Goal: Task Accomplishment & Management: Use online tool/utility

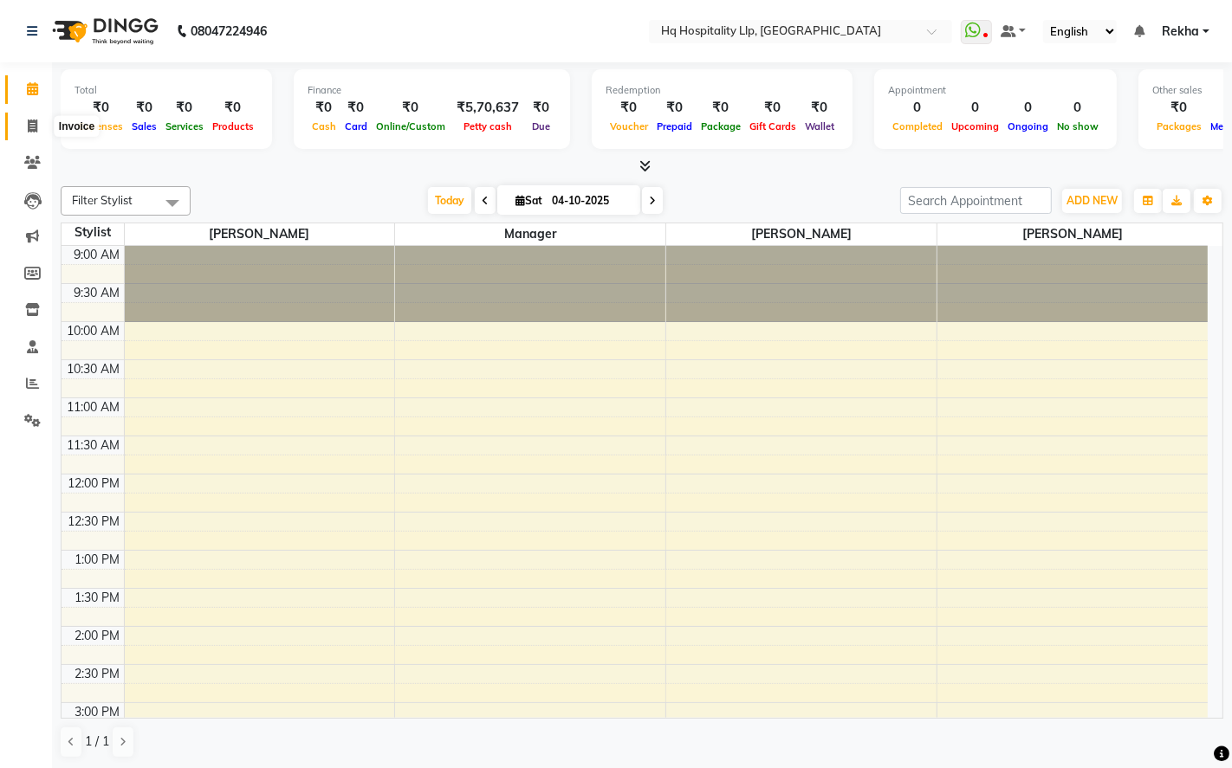
click at [32, 121] on icon at bounding box center [33, 126] width 10 height 13
select select "7197"
select select "service"
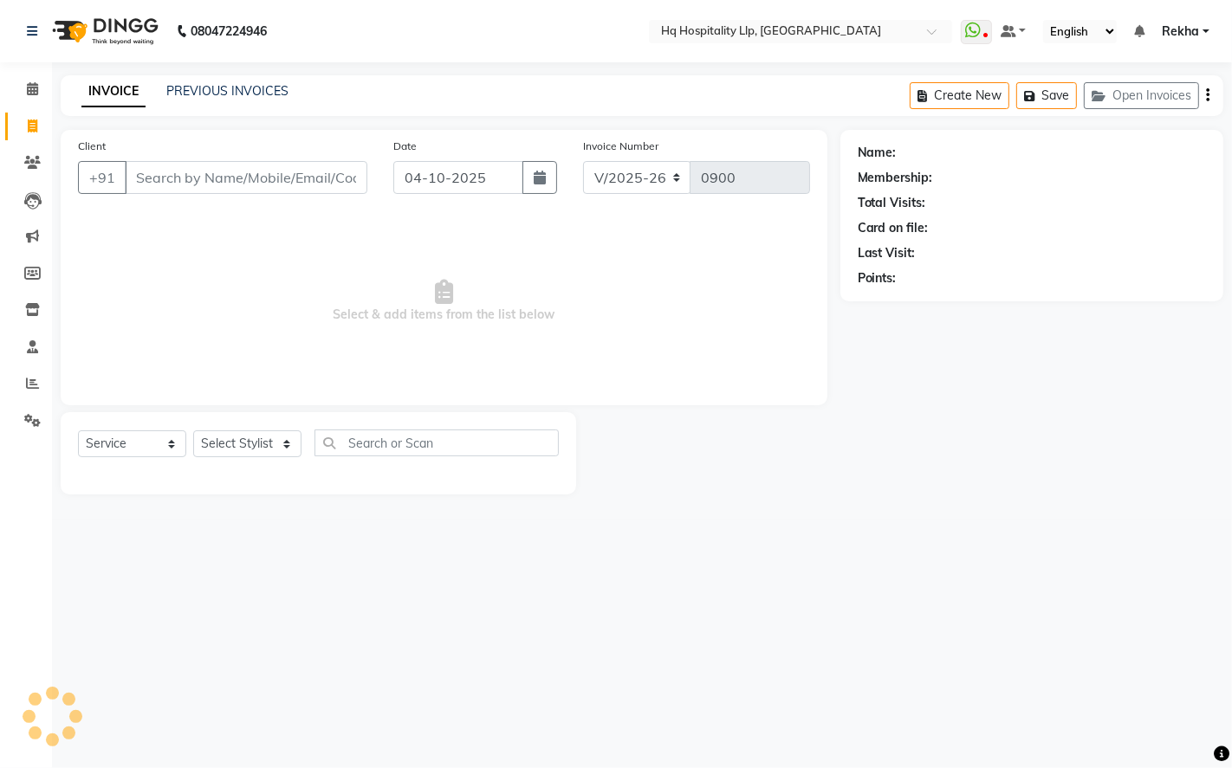
click at [210, 170] on input "Client" at bounding box center [246, 177] width 243 height 33
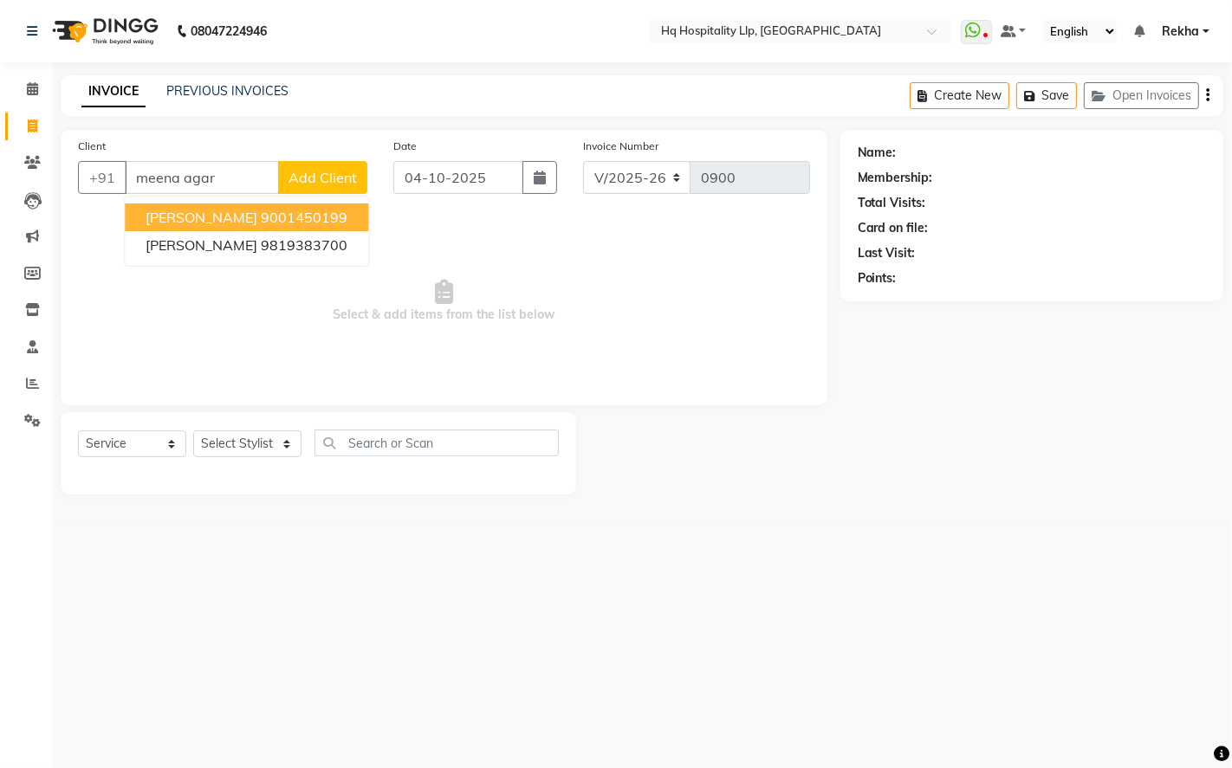
click at [240, 221] on span "[PERSON_NAME]" at bounding box center [202, 217] width 112 height 17
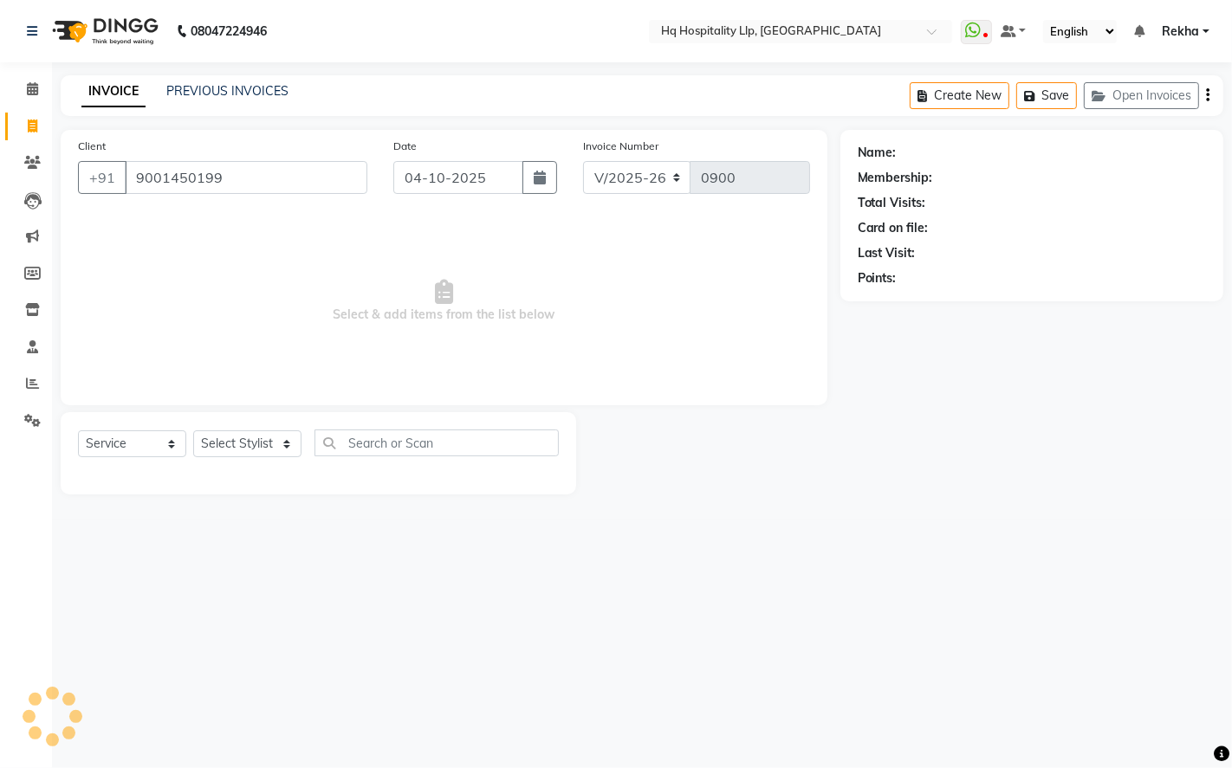
type input "9001450199"
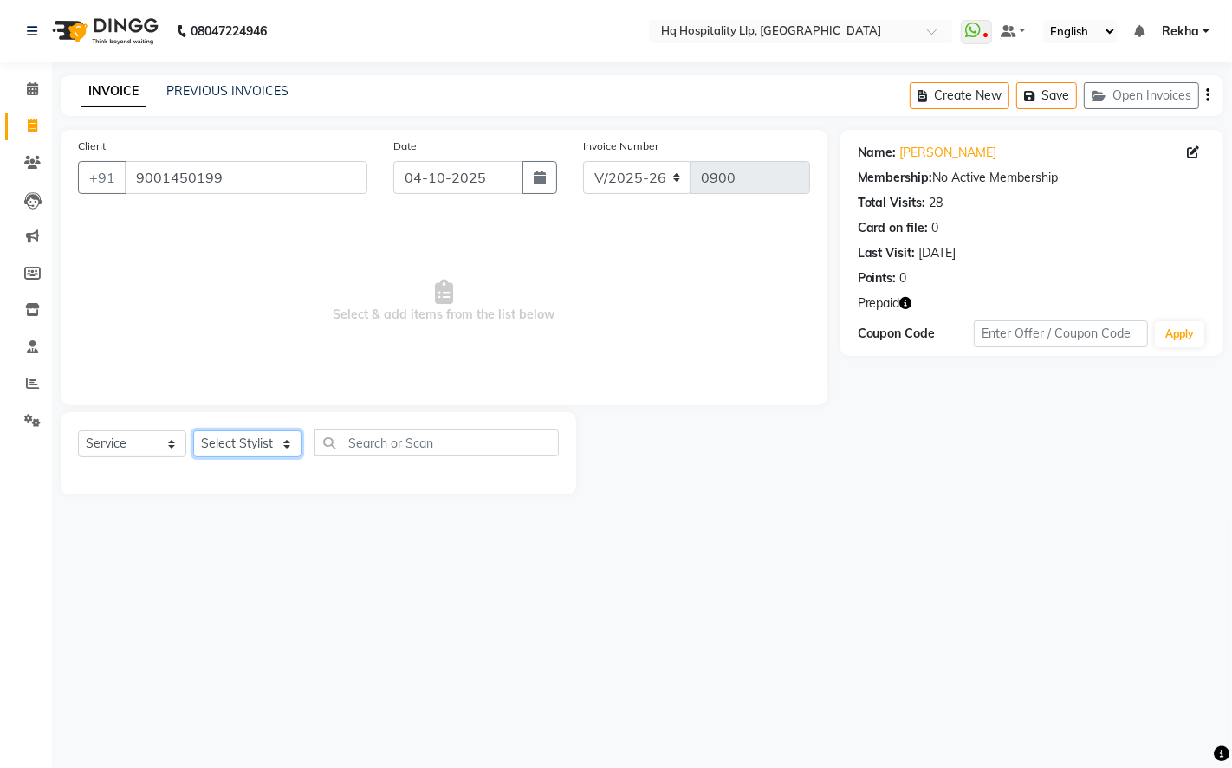
click at [253, 443] on select "Select Stylist Manager Old Staff [PERSON_NAME] [PERSON_NAME] [PERSON_NAME]" at bounding box center [247, 444] width 108 height 27
select select "61253"
click at [193, 431] on select "Select Stylist Manager Old Staff [PERSON_NAME] [PERSON_NAME] [PERSON_NAME]" at bounding box center [247, 444] width 108 height 27
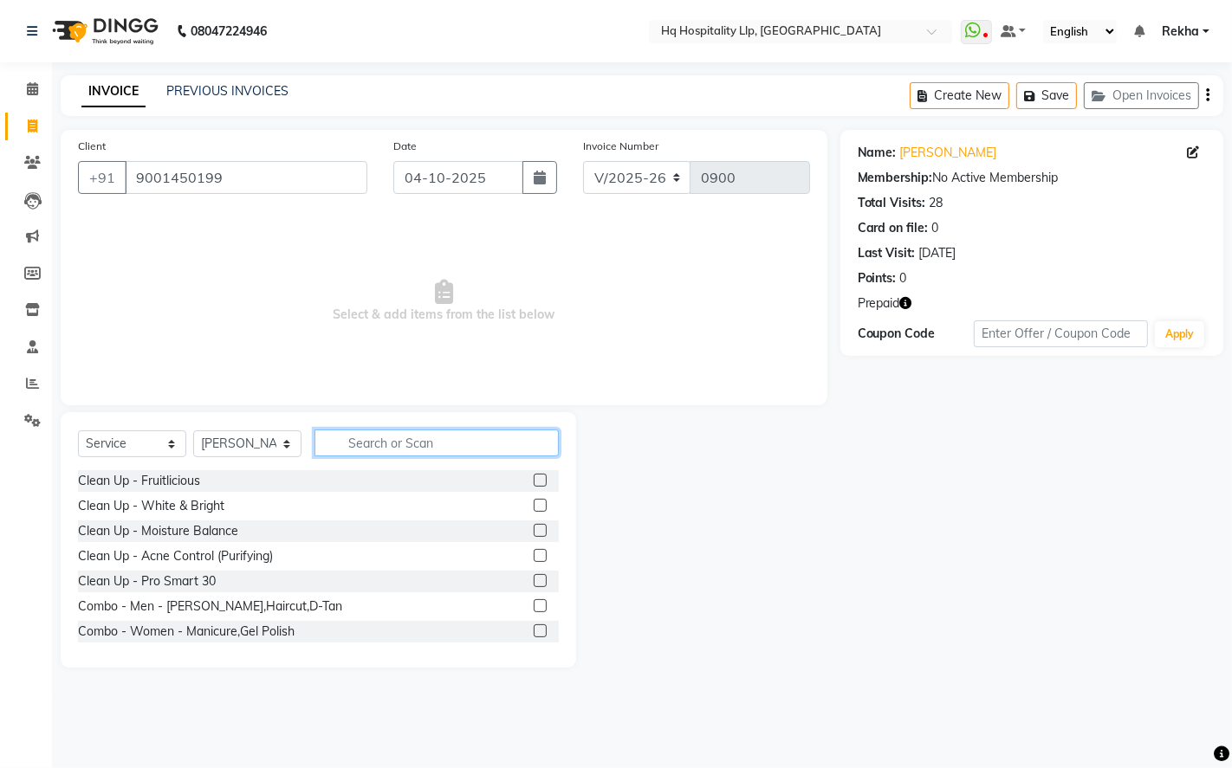
click at [396, 449] on input "text" at bounding box center [436, 443] width 244 height 27
type input "lore"
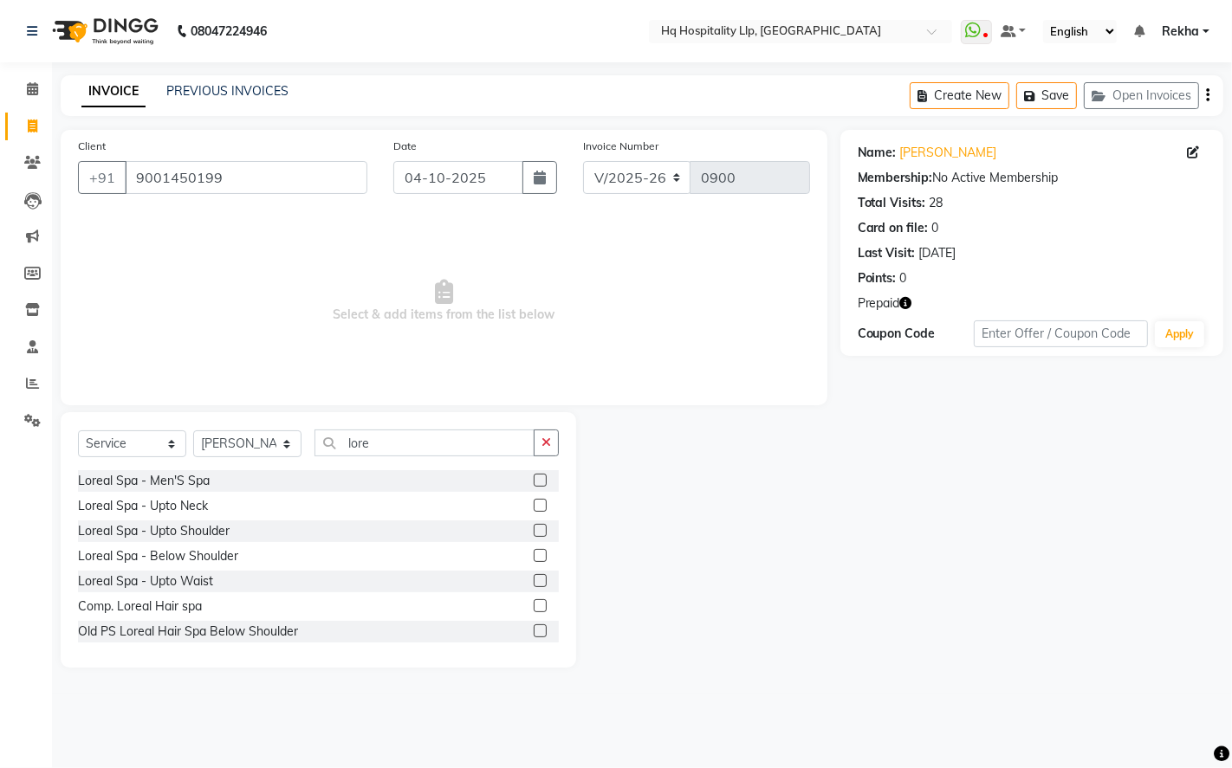
click at [534, 581] on label at bounding box center [540, 580] width 13 height 13
click at [534, 581] on input "checkbox" at bounding box center [539, 581] width 11 height 11
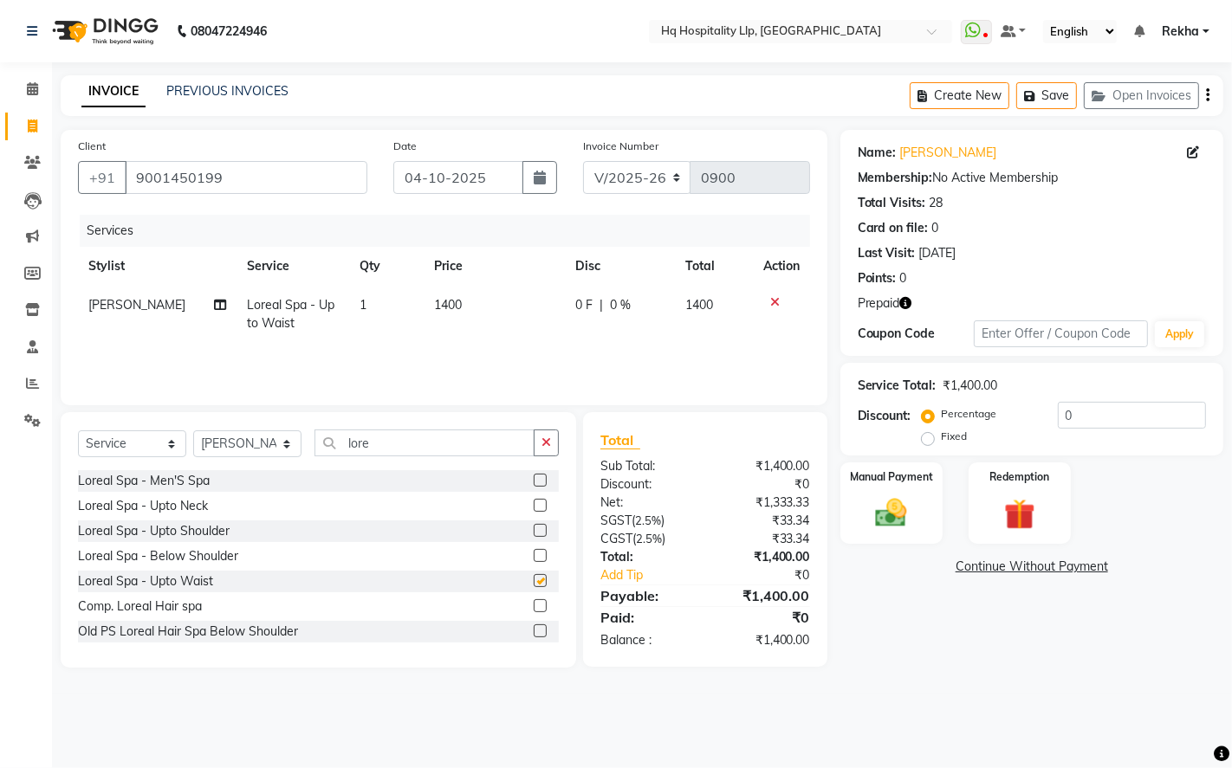
checkbox input "false"
click at [499, 316] on td "1400" at bounding box center [495, 314] width 141 height 57
select select "61253"
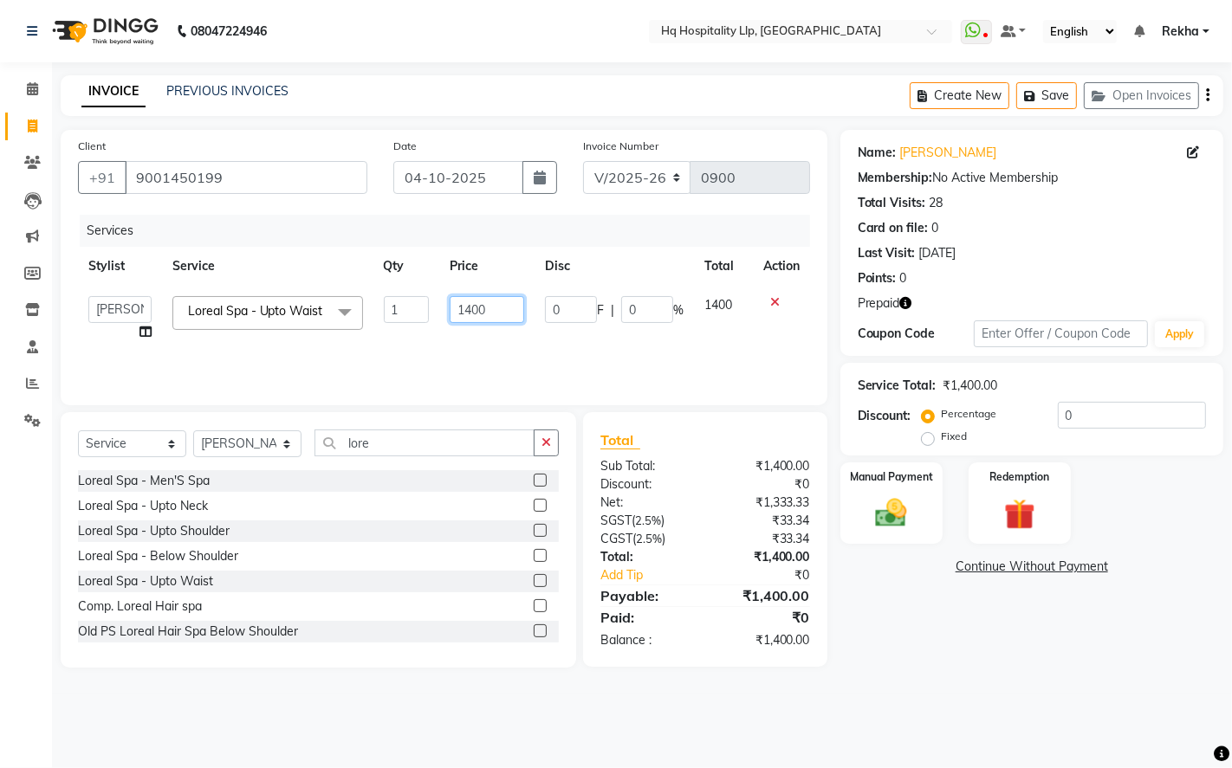
click at [500, 314] on input "1400" at bounding box center [487, 309] width 75 height 27
type input "1"
type input "2006"
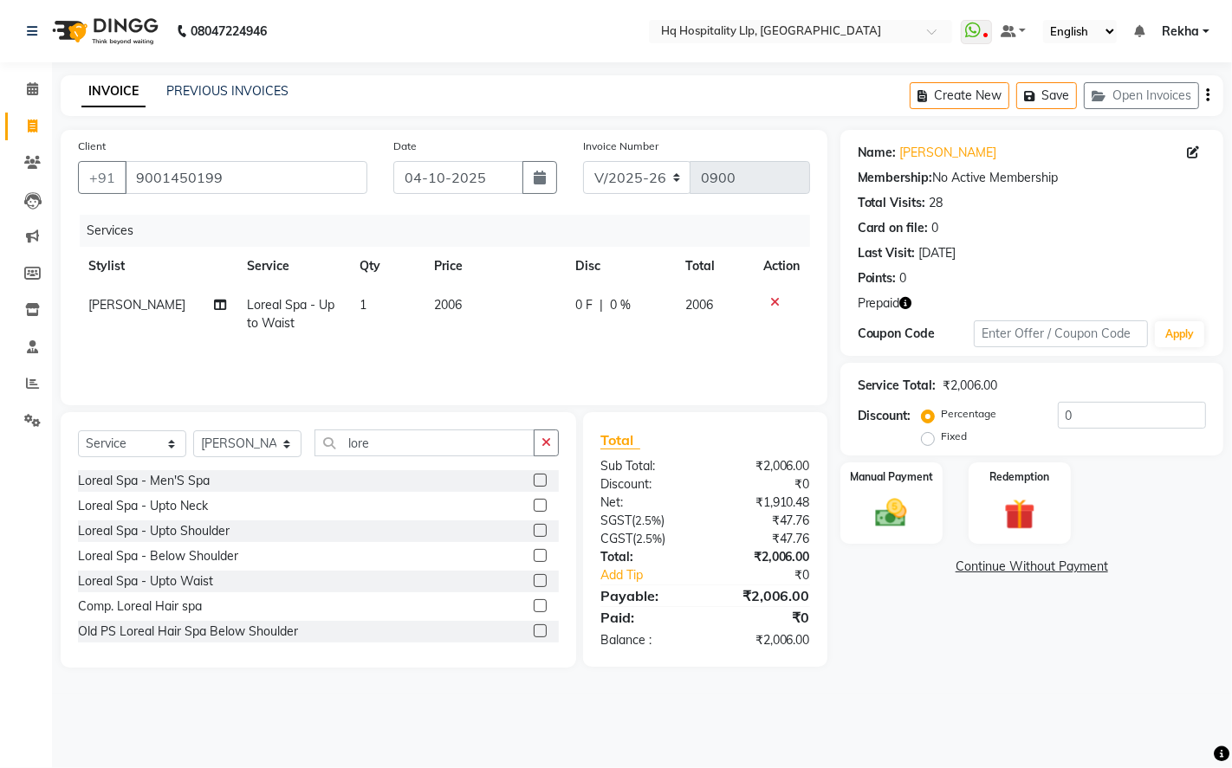
click at [879, 632] on div "Name: [PERSON_NAME] Membership: No Active Membership Total Visits: 28 Card on f…" at bounding box center [1038, 399] width 396 height 538
click at [451, 446] on input "lore" at bounding box center [424, 443] width 220 height 27
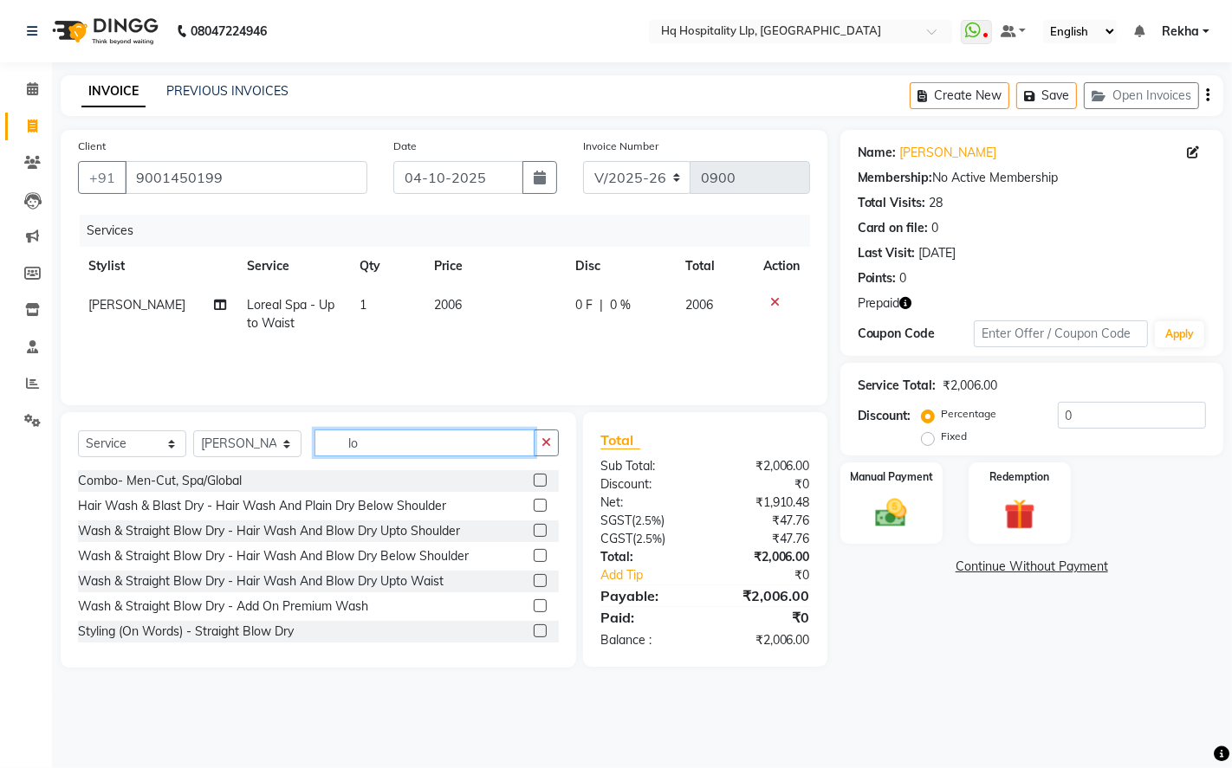
type input "l"
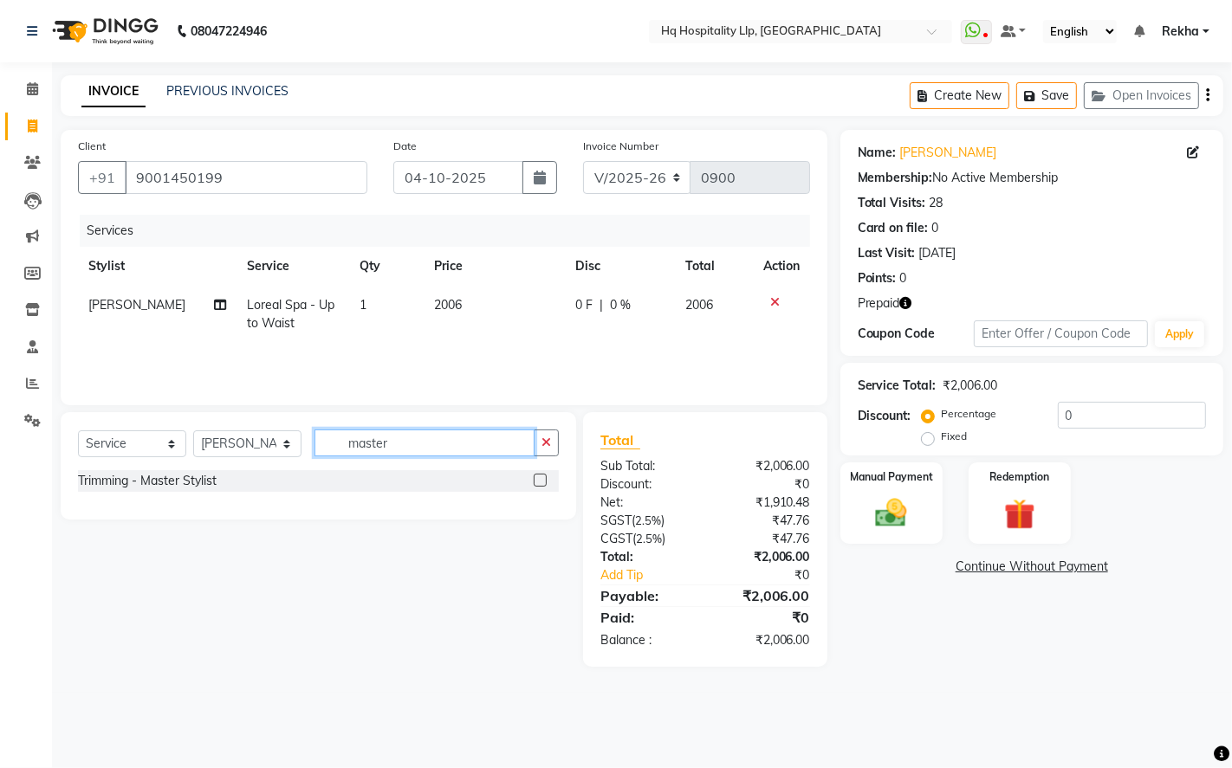
type input "master"
click at [544, 477] on label at bounding box center [540, 480] width 13 height 13
click at [544, 477] on input "checkbox" at bounding box center [539, 481] width 11 height 11
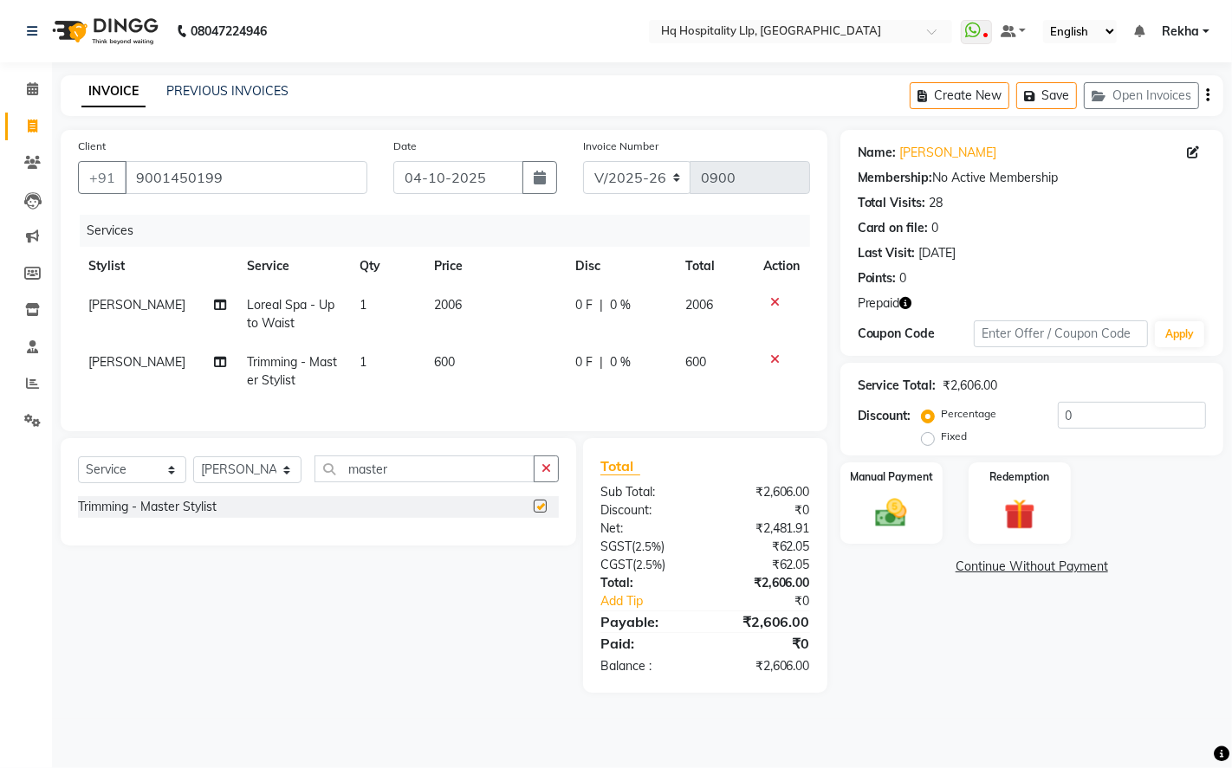
checkbox input "false"
click at [479, 362] on td "600" at bounding box center [495, 371] width 141 height 57
select select "61253"
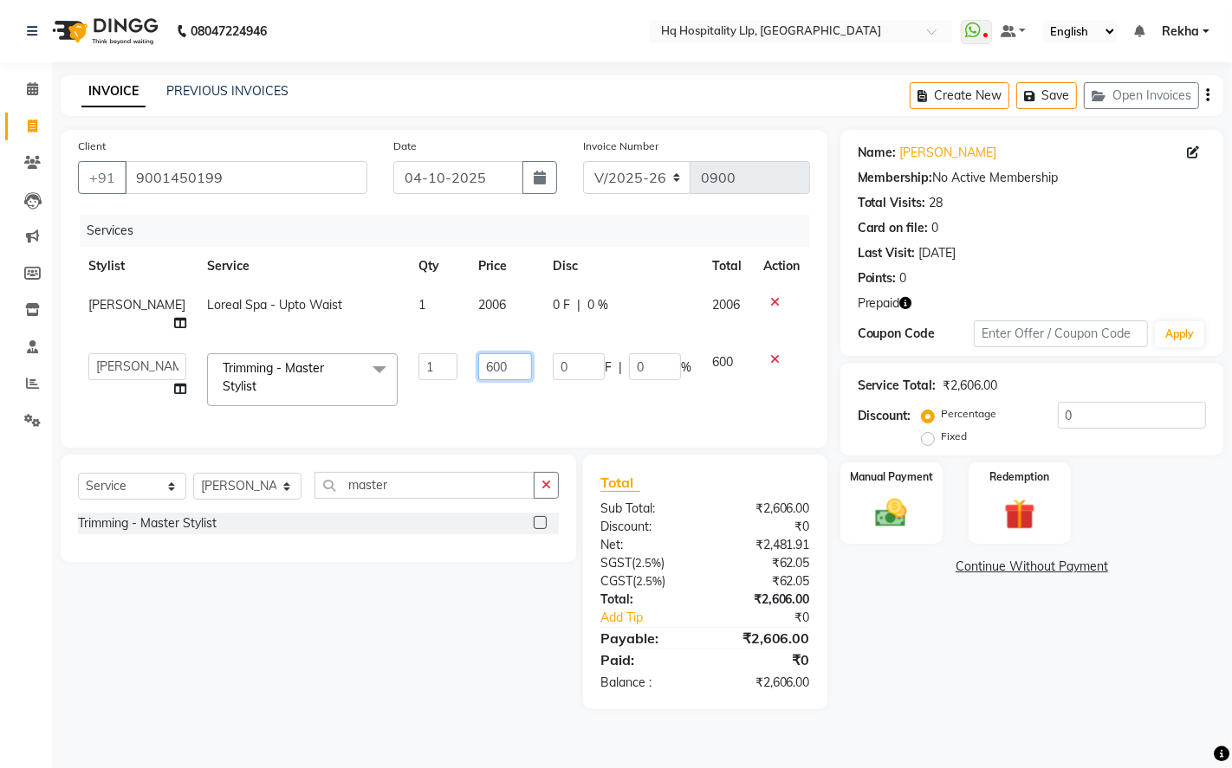
click at [507, 366] on input "600" at bounding box center [505, 366] width 54 height 27
type input "6"
type input "708"
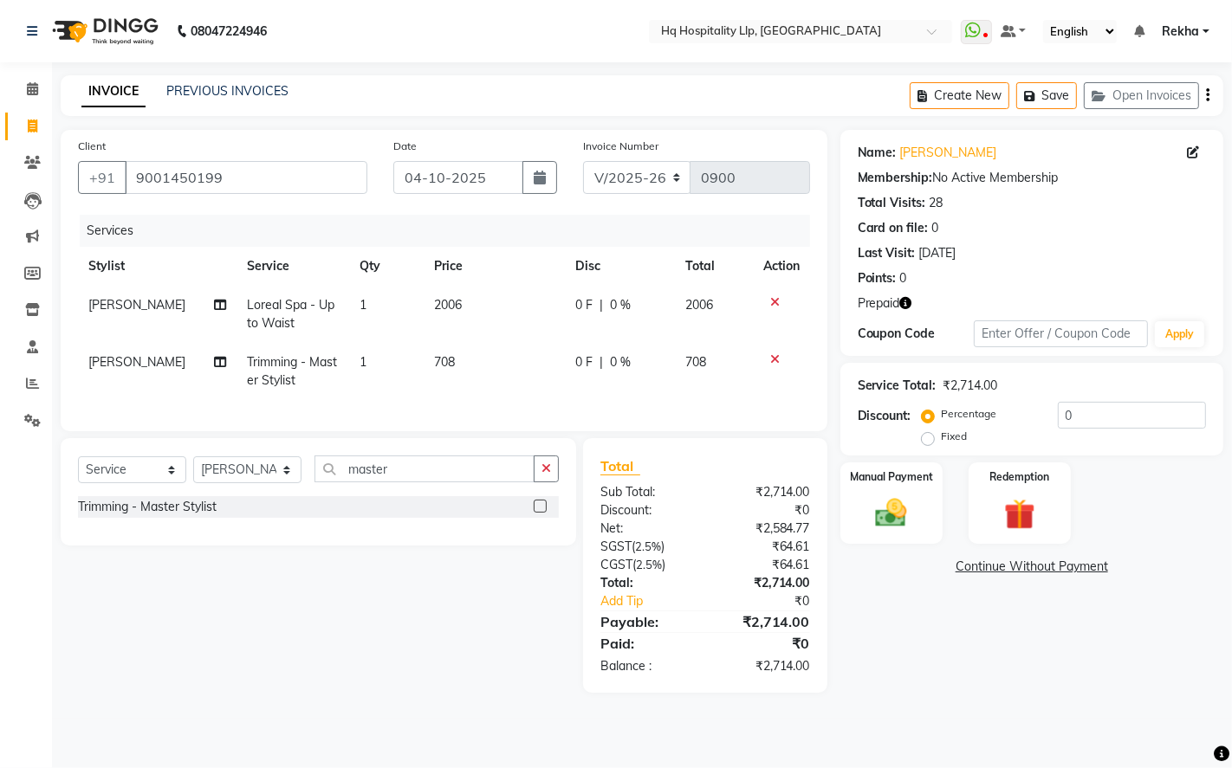
click at [862, 665] on div "Name: [PERSON_NAME] Membership: No Active Membership Total Visits: 28 Card on f…" at bounding box center [1038, 411] width 396 height 563
click at [904, 301] on icon "button" at bounding box center [906, 303] width 12 height 12
click at [929, 506] on div "Manual Payment" at bounding box center [891, 504] width 107 height 86
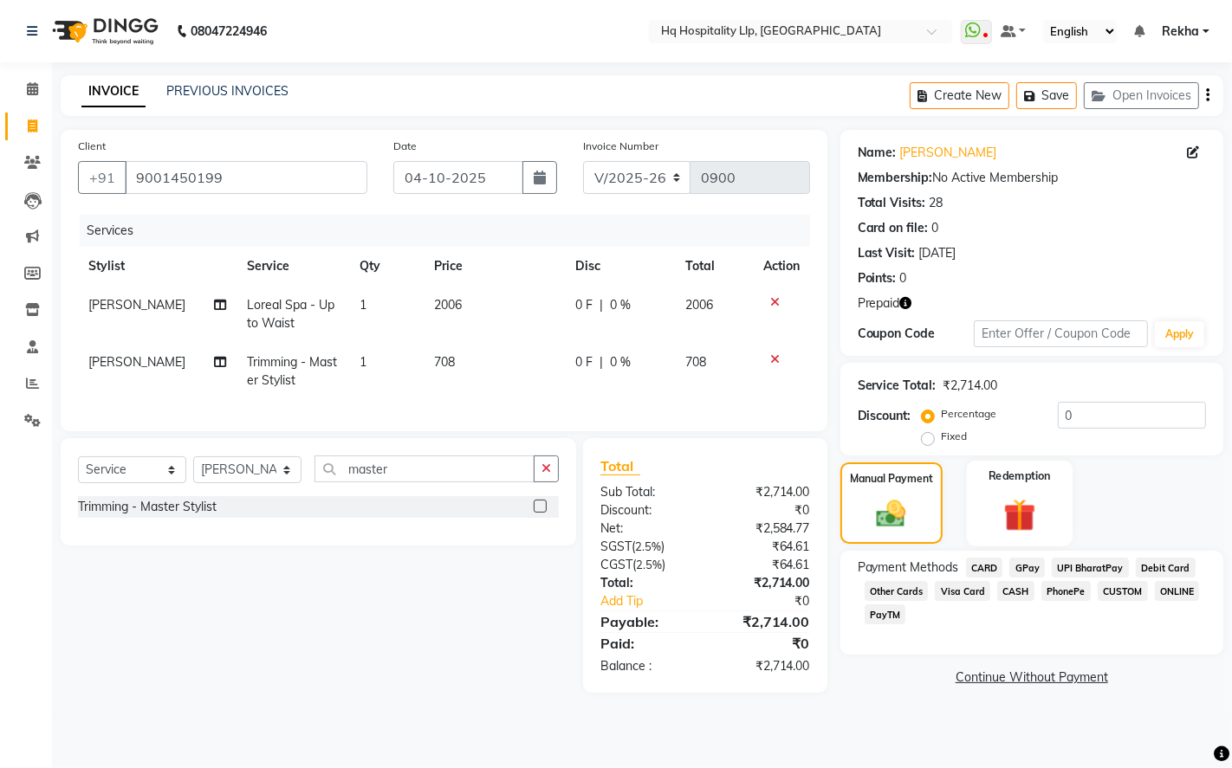
click at [1037, 506] on img at bounding box center [1019, 515] width 53 height 41
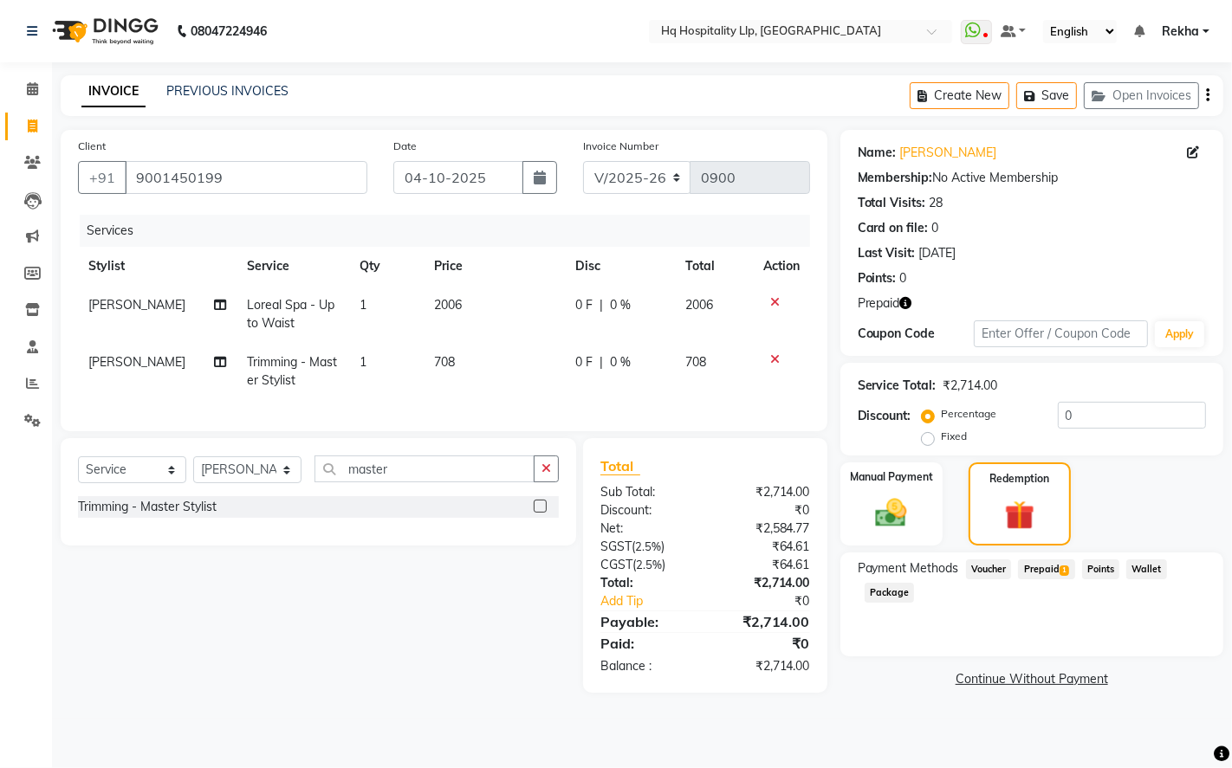
click at [1040, 574] on span "Prepaid 1" at bounding box center [1046, 570] width 56 height 20
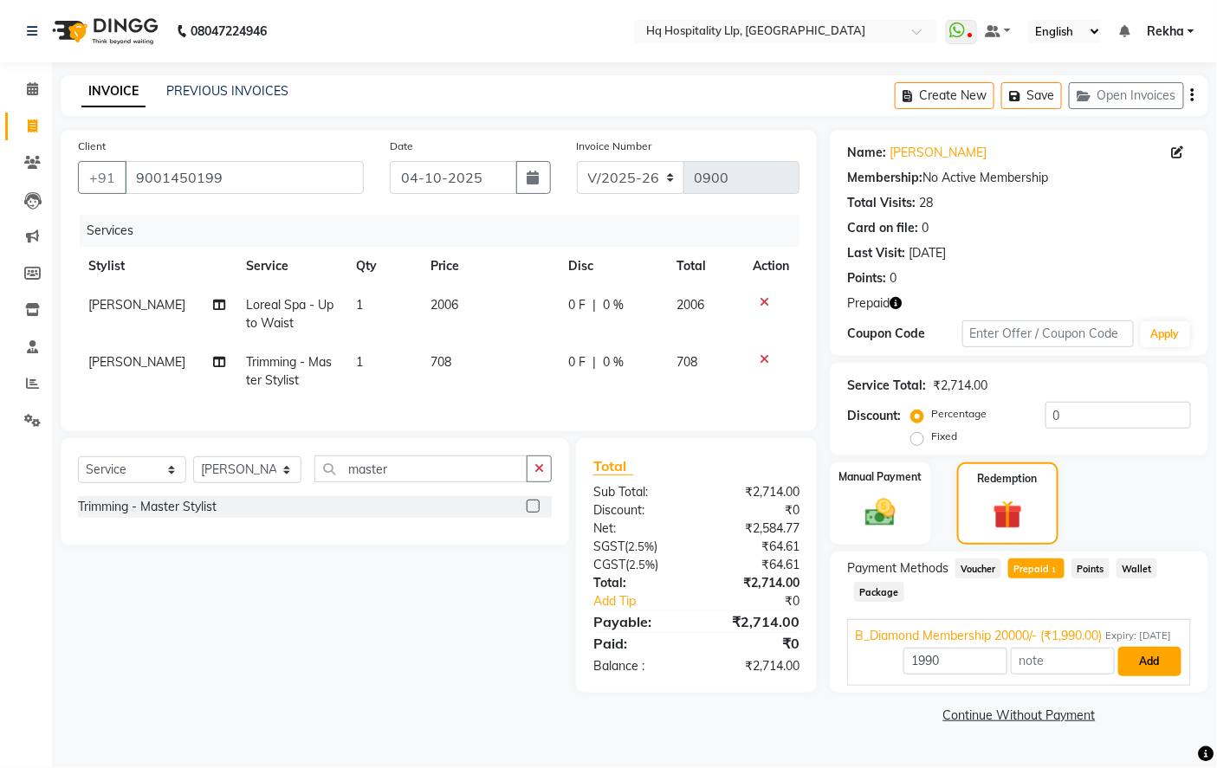
click at [1140, 677] on button "Add" at bounding box center [1149, 661] width 63 height 29
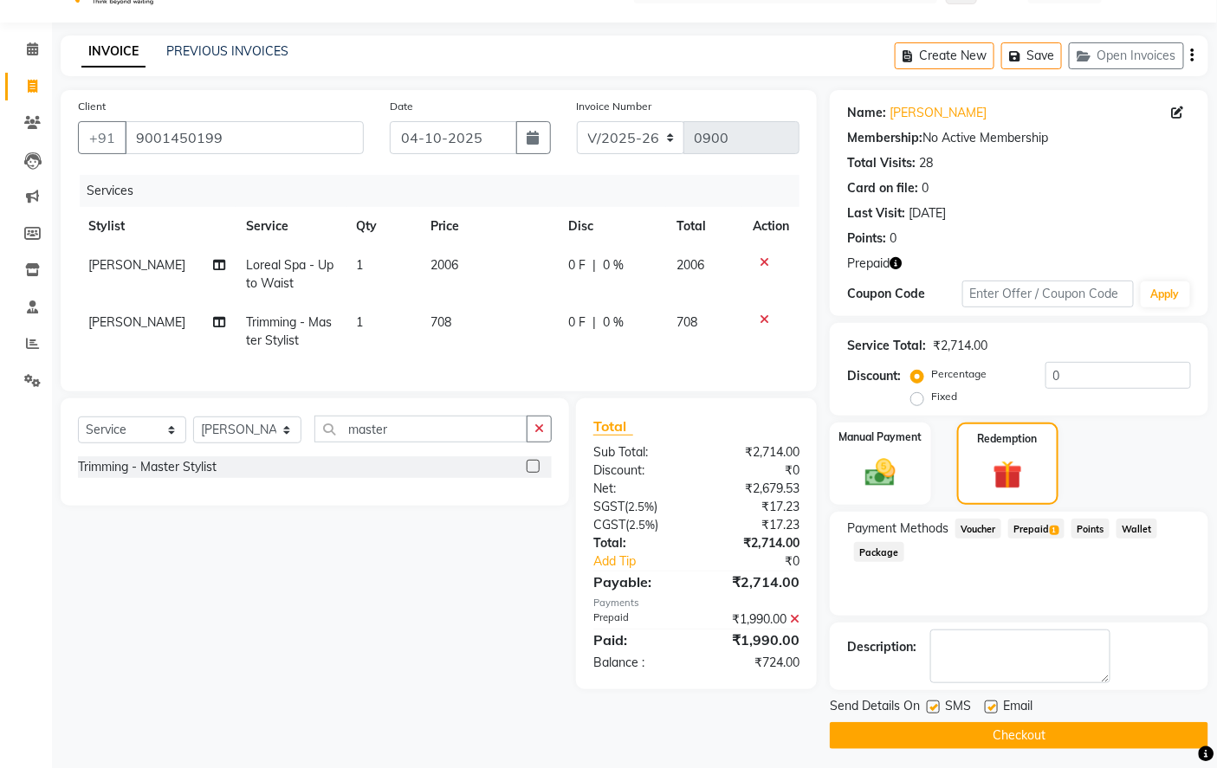
scroll to position [46, 0]
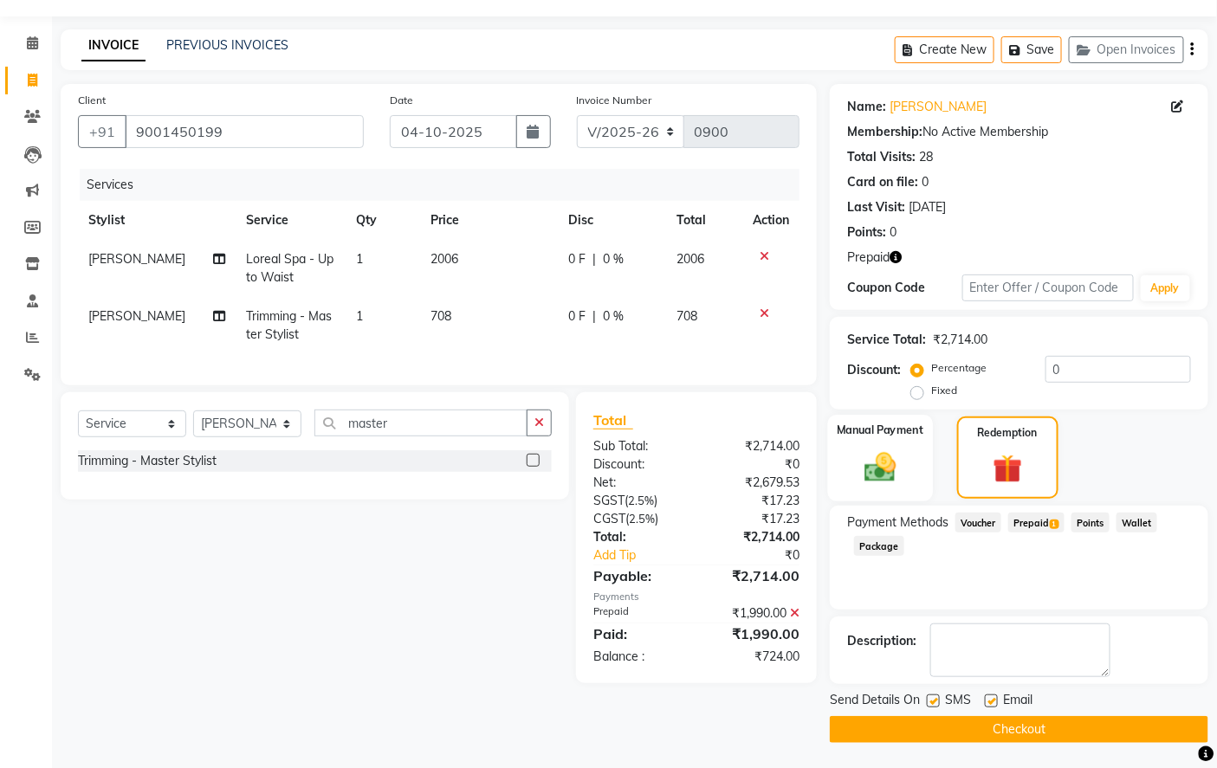
click at [907, 440] on div "Manual Payment" at bounding box center [880, 458] width 105 height 86
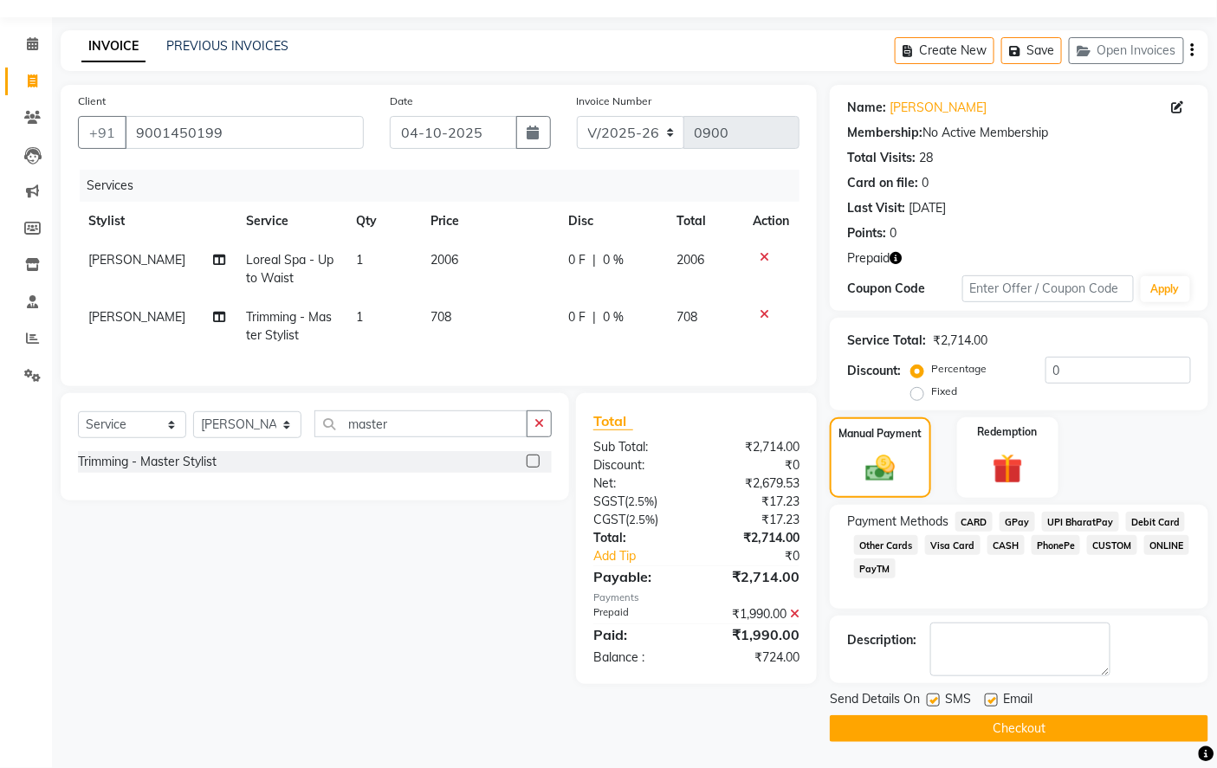
scroll to position [45, 0]
click at [1012, 522] on span "GPay" at bounding box center [1018, 522] width 36 height 20
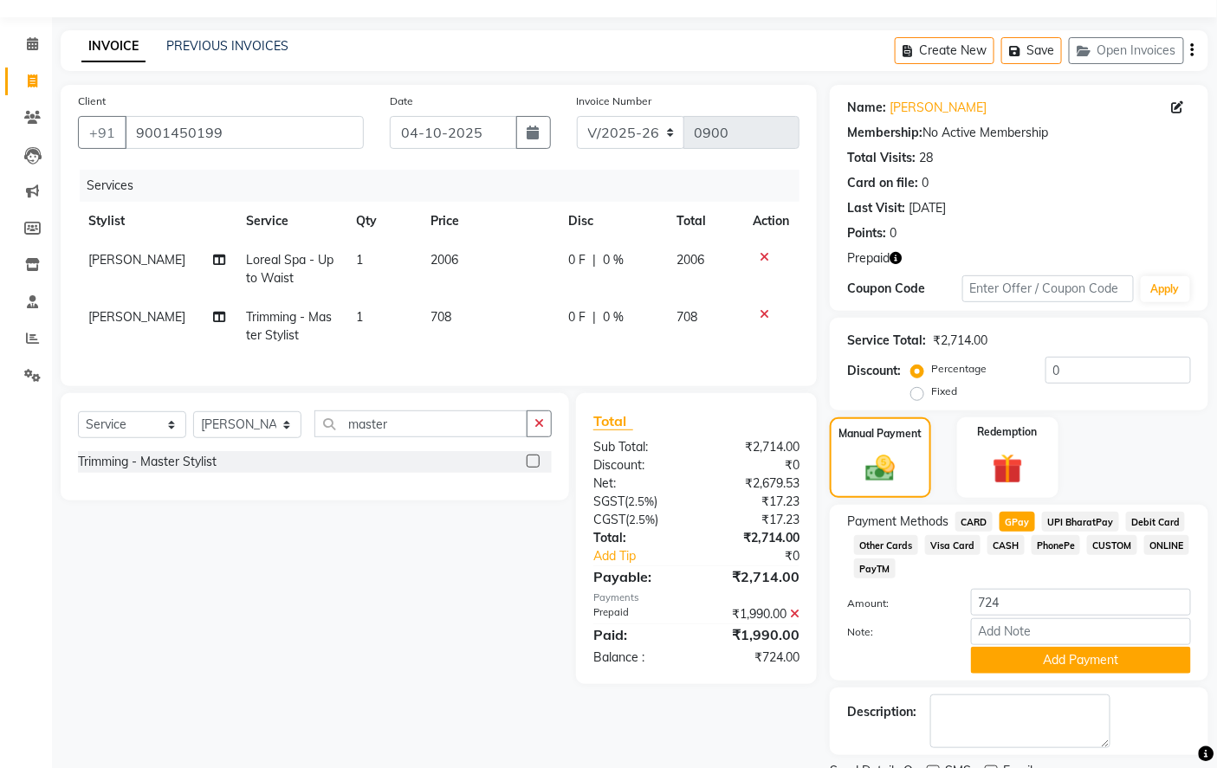
scroll to position [46, 0]
click at [1088, 660] on button "Add Payment" at bounding box center [1081, 659] width 220 height 27
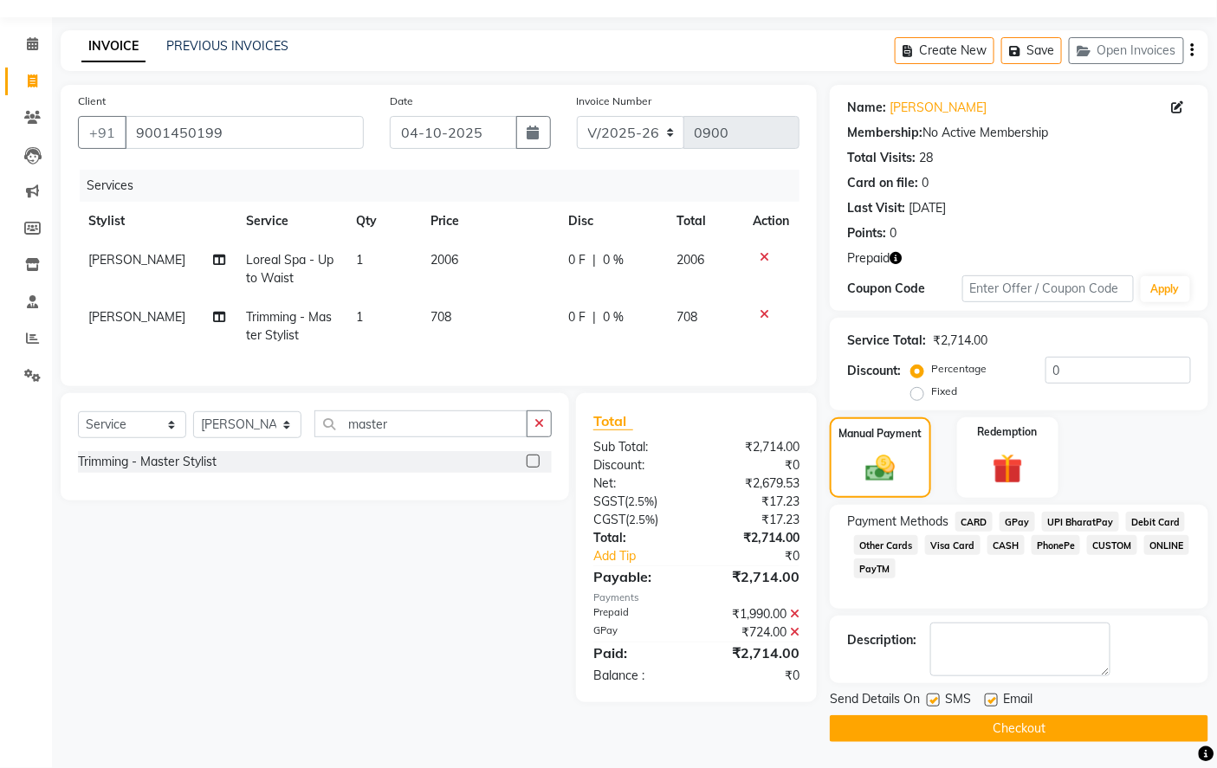
click at [966, 729] on button "Checkout" at bounding box center [1019, 729] width 379 height 27
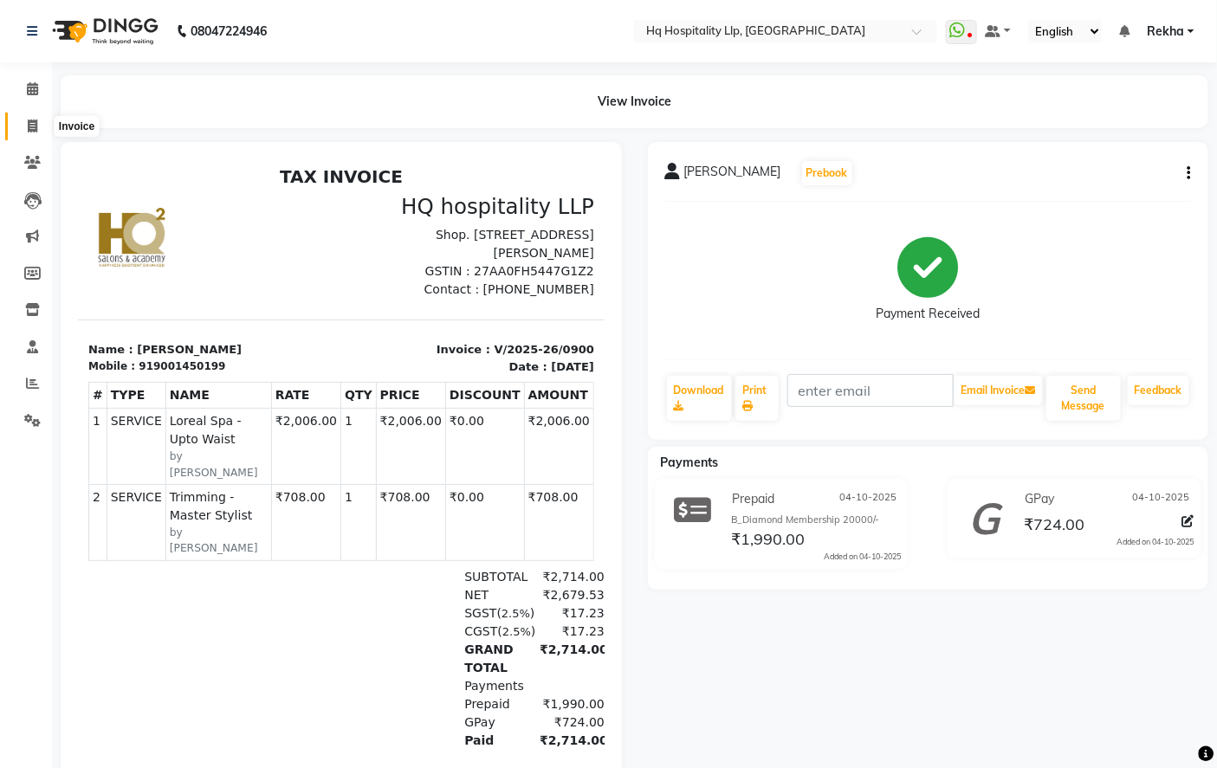
click at [32, 126] on icon at bounding box center [33, 126] width 10 height 13
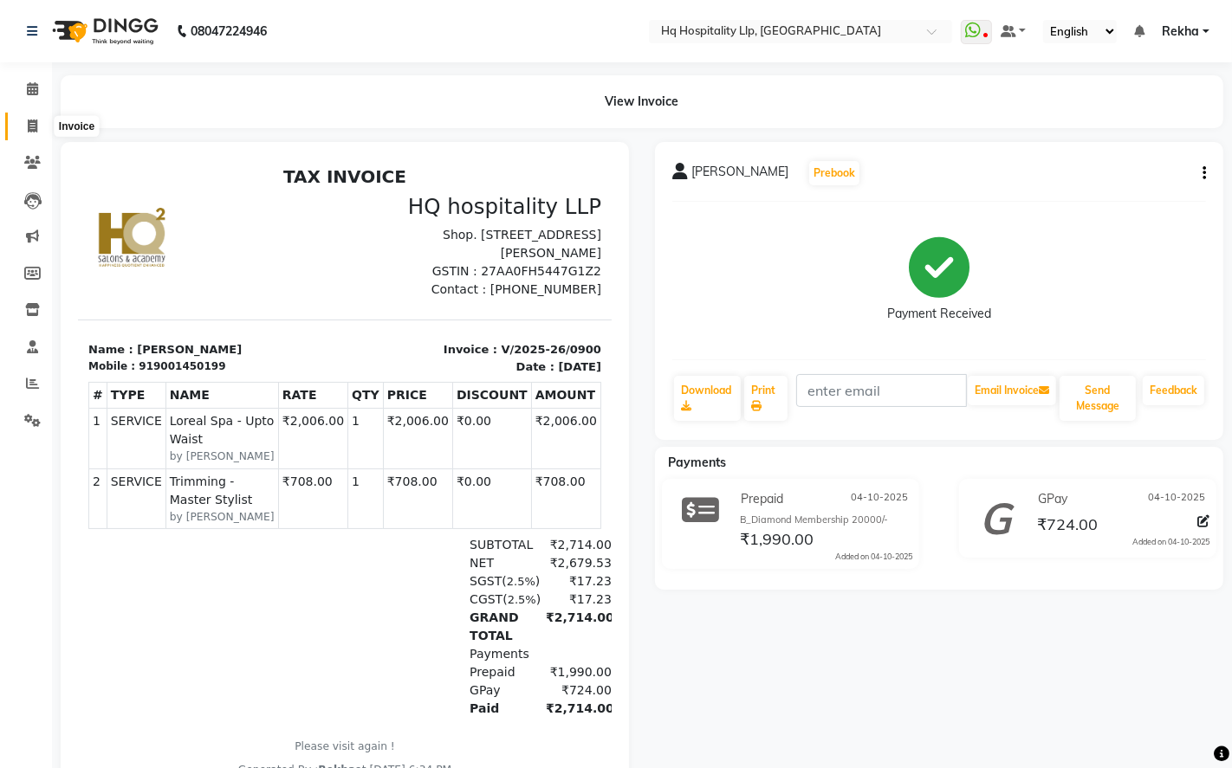
select select "service"
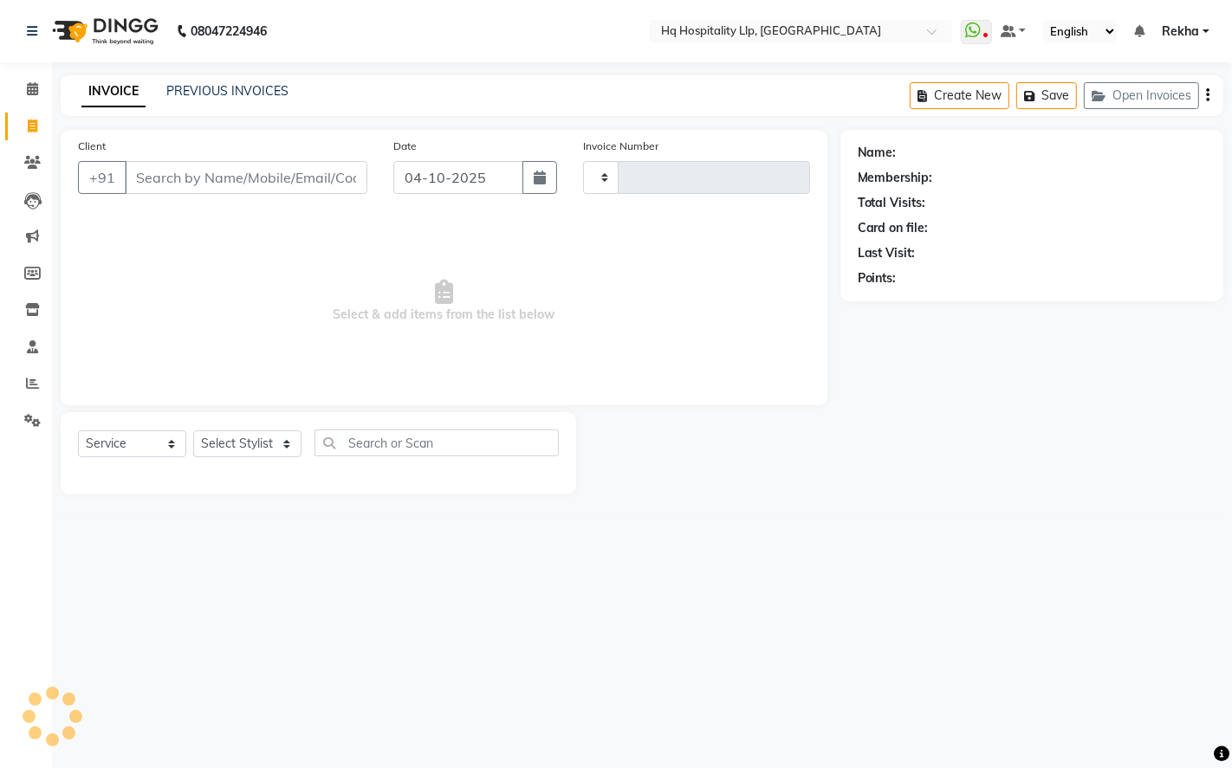
type input "0901"
select select "7197"
click at [192, 89] on link "PREVIOUS INVOICES" at bounding box center [227, 91] width 122 height 16
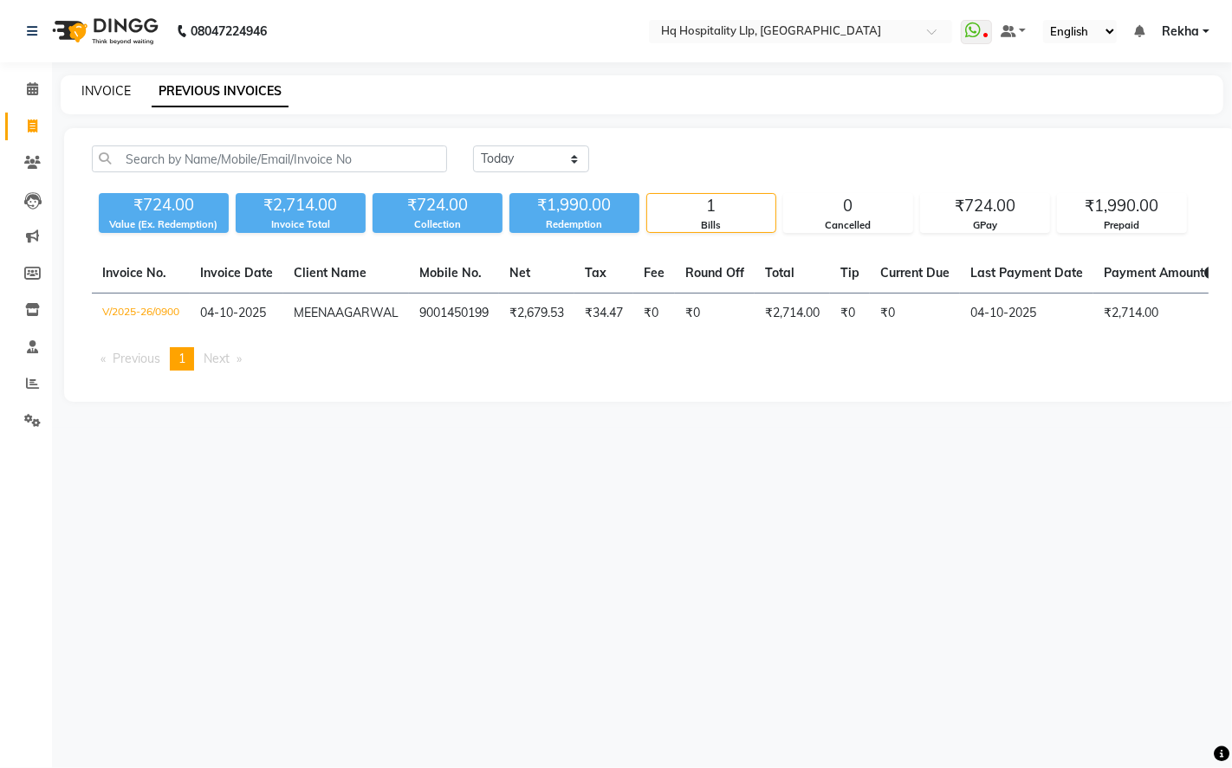
click at [113, 85] on link "INVOICE" at bounding box center [105, 91] width 49 height 16
select select "service"
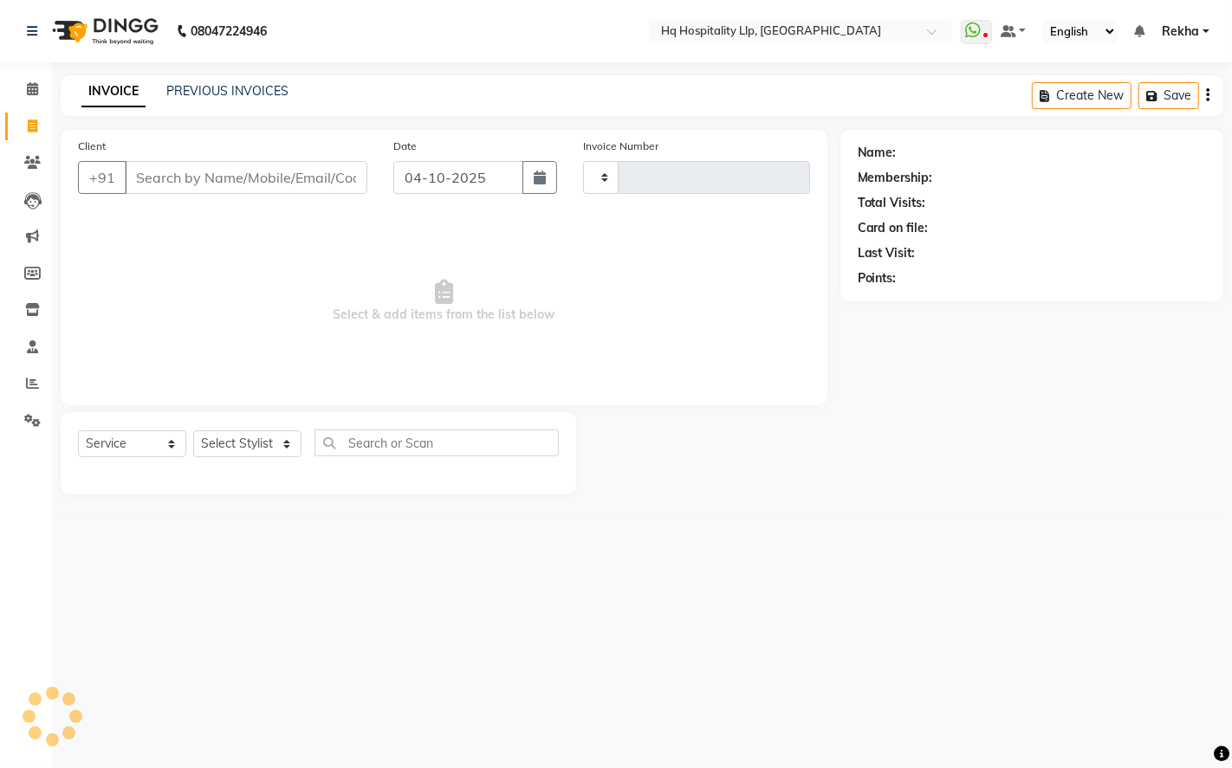
type input "0901"
select select "7197"
click at [177, 169] on input "Client" at bounding box center [246, 177] width 243 height 33
click at [209, 170] on input "Client" at bounding box center [246, 177] width 243 height 33
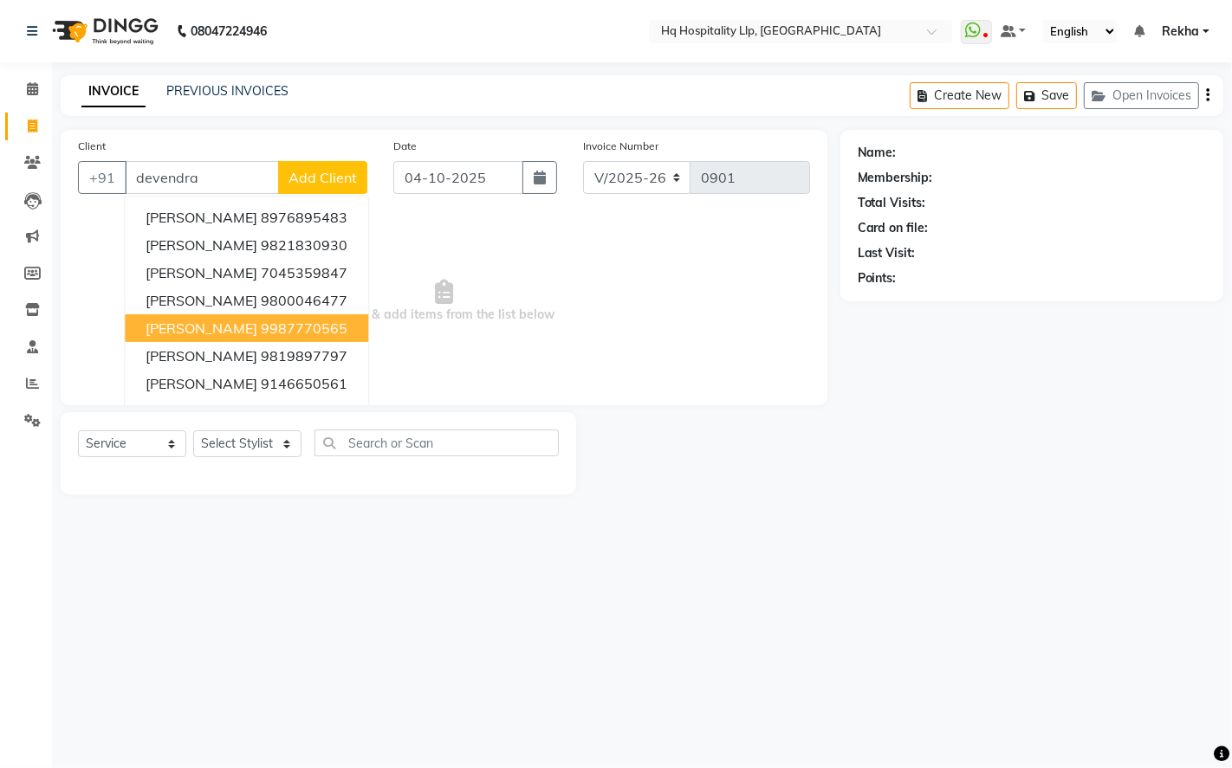
click at [261, 329] on ngb-highlight "9987770565" at bounding box center [304, 328] width 87 height 17
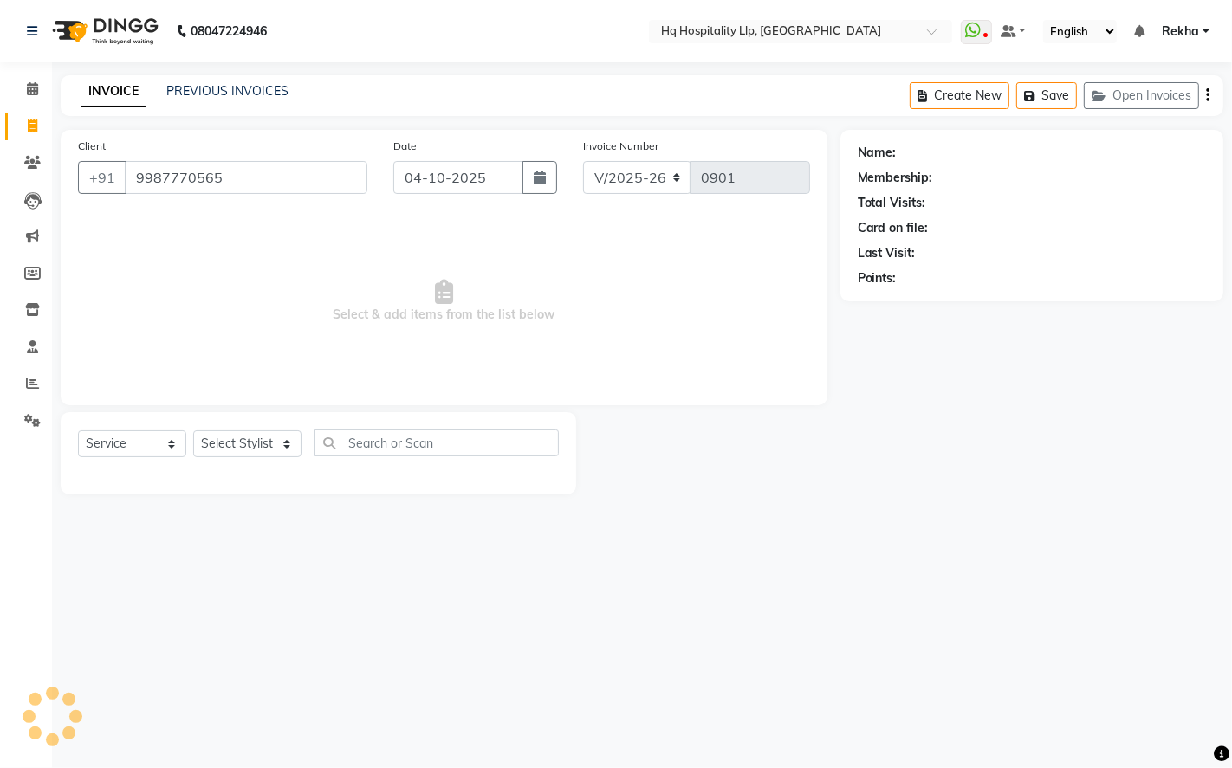
type input "9987770565"
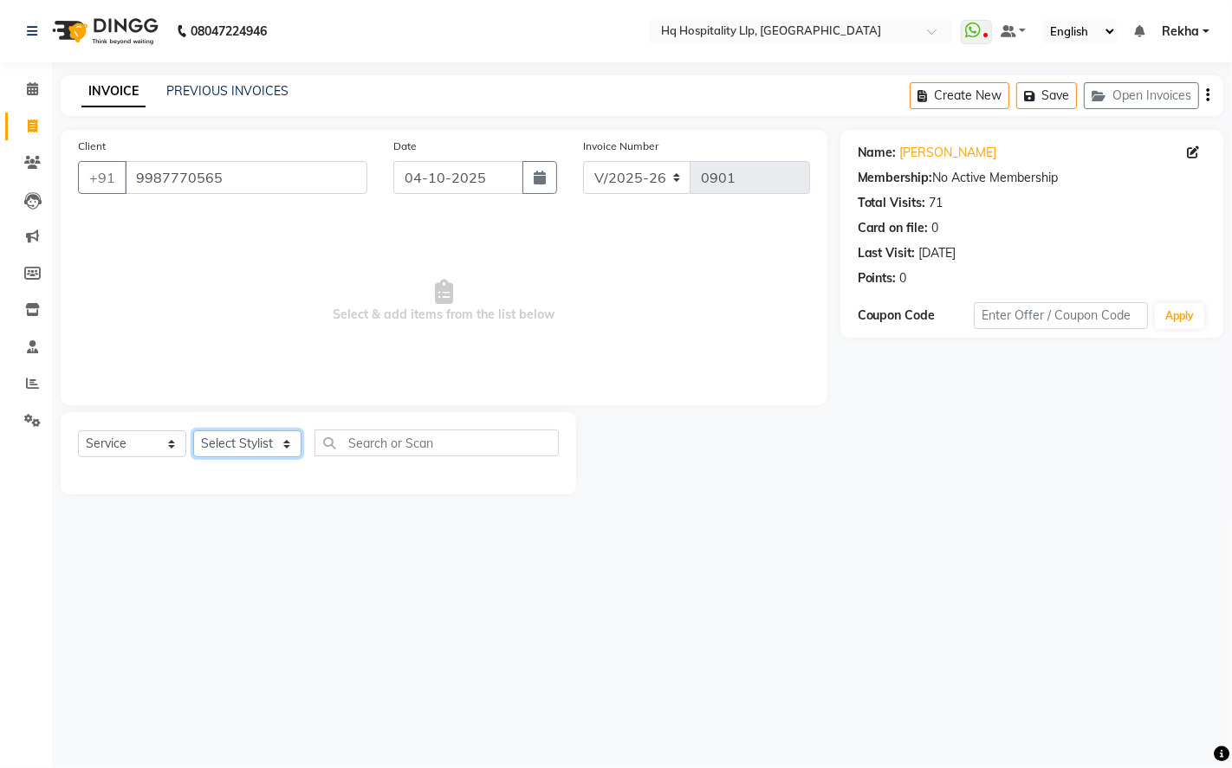
click at [281, 445] on select "Select Stylist Manager Old Staff [PERSON_NAME] [PERSON_NAME] [PERSON_NAME]" at bounding box center [247, 444] width 108 height 27
select select "61253"
click at [193, 431] on select "Select Stylist Manager Old Staff [PERSON_NAME] [PERSON_NAME] [PERSON_NAME]" at bounding box center [247, 444] width 108 height 27
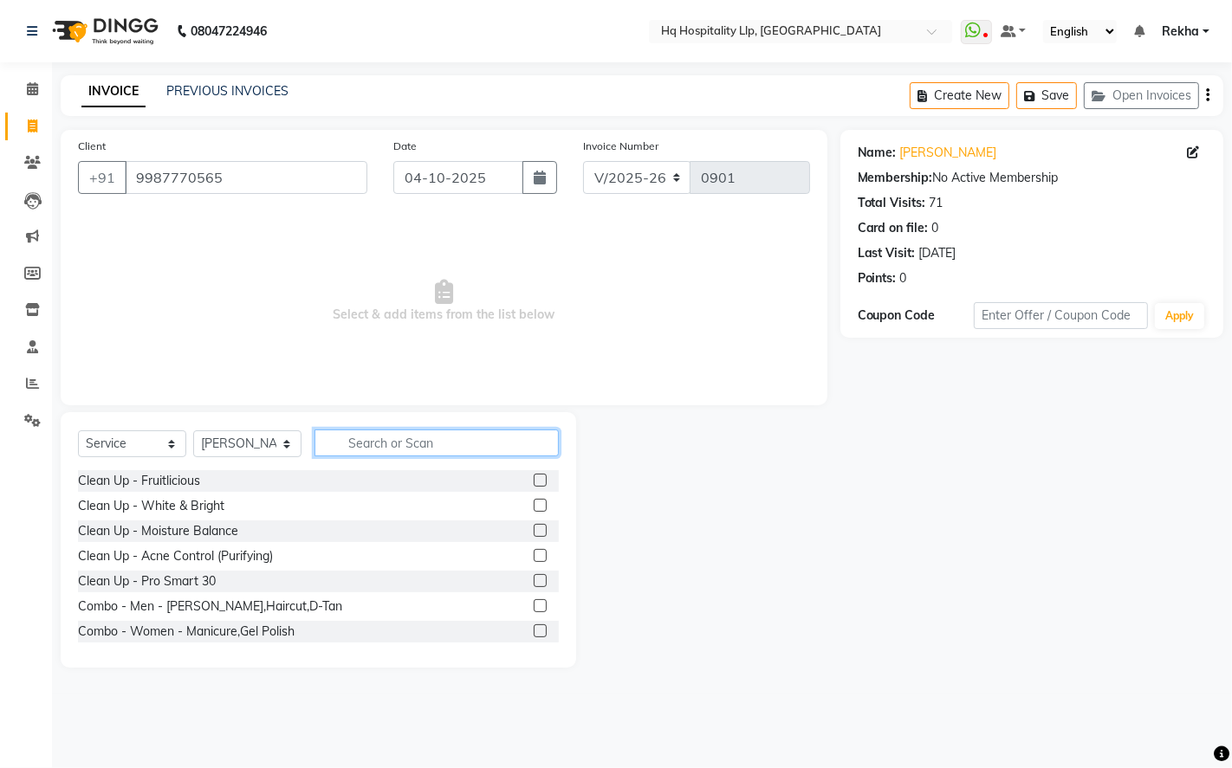
click at [362, 446] on input "text" at bounding box center [436, 443] width 244 height 27
type input "hair"
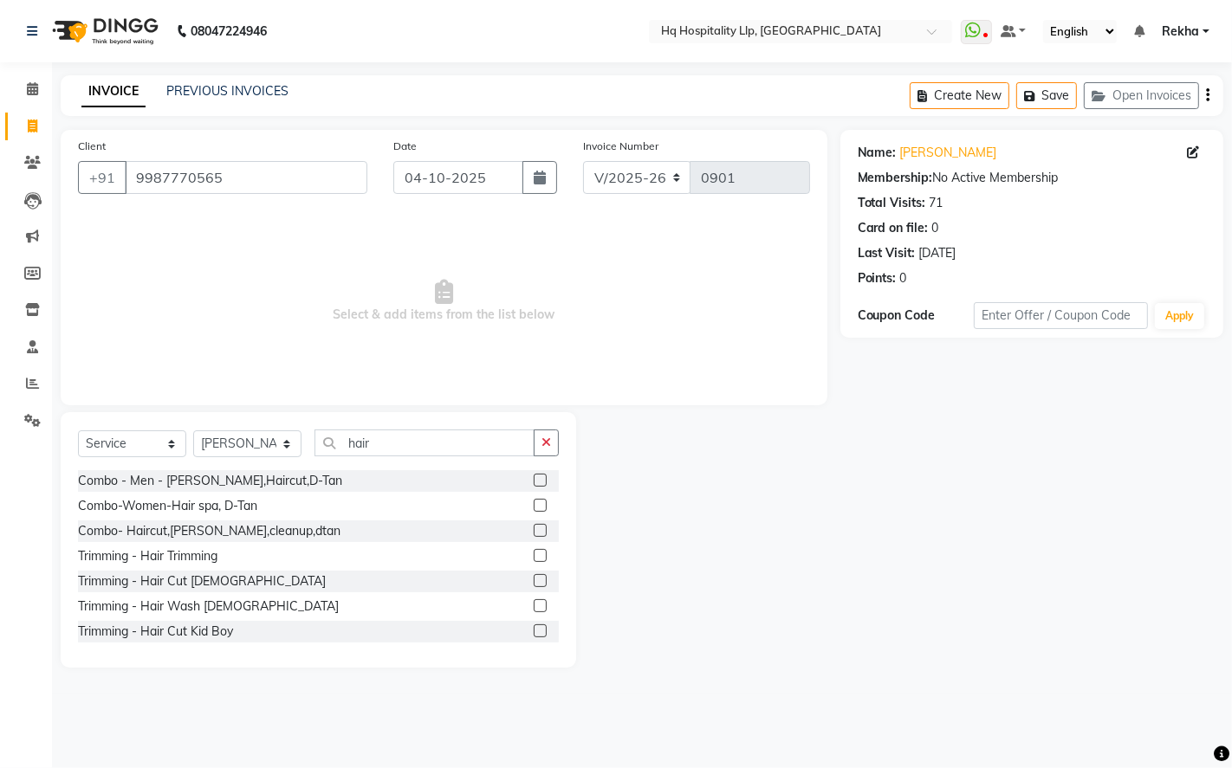
click at [534, 583] on label at bounding box center [540, 580] width 13 height 13
click at [534, 583] on input "checkbox" at bounding box center [539, 581] width 11 height 11
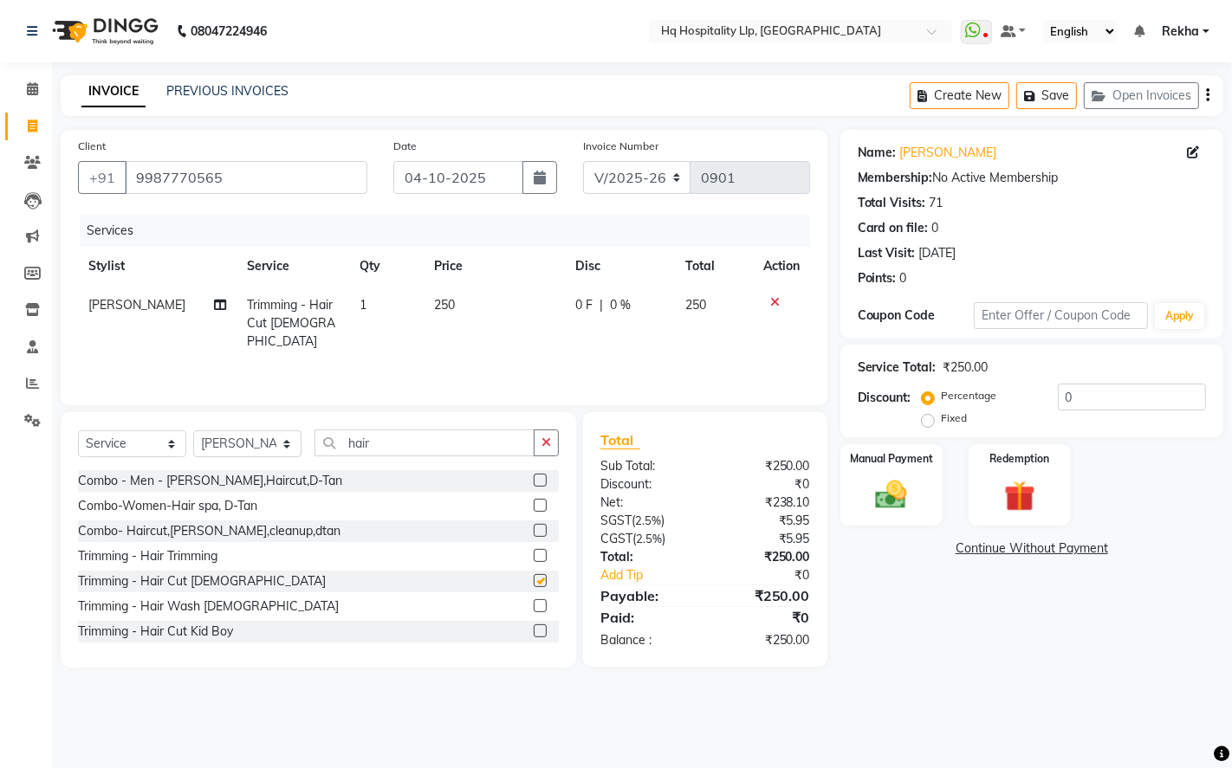
checkbox input "false"
click at [451, 439] on input "hair" at bounding box center [424, 443] width 220 height 27
type input "h"
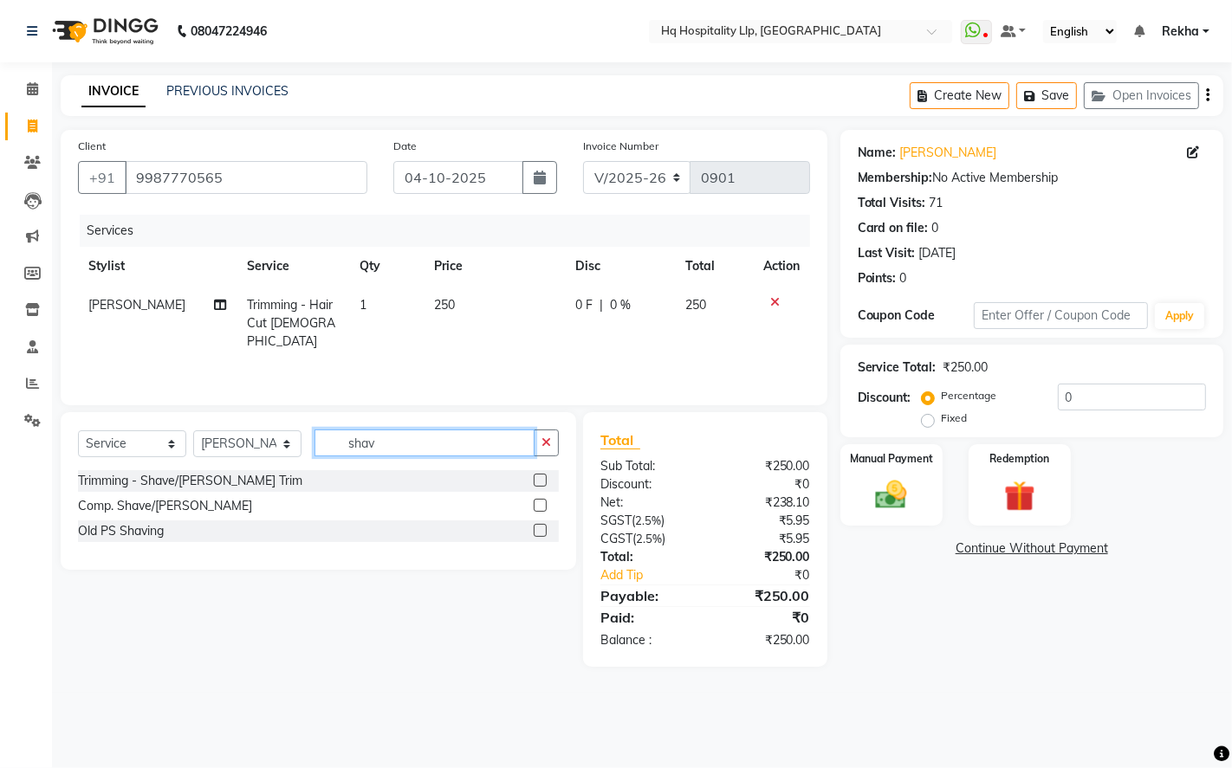
type input "shav"
click at [538, 477] on label at bounding box center [540, 480] width 13 height 13
click at [538, 477] on input "checkbox" at bounding box center [539, 481] width 11 height 11
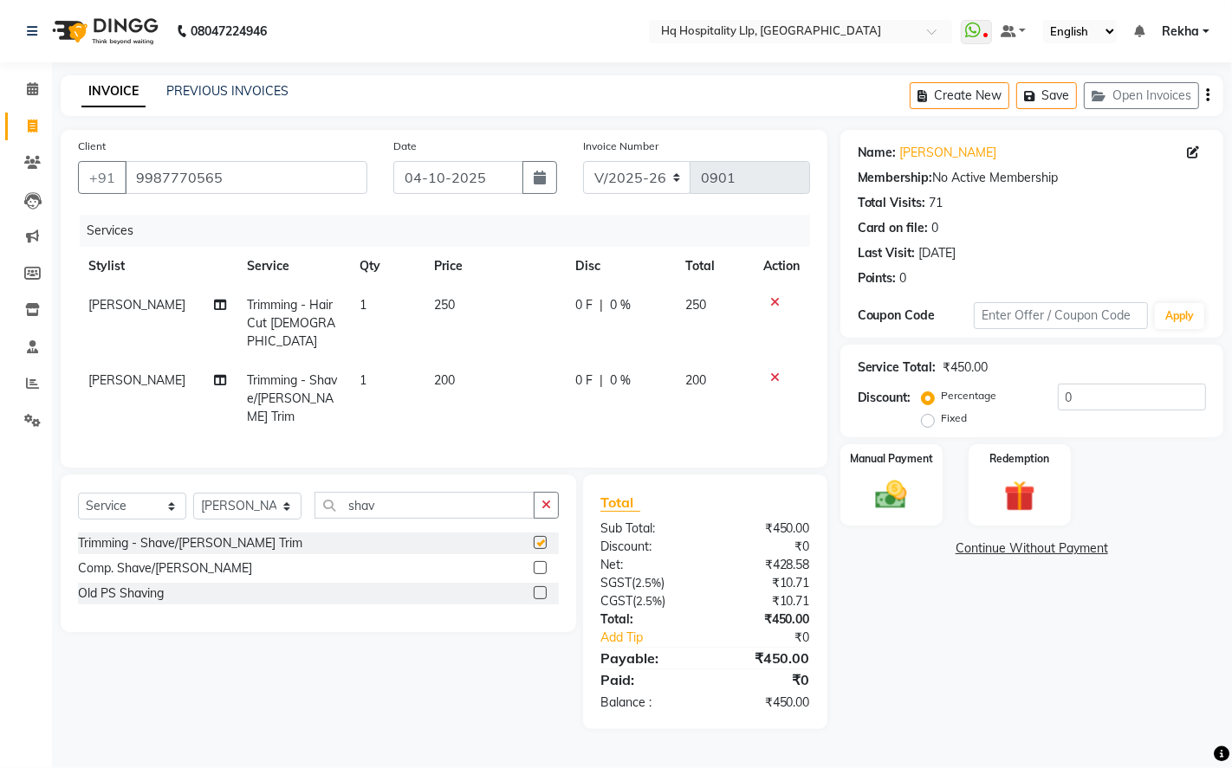
checkbox input "false"
click at [451, 492] on input "shav" at bounding box center [424, 505] width 220 height 27
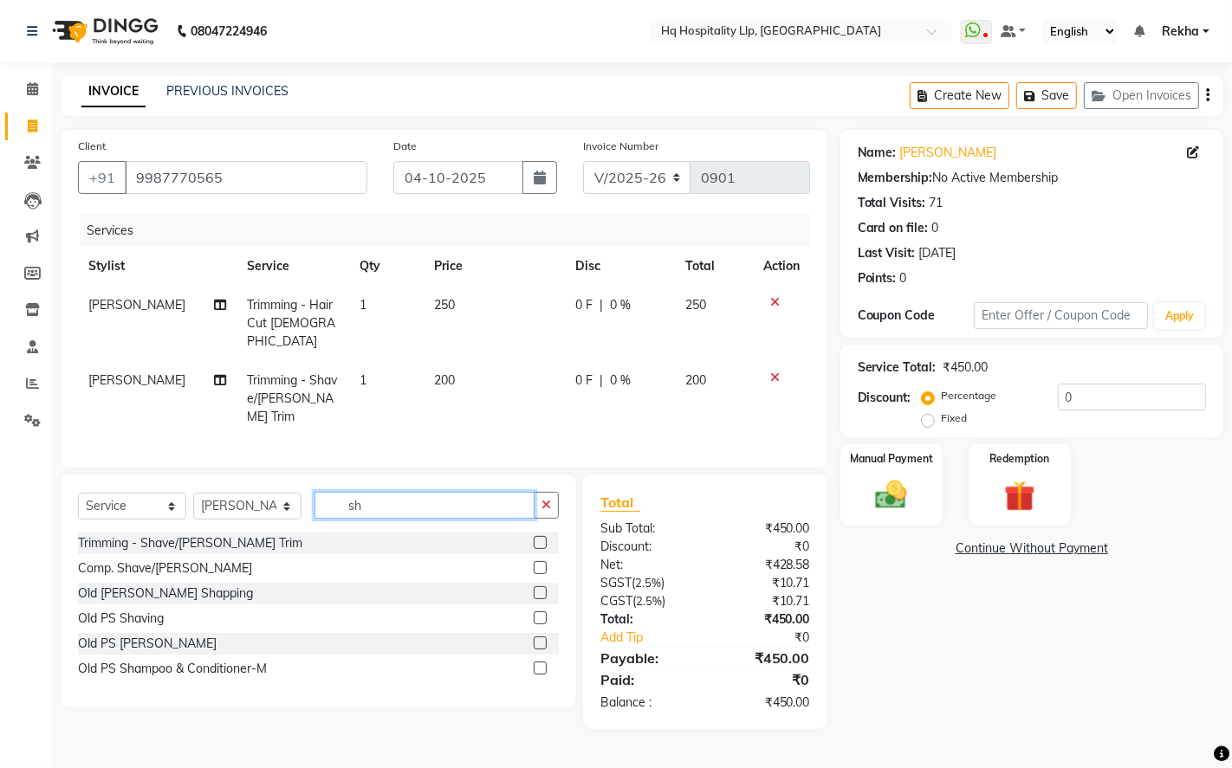
type input "s"
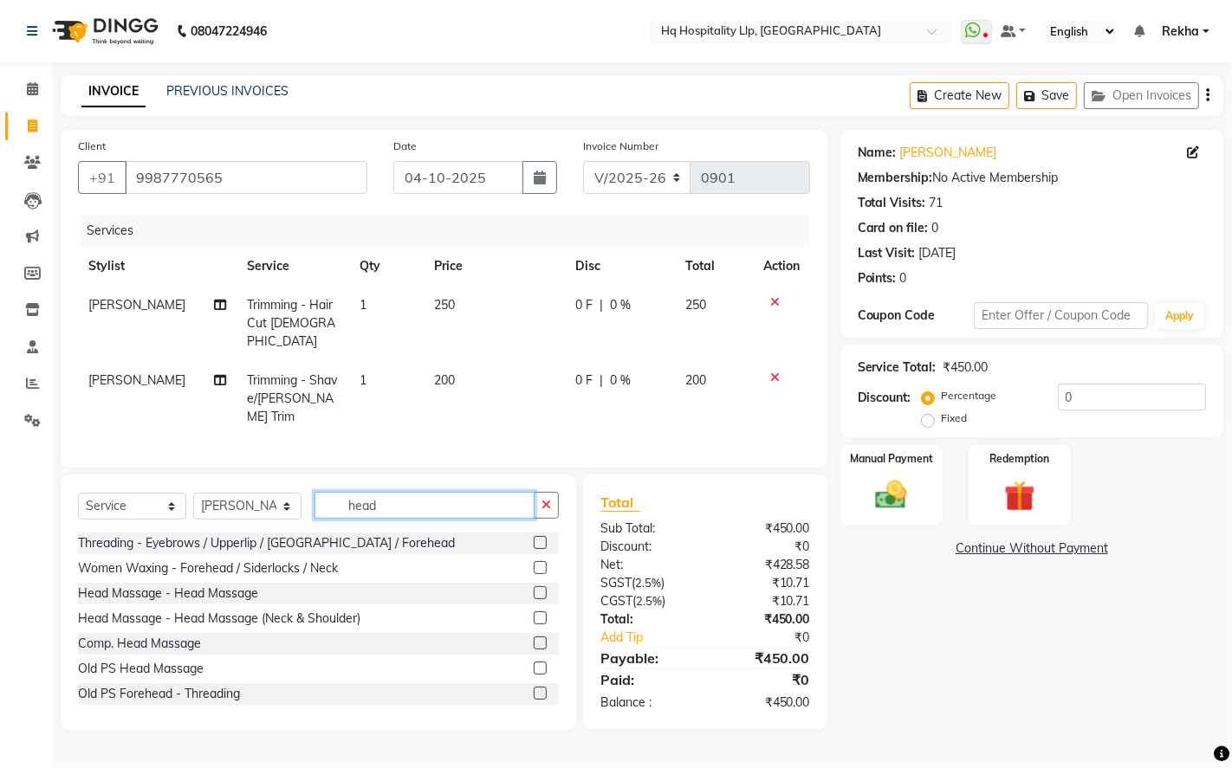
type input "head"
click at [534, 612] on label at bounding box center [540, 618] width 13 height 13
click at [534, 613] on input "checkbox" at bounding box center [539, 618] width 11 height 11
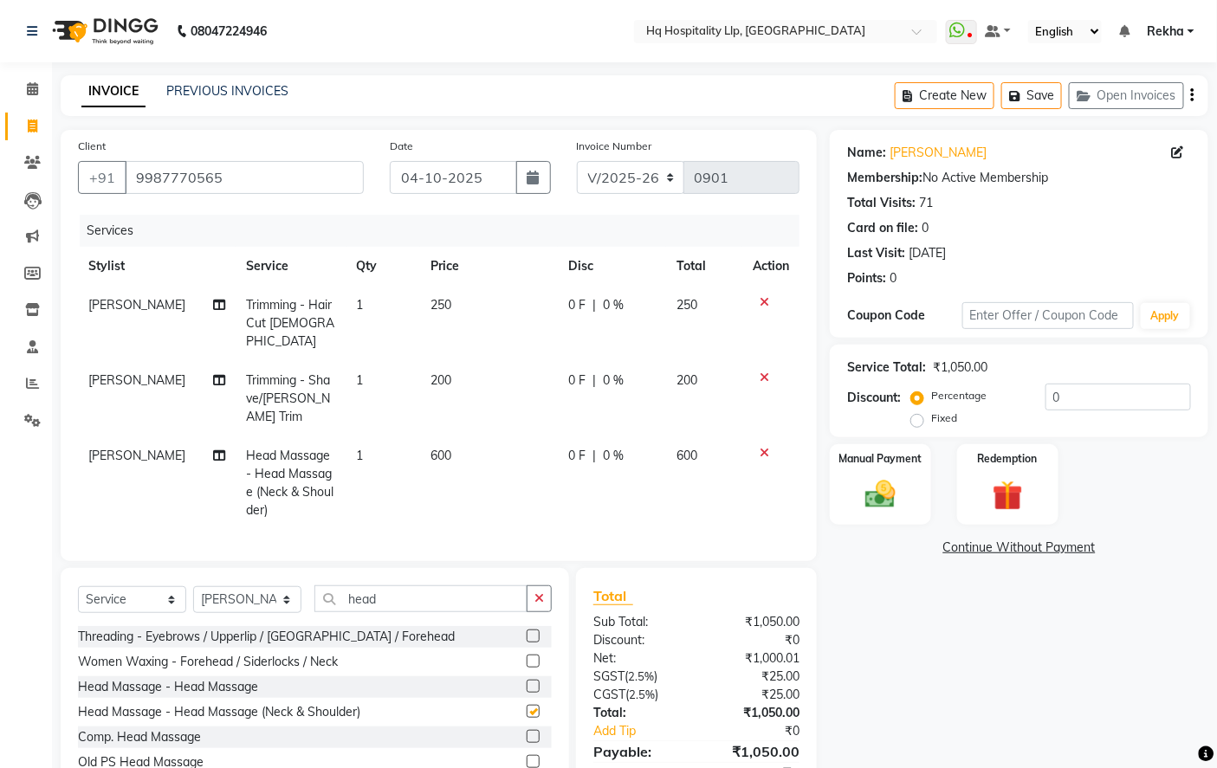
checkbox input "false"
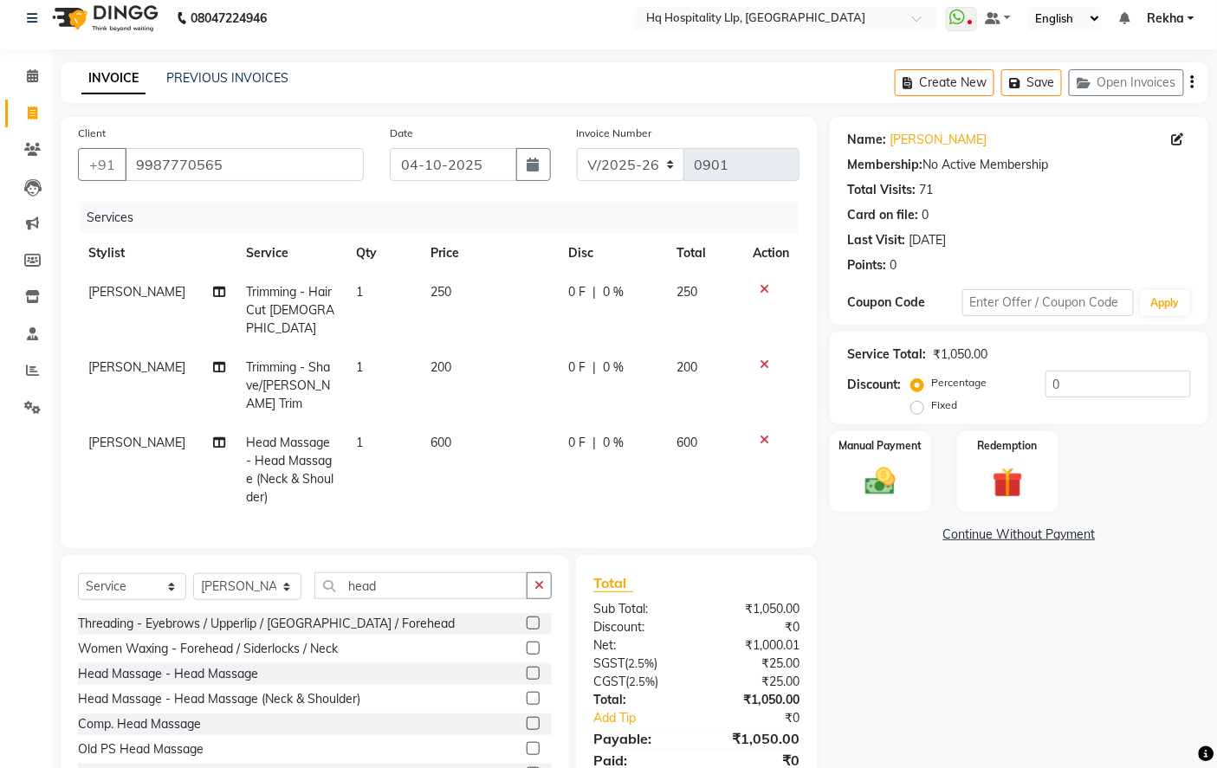
scroll to position [58, 0]
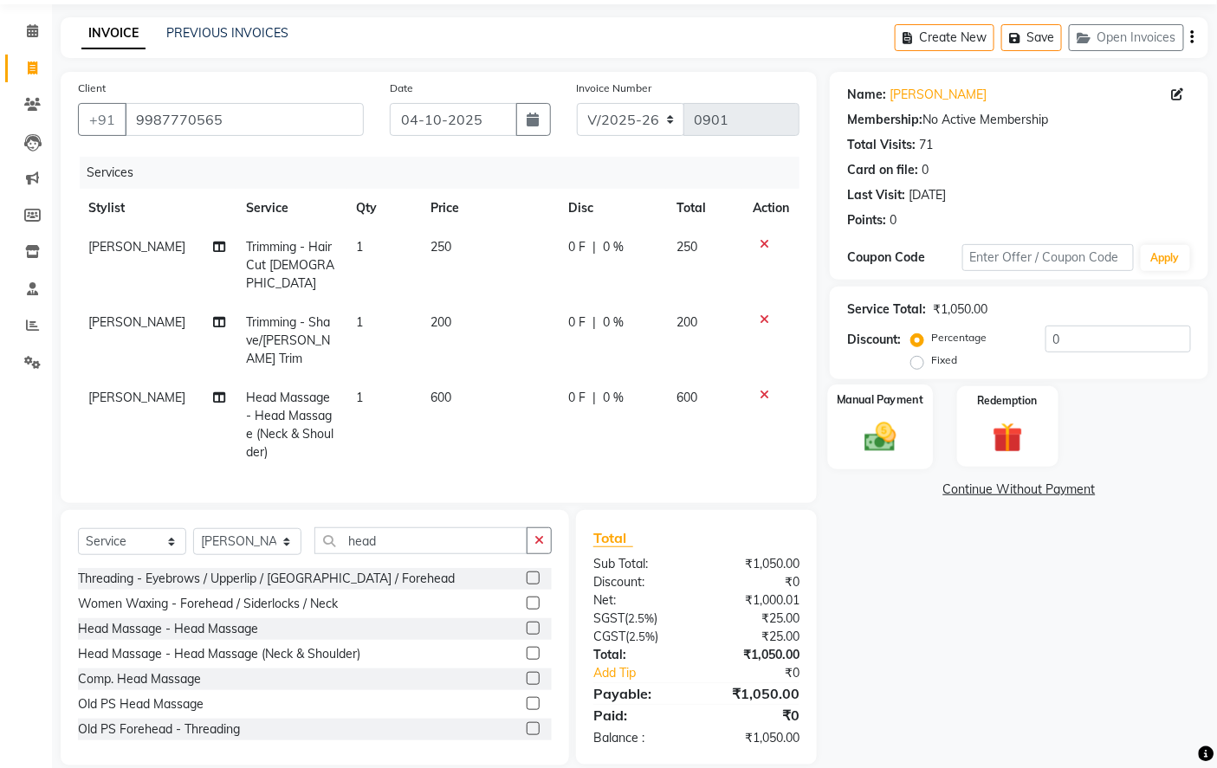
click at [895, 444] on img at bounding box center [881, 436] width 52 height 36
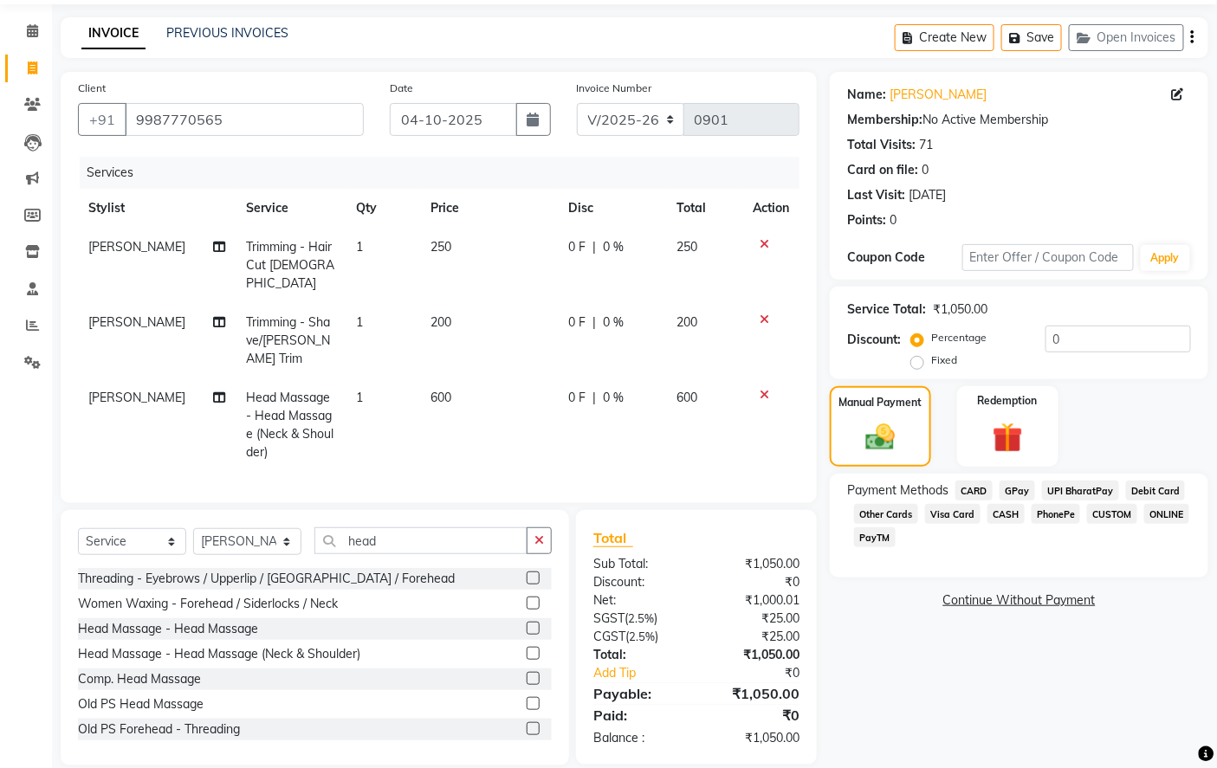
click at [1028, 488] on span "GPay" at bounding box center [1018, 491] width 36 height 20
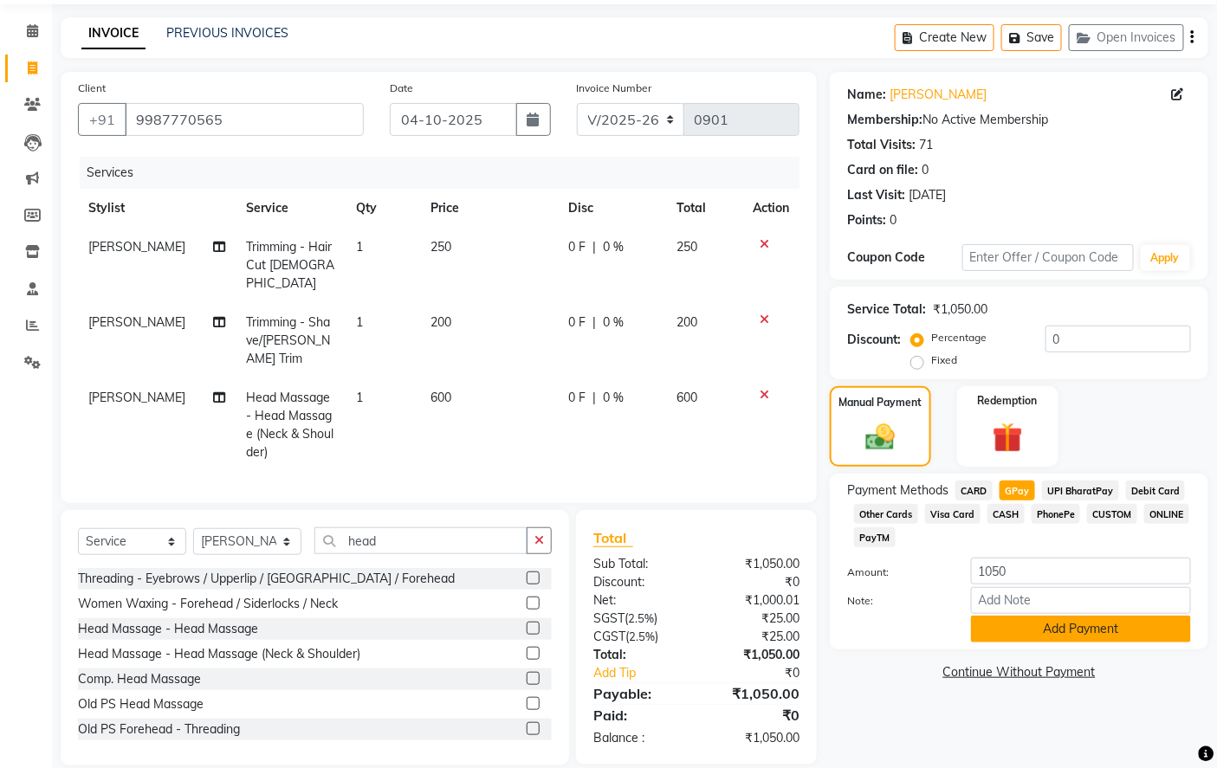
click at [1055, 631] on button "Add Payment" at bounding box center [1081, 629] width 220 height 27
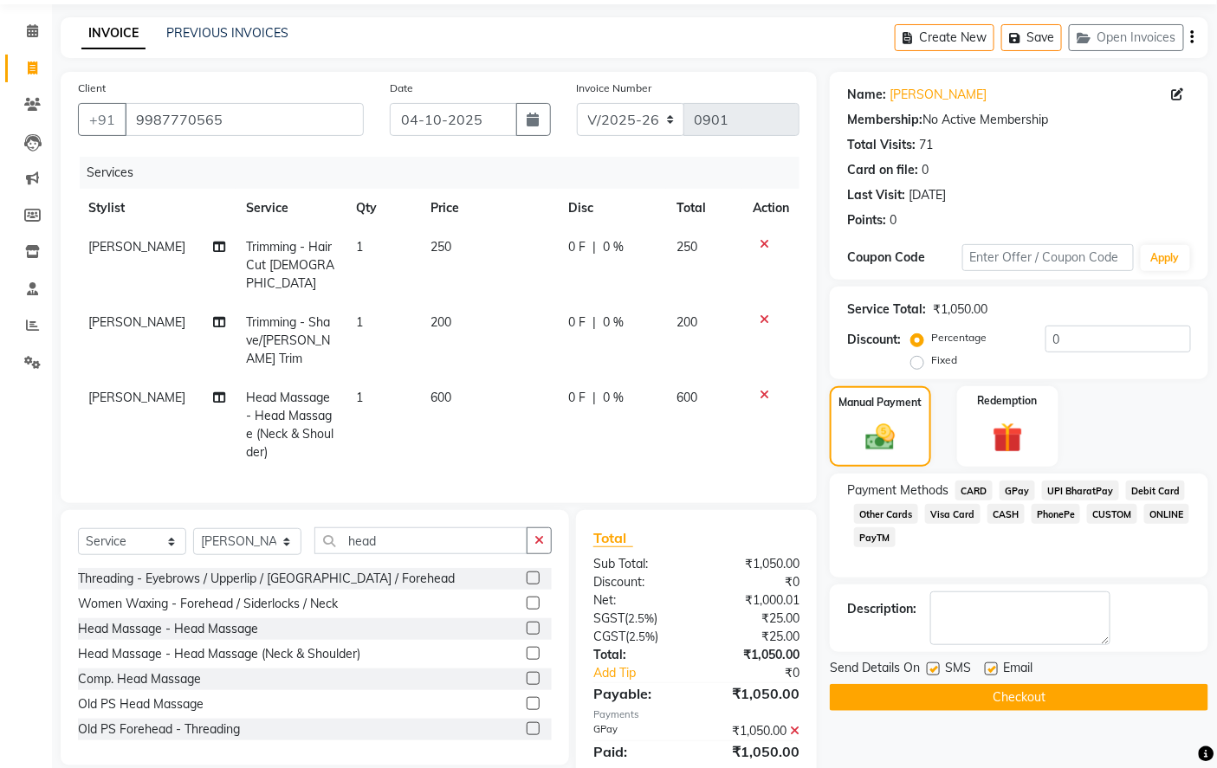
click at [1014, 700] on button "Checkout" at bounding box center [1019, 697] width 379 height 27
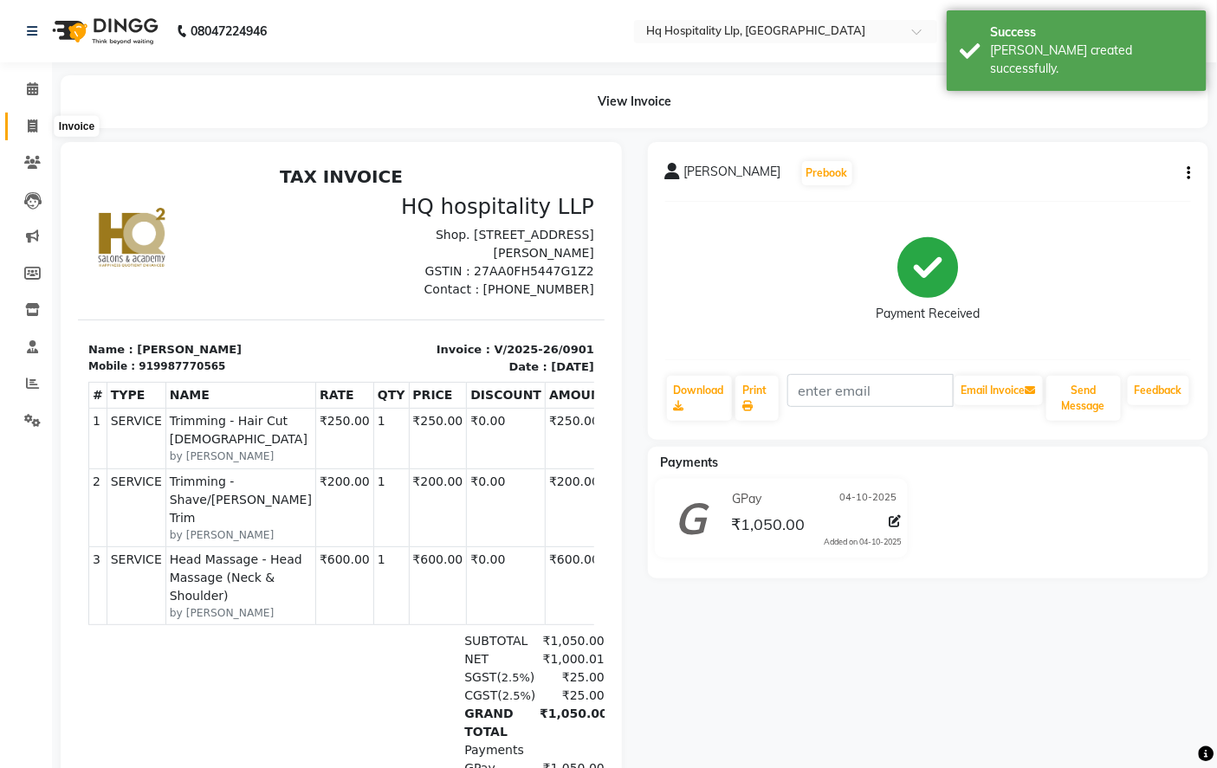
click at [36, 128] on icon at bounding box center [33, 126] width 10 height 13
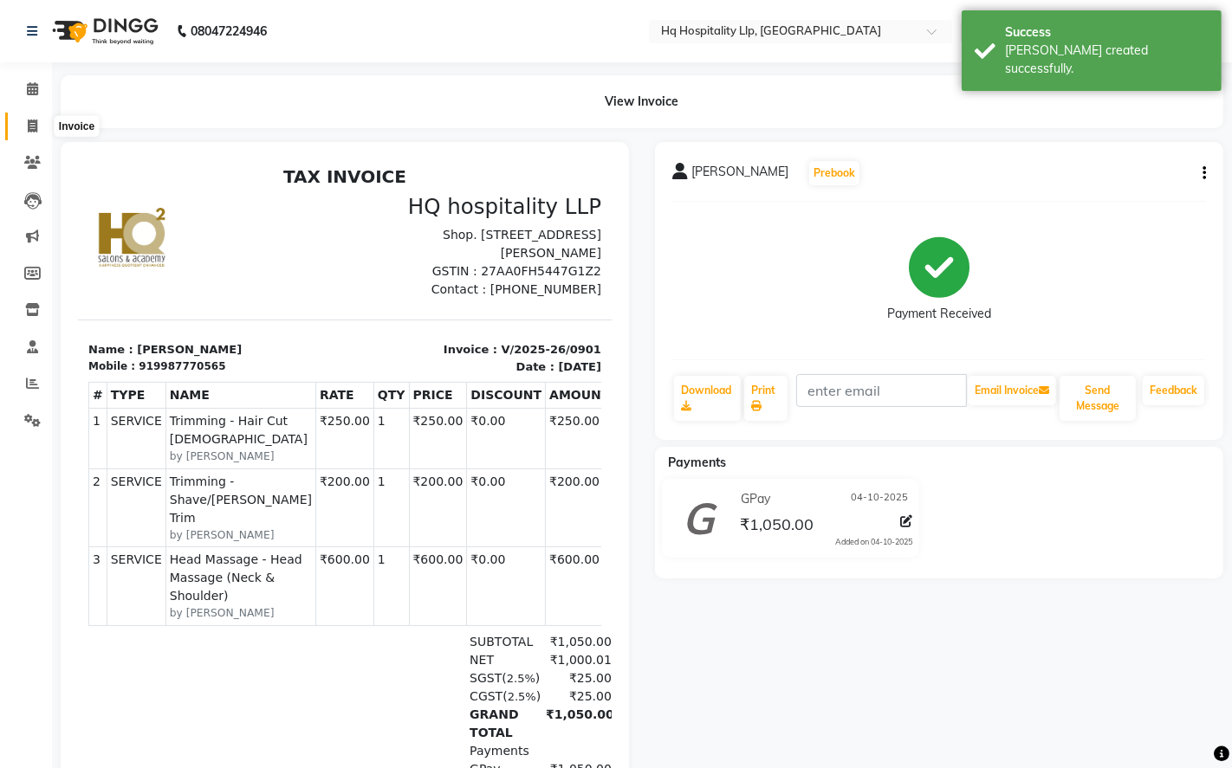
select select "7197"
select select "service"
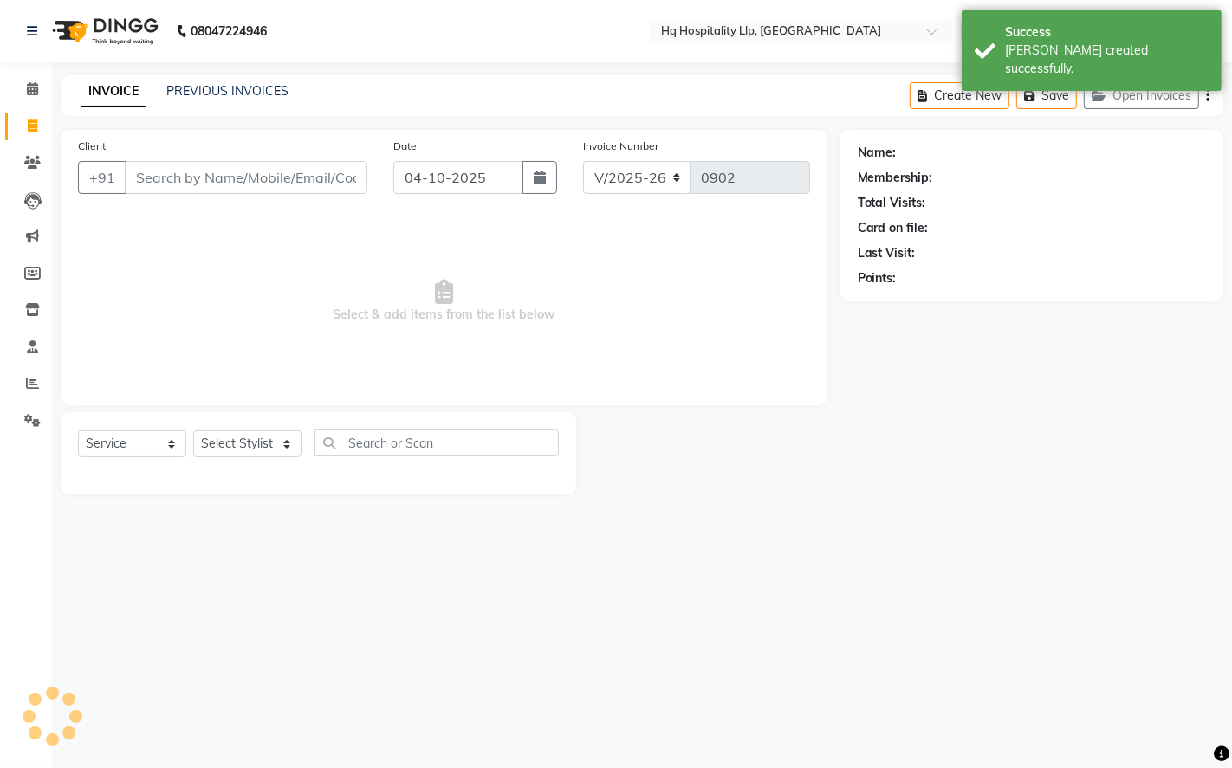
click at [159, 169] on input "Client" at bounding box center [246, 177] width 243 height 33
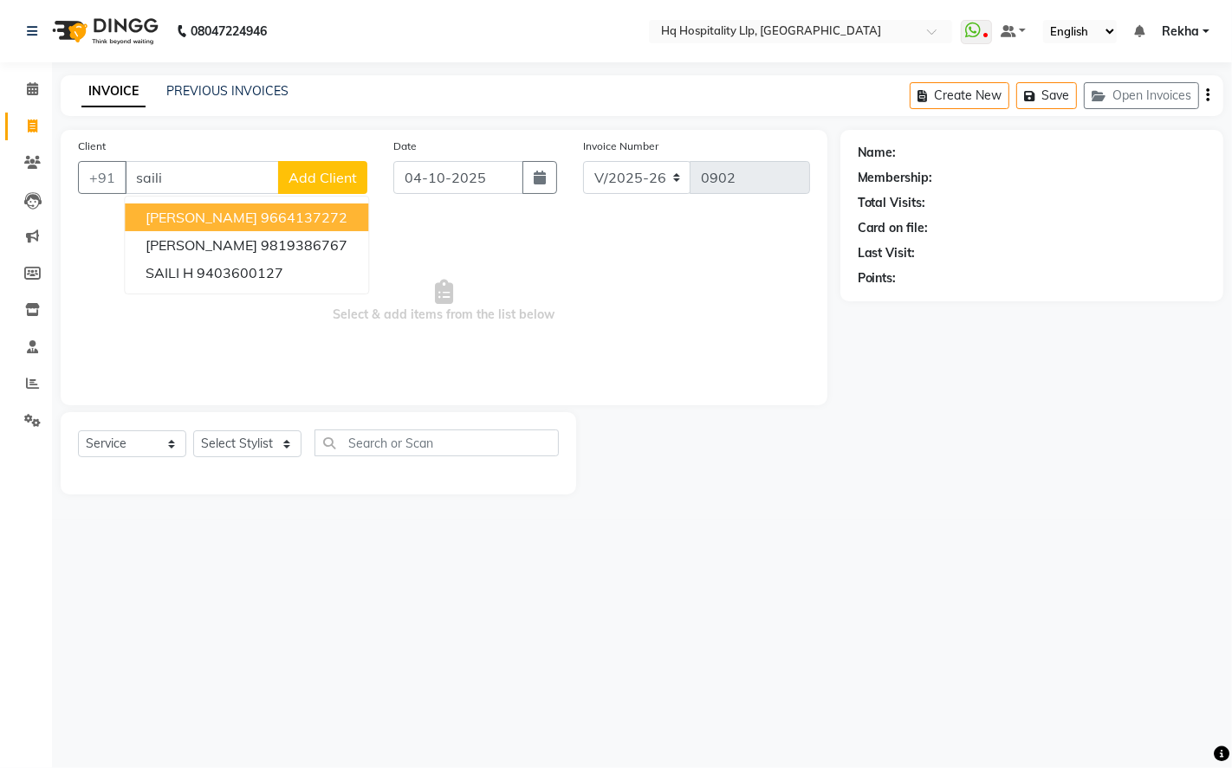
click at [178, 213] on span "[PERSON_NAME]" at bounding box center [202, 217] width 112 height 17
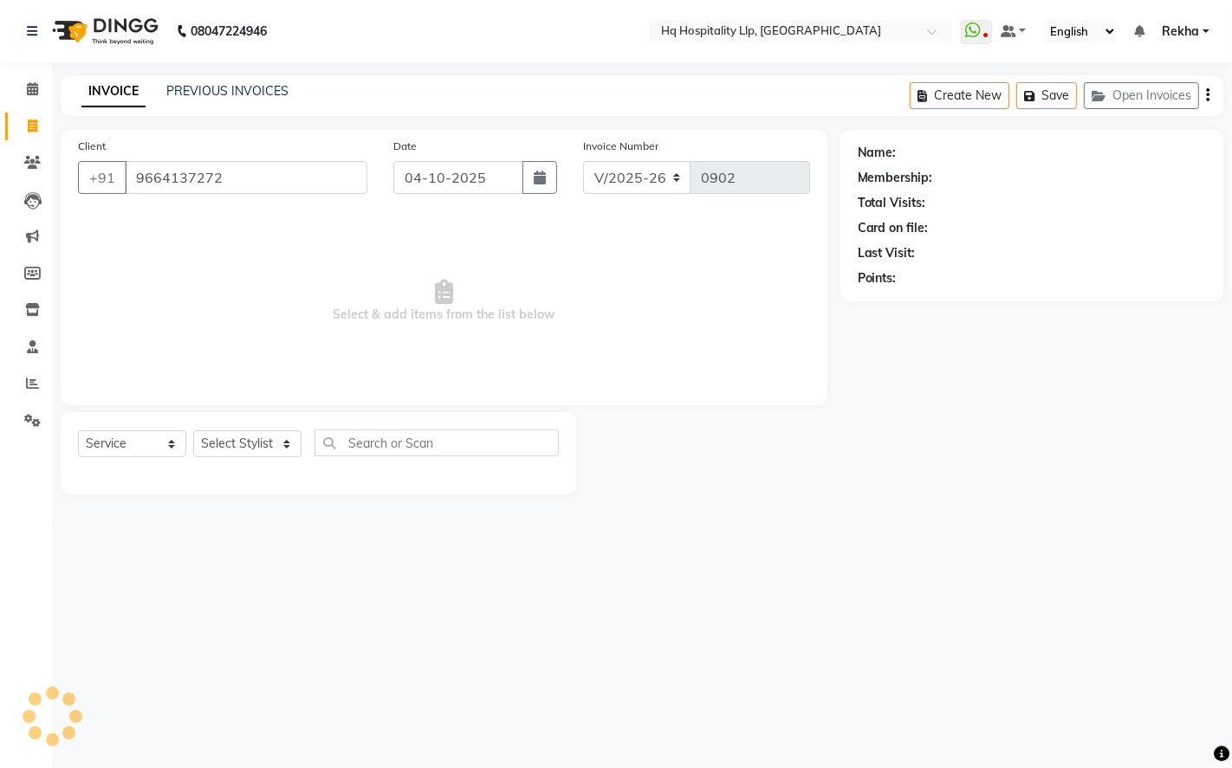
type input "9664137272"
select select "1: Object"
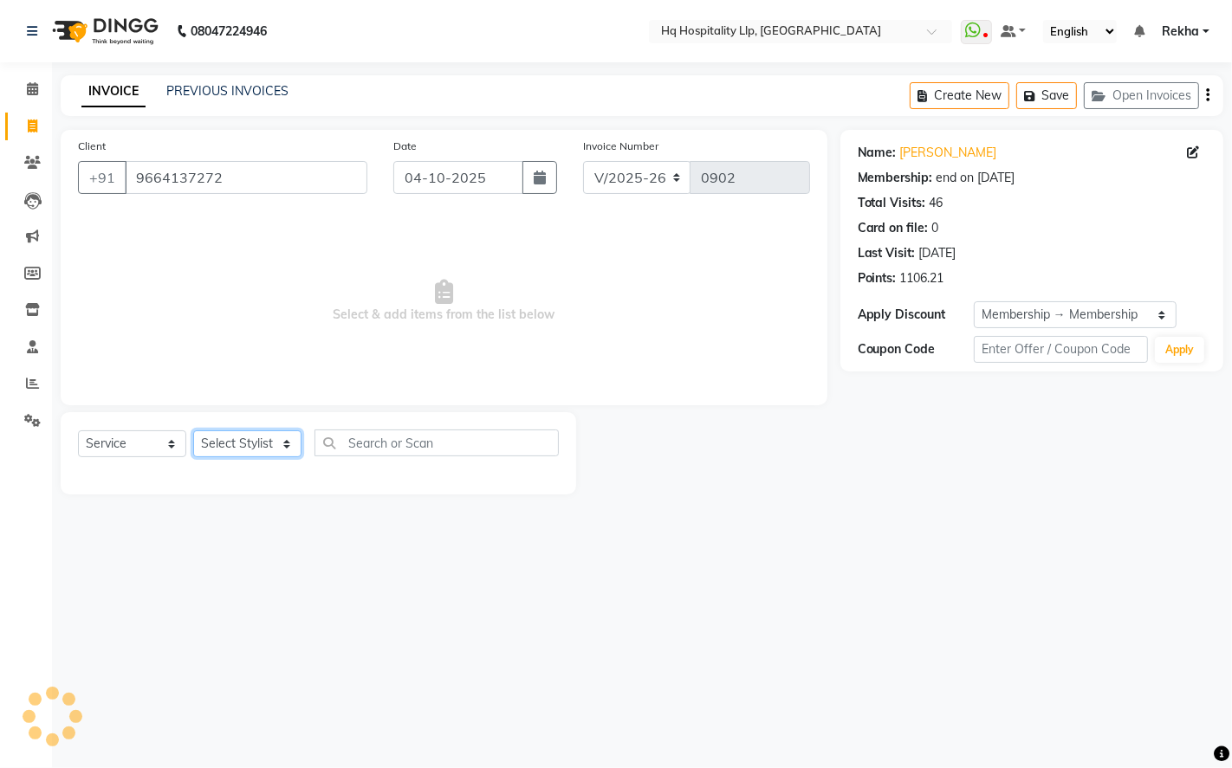
click at [269, 451] on select "Select Stylist Manager Old Staff [PERSON_NAME] [PERSON_NAME] [PERSON_NAME]" at bounding box center [247, 444] width 108 height 27
select select "61253"
click at [193, 431] on select "Select Stylist Manager Old Staff [PERSON_NAME] [PERSON_NAME] [PERSON_NAME]" at bounding box center [247, 444] width 108 height 27
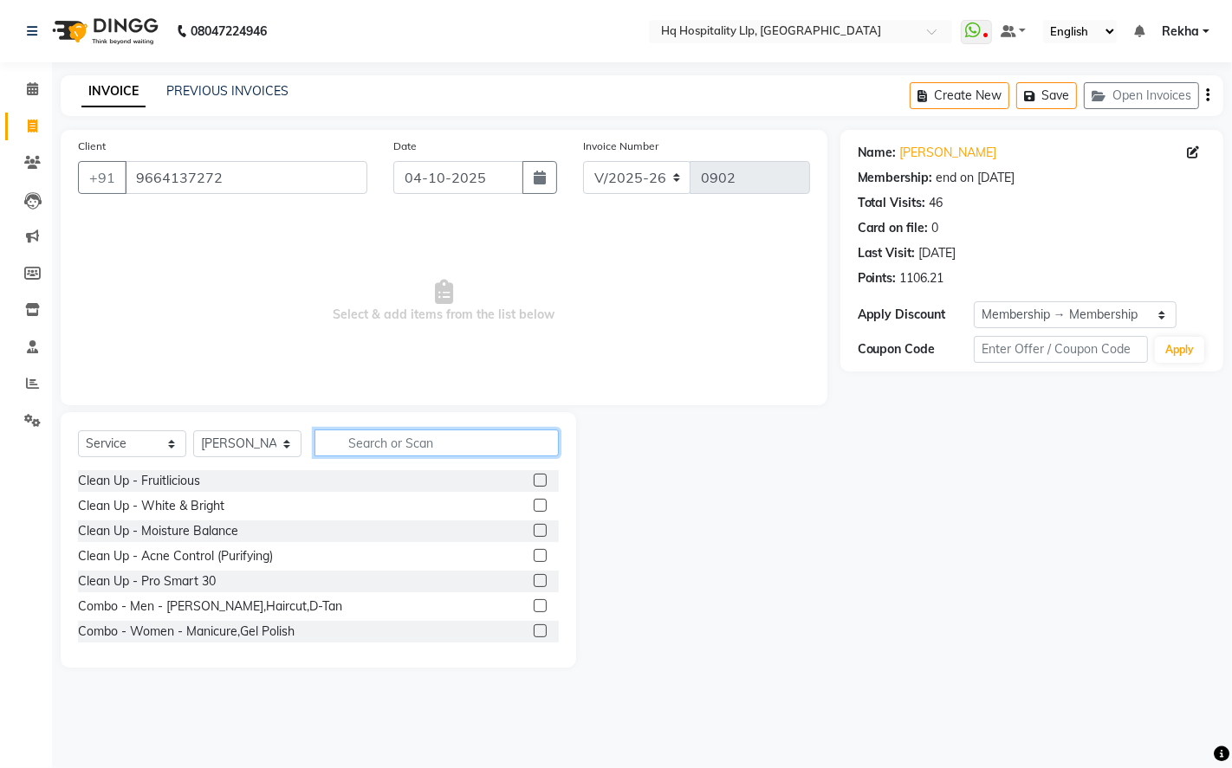
click at [401, 446] on input "text" at bounding box center [436, 443] width 244 height 27
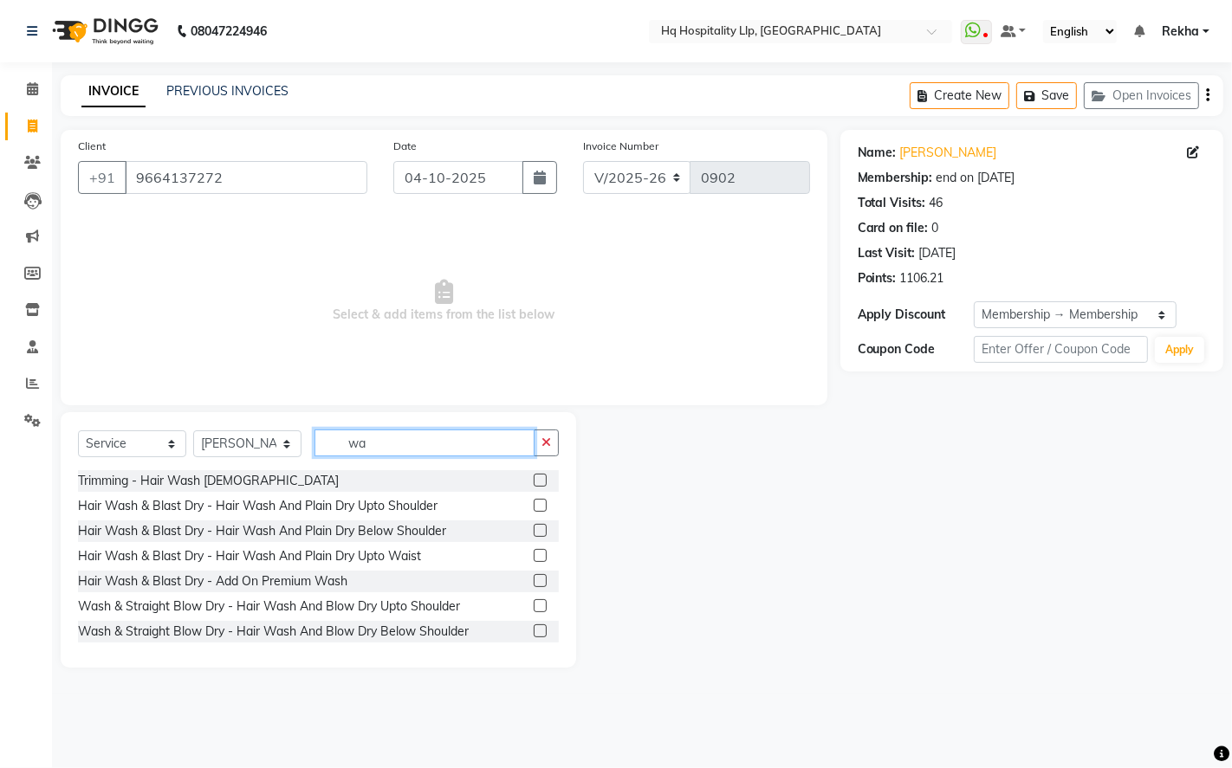
type input "w"
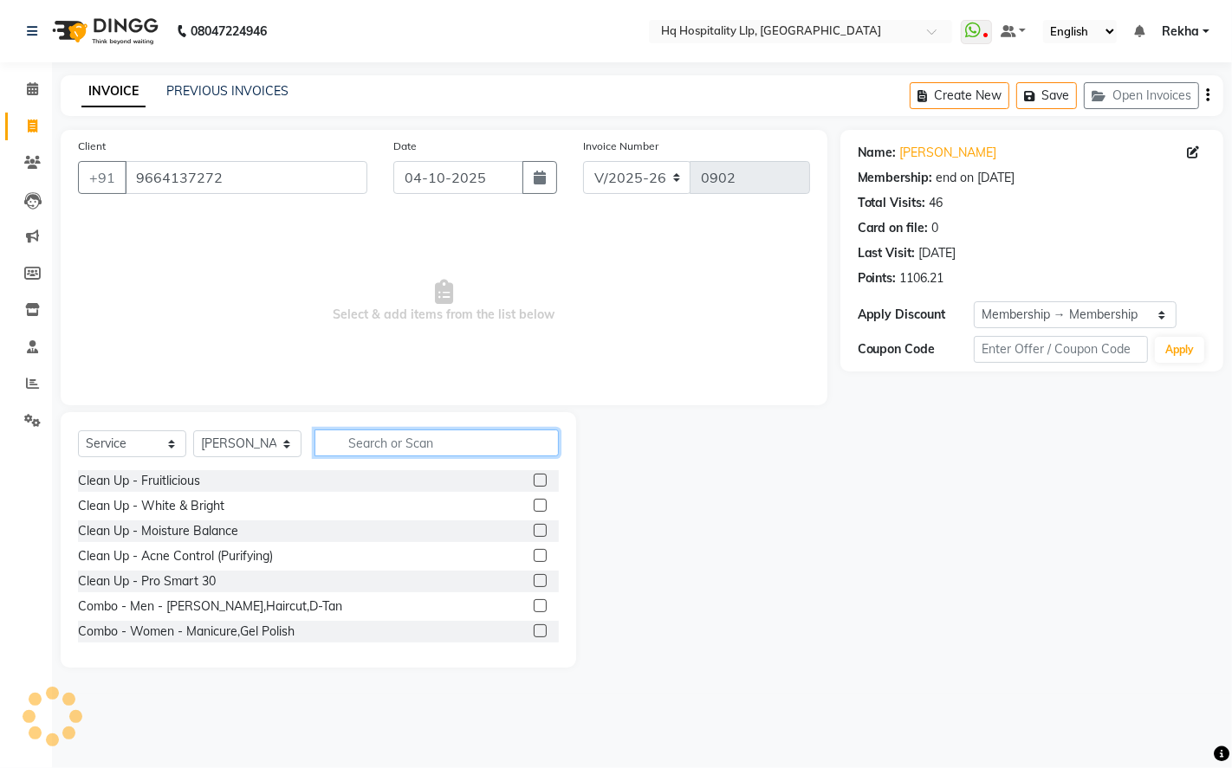
click at [412, 436] on input "text" at bounding box center [436, 443] width 244 height 27
type input "pedi"
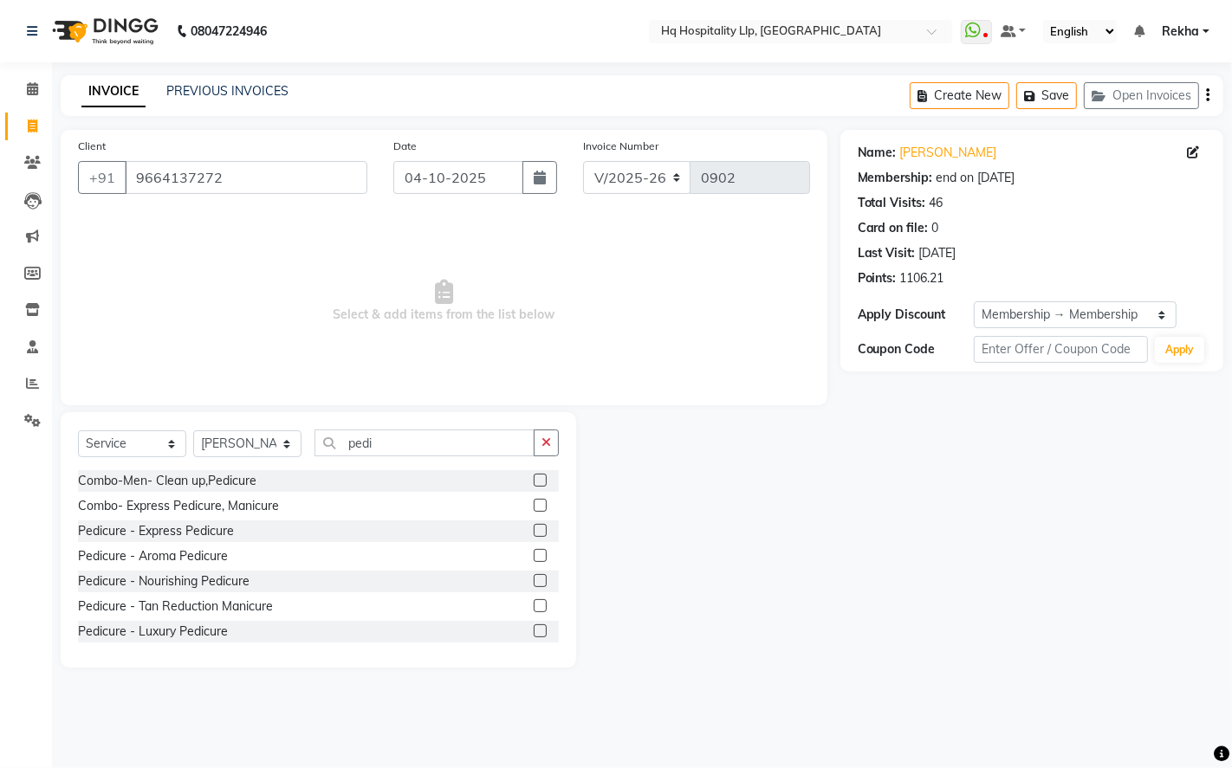
click at [534, 582] on label at bounding box center [540, 580] width 13 height 13
click at [534, 582] on input "checkbox" at bounding box center [539, 581] width 11 height 11
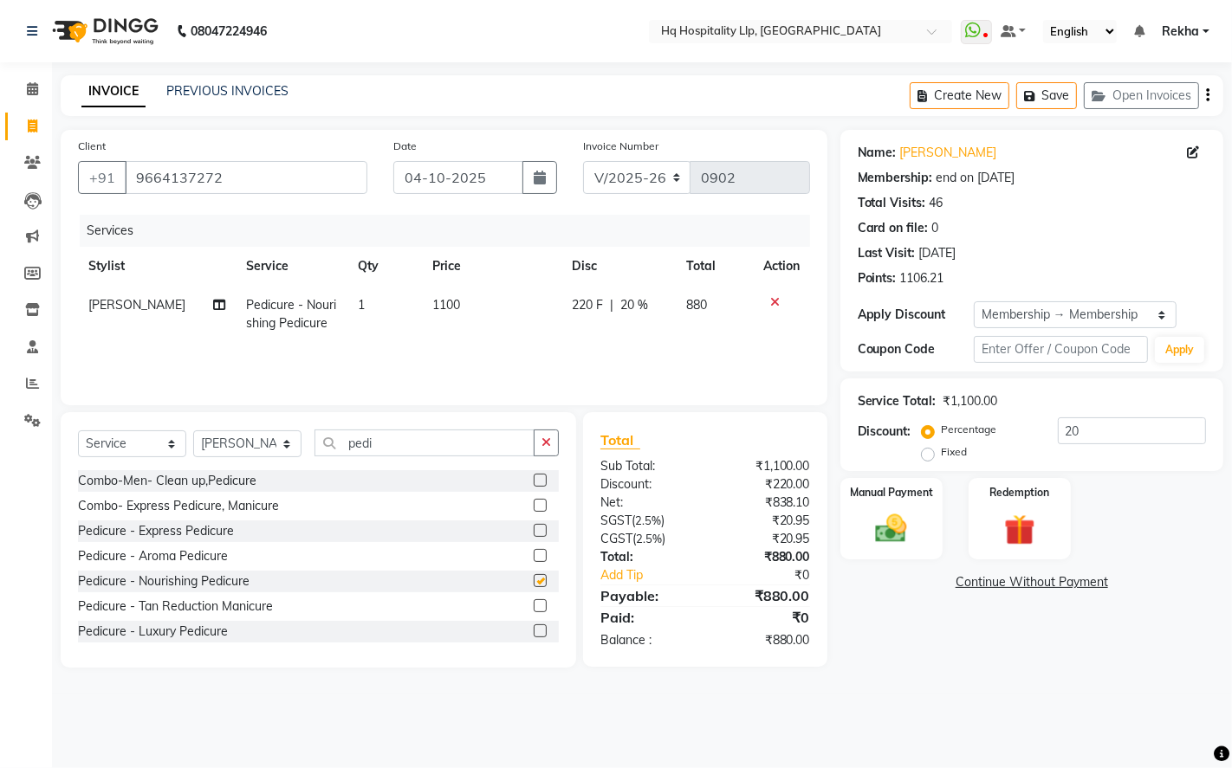
checkbox input "false"
click at [773, 300] on icon at bounding box center [775, 302] width 10 height 12
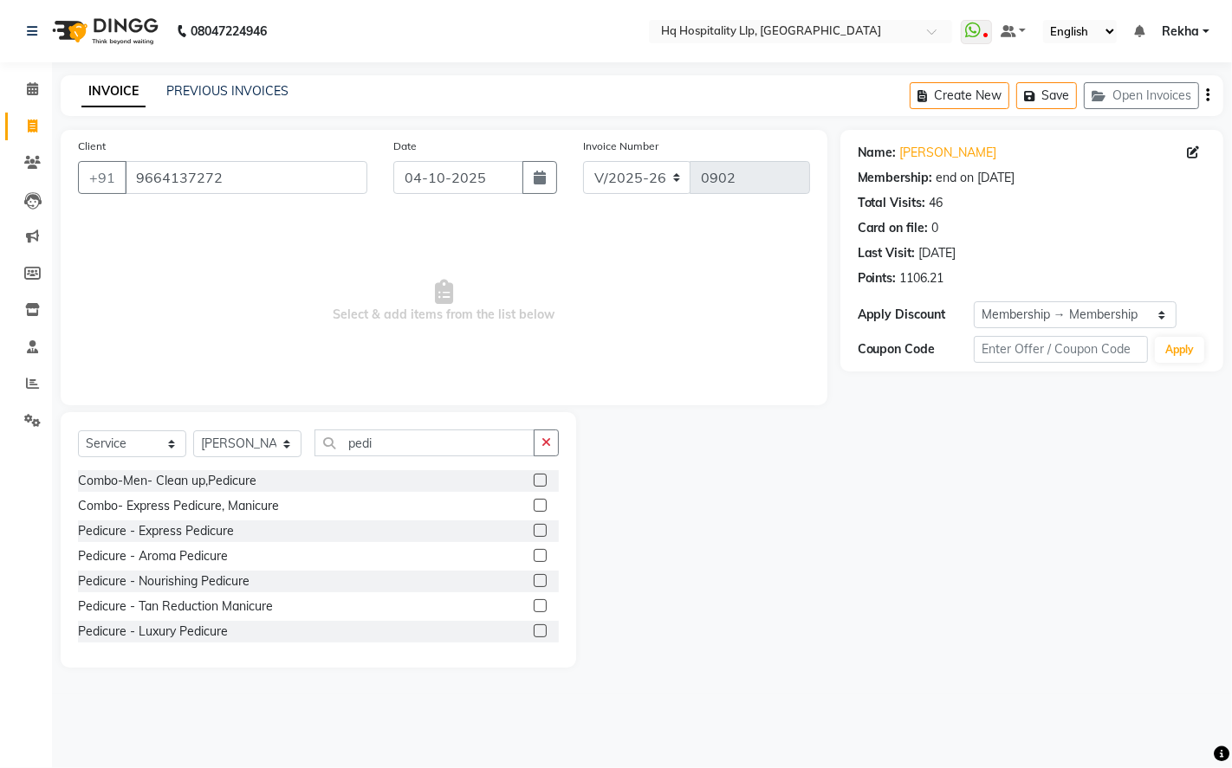
click at [534, 556] on label at bounding box center [540, 555] width 13 height 13
click at [534, 556] on input "checkbox" at bounding box center [539, 556] width 11 height 11
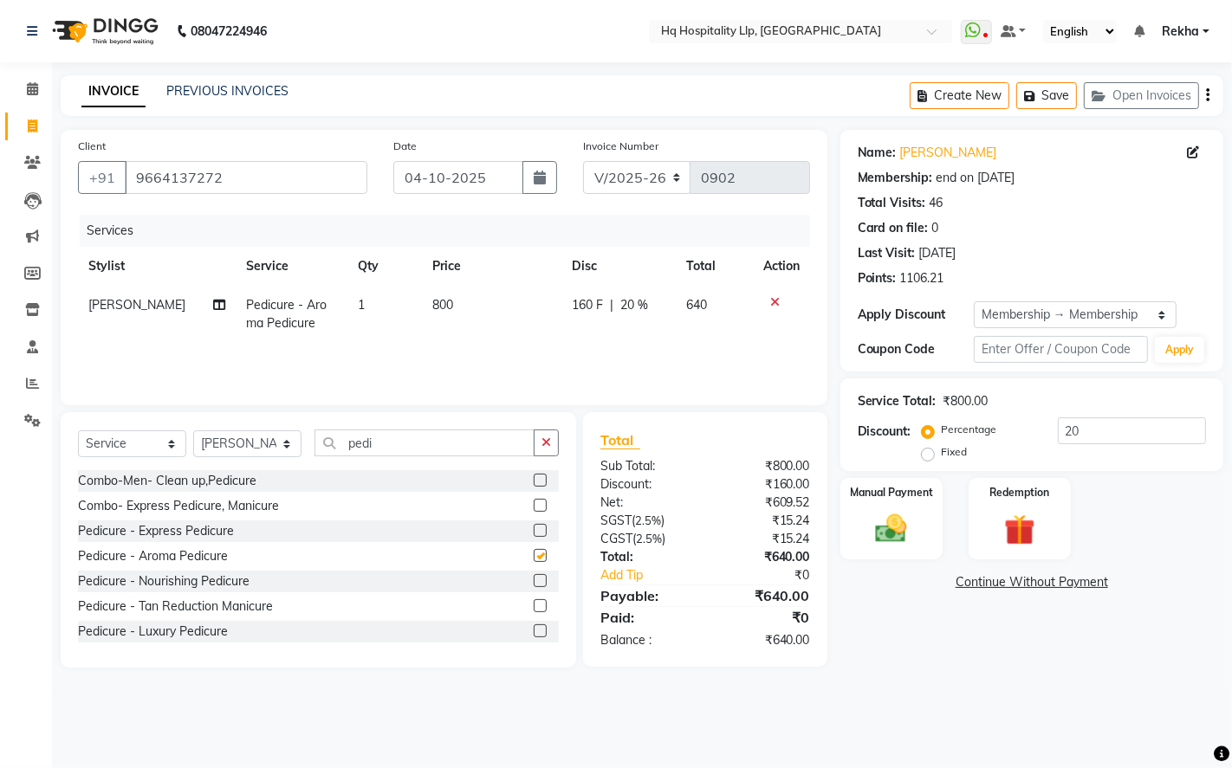
checkbox input "false"
click at [481, 305] on td "800" at bounding box center [491, 314] width 139 height 57
select select "61253"
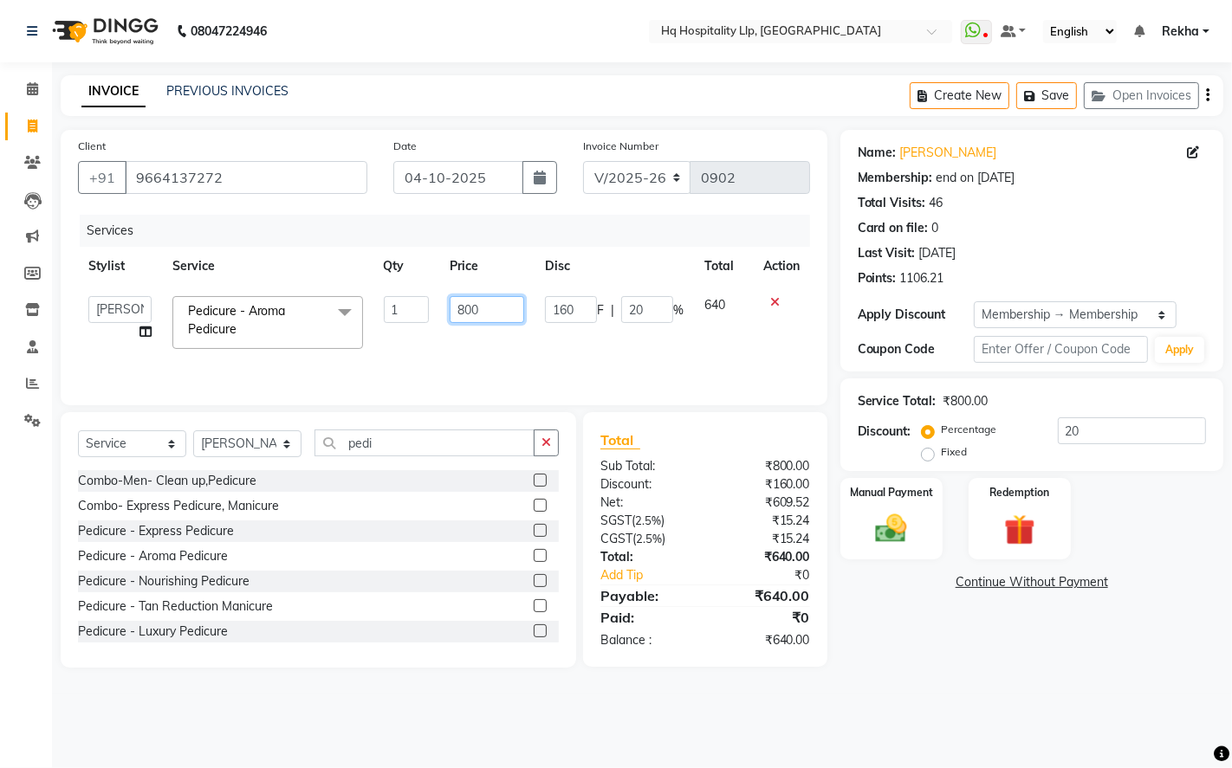
click at [491, 309] on input "800" at bounding box center [487, 309] width 75 height 27
type input "8"
type input "944"
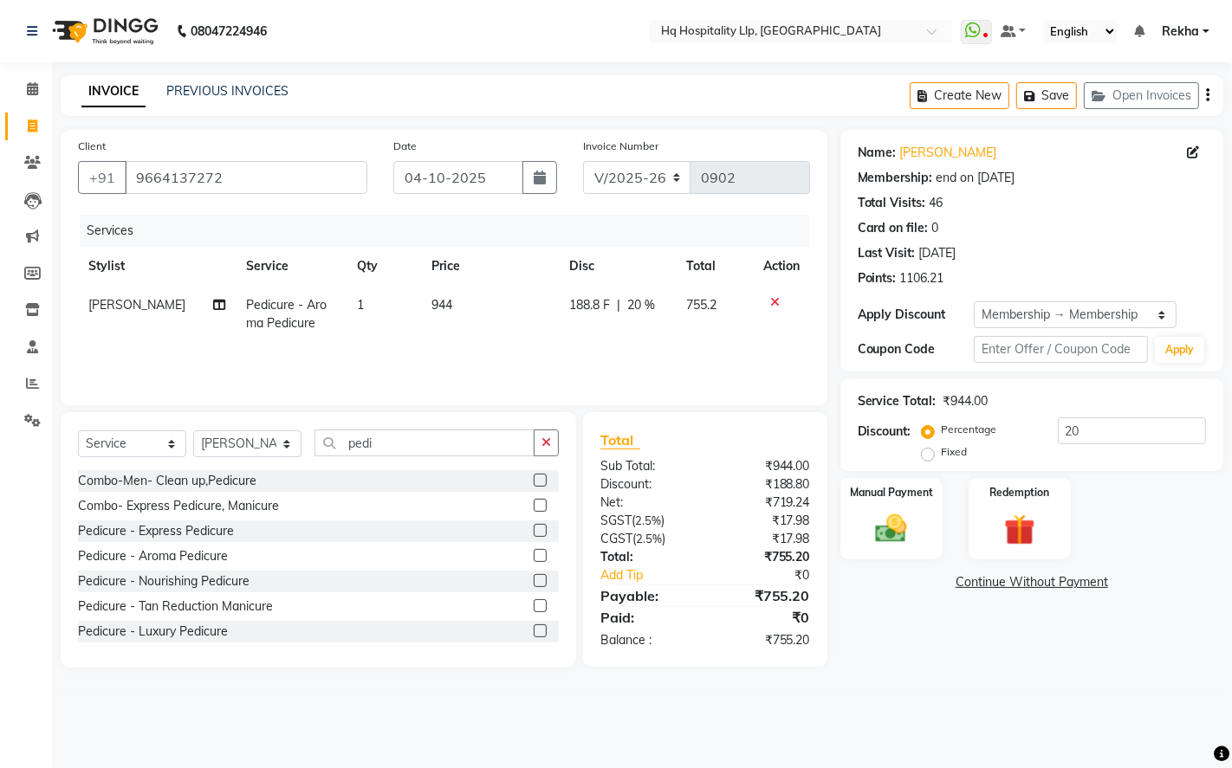
click at [922, 682] on main "INVOICE PREVIOUS INVOICES Create New Save Open Invoices Client [PHONE_NUMBER] D…" at bounding box center [642, 384] width 1180 height 619
click at [286, 438] on select "Select Stylist Manager Old Staff [PERSON_NAME] [PERSON_NAME] [PERSON_NAME]" at bounding box center [247, 444] width 108 height 27
click at [193, 431] on select "Select Stylist Manager Old Staff [PERSON_NAME] [PERSON_NAME] [PERSON_NAME]" at bounding box center [247, 444] width 108 height 27
click at [474, 444] on input "pedi" at bounding box center [424, 443] width 220 height 27
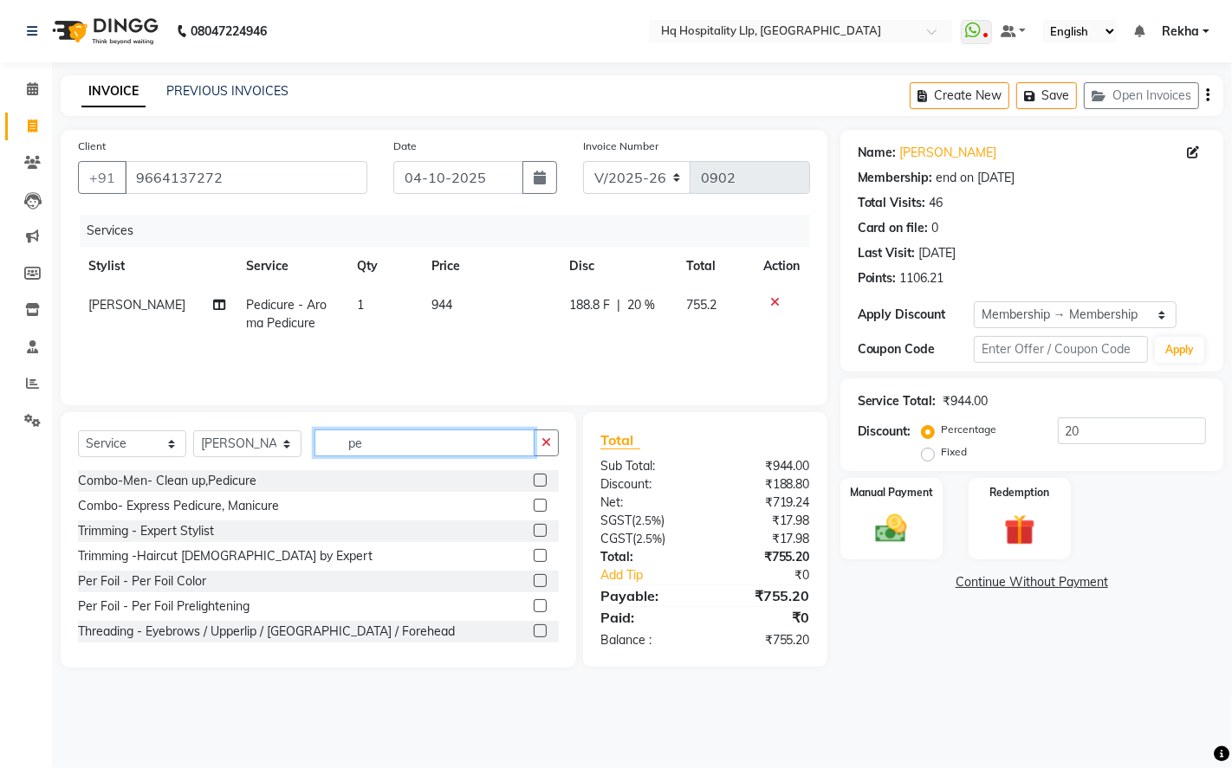
type input "p"
click at [520, 437] on input "text" at bounding box center [436, 443] width 244 height 27
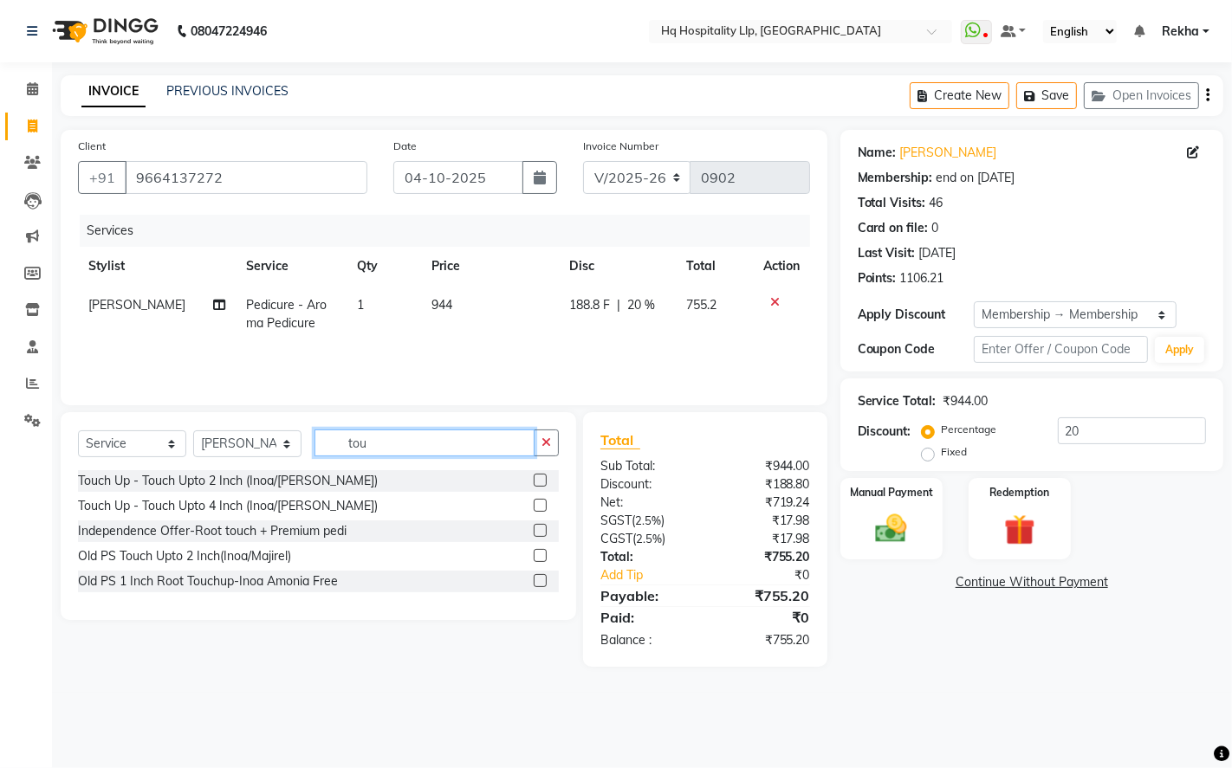
type input "tou"
click at [535, 477] on label at bounding box center [540, 480] width 13 height 13
click at [535, 477] on input "checkbox" at bounding box center [539, 481] width 11 height 11
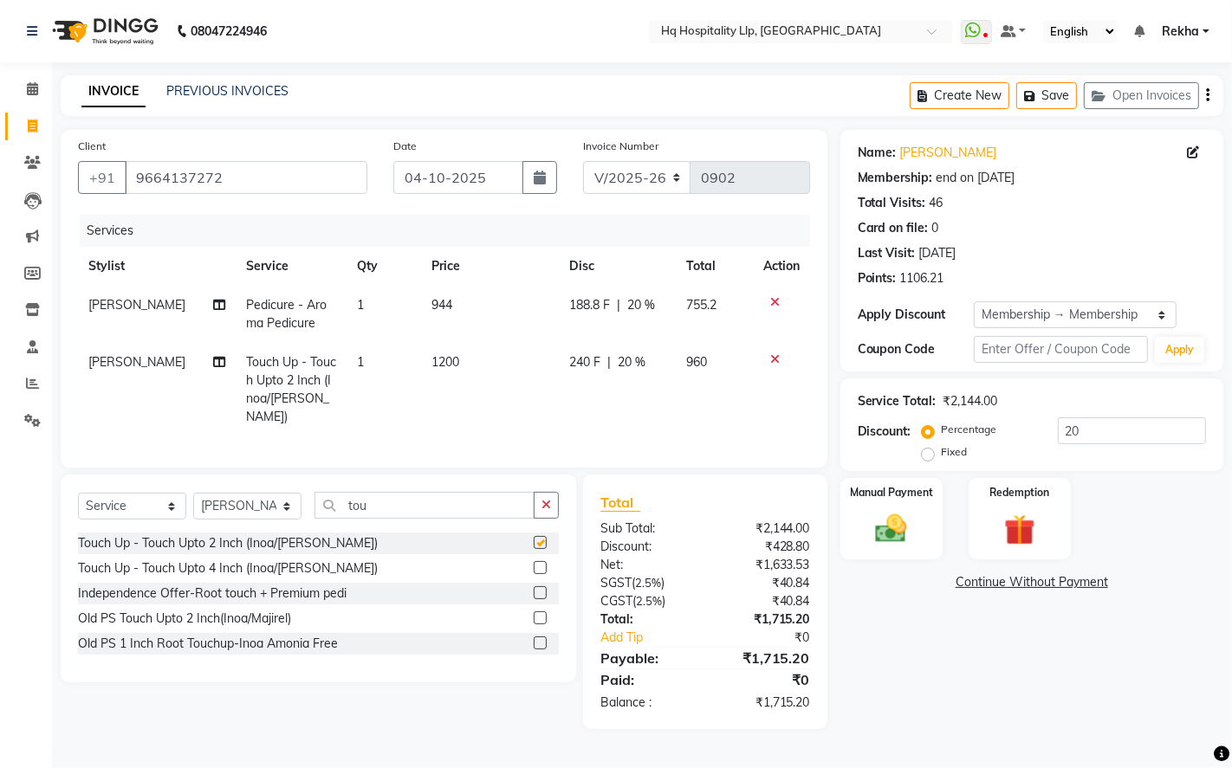
checkbox input "false"
click at [496, 360] on td "1200" at bounding box center [490, 390] width 139 height 94
select select "61253"
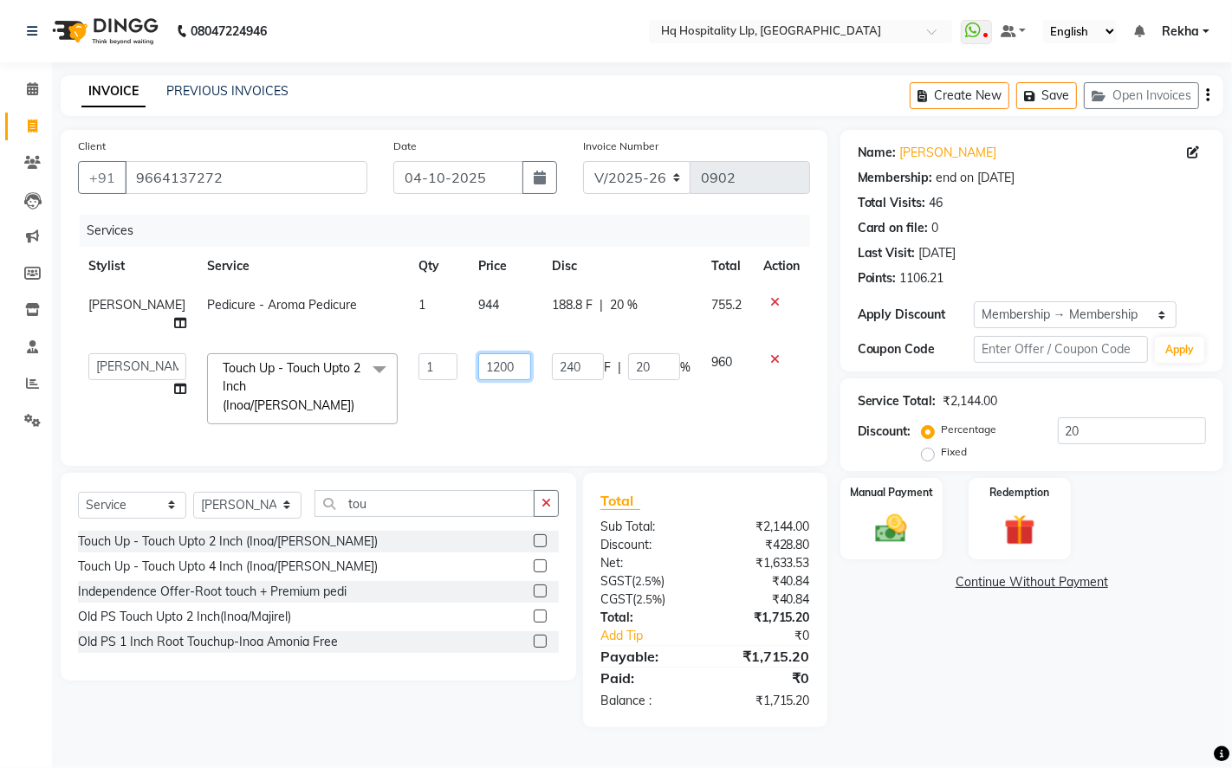
click at [496, 360] on input "1200" at bounding box center [504, 366] width 53 height 27
type input "1072"
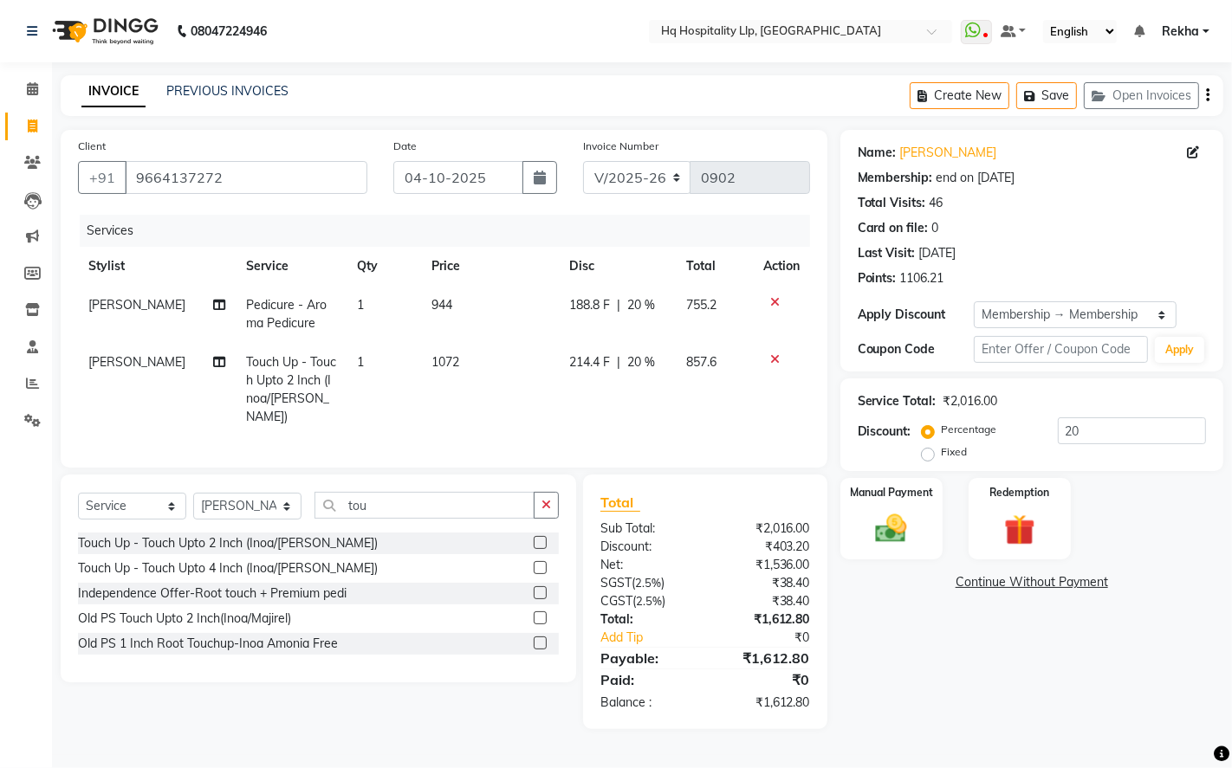
click at [920, 678] on div "Name: [PERSON_NAME] Membership: end on [DATE] Total Visits: 46 Card on file: 0 …" at bounding box center [1038, 430] width 396 height 600
click at [1120, 431] on input "20" at bounding box center [1132, 431] width 148 height 27
type input "2"
click at [911, 655] on div "Name: [PERSON_NAME] Membership: end on [DATE] Total Visits: 46 Card on file: 0 …" at bounding box center [1038, 430] width 396 height 600
click at [908, 512] on img at bounding box center [891, 528] width 53 height 37
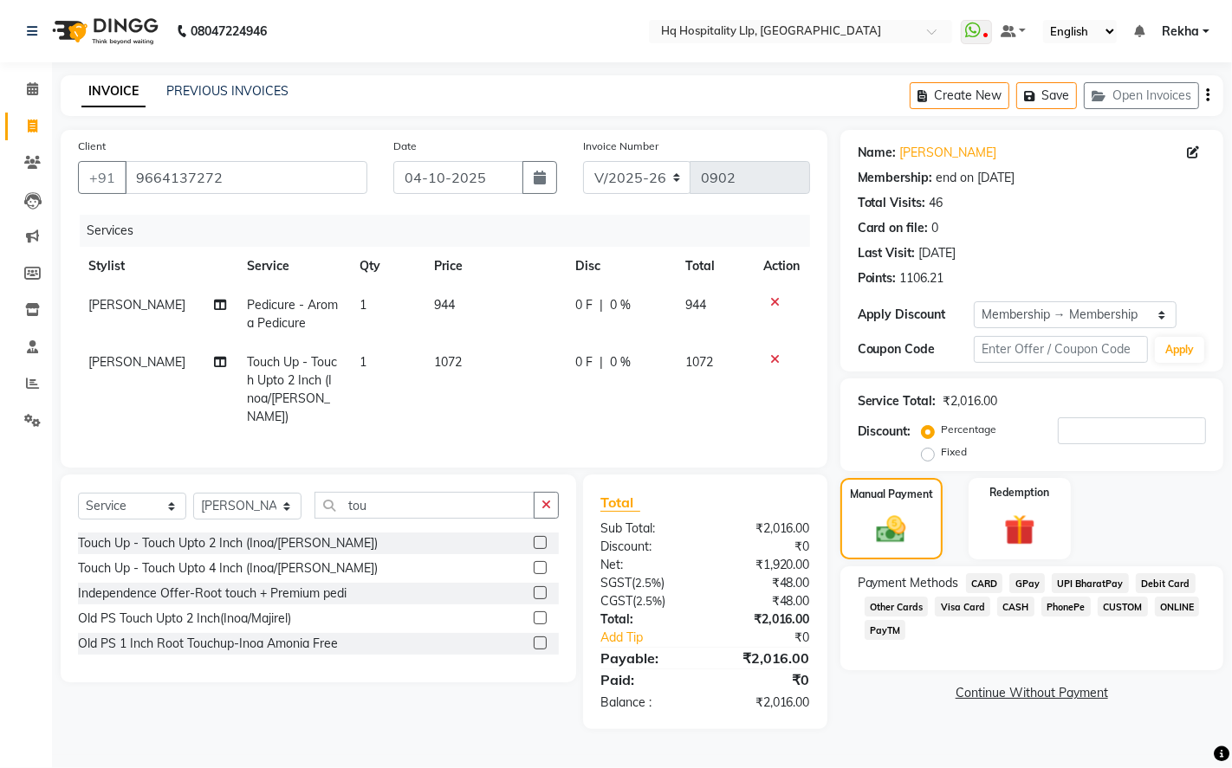
click at [1008, 601] on span "CASH" at bounding box center [1015, 607] width 37 height 20
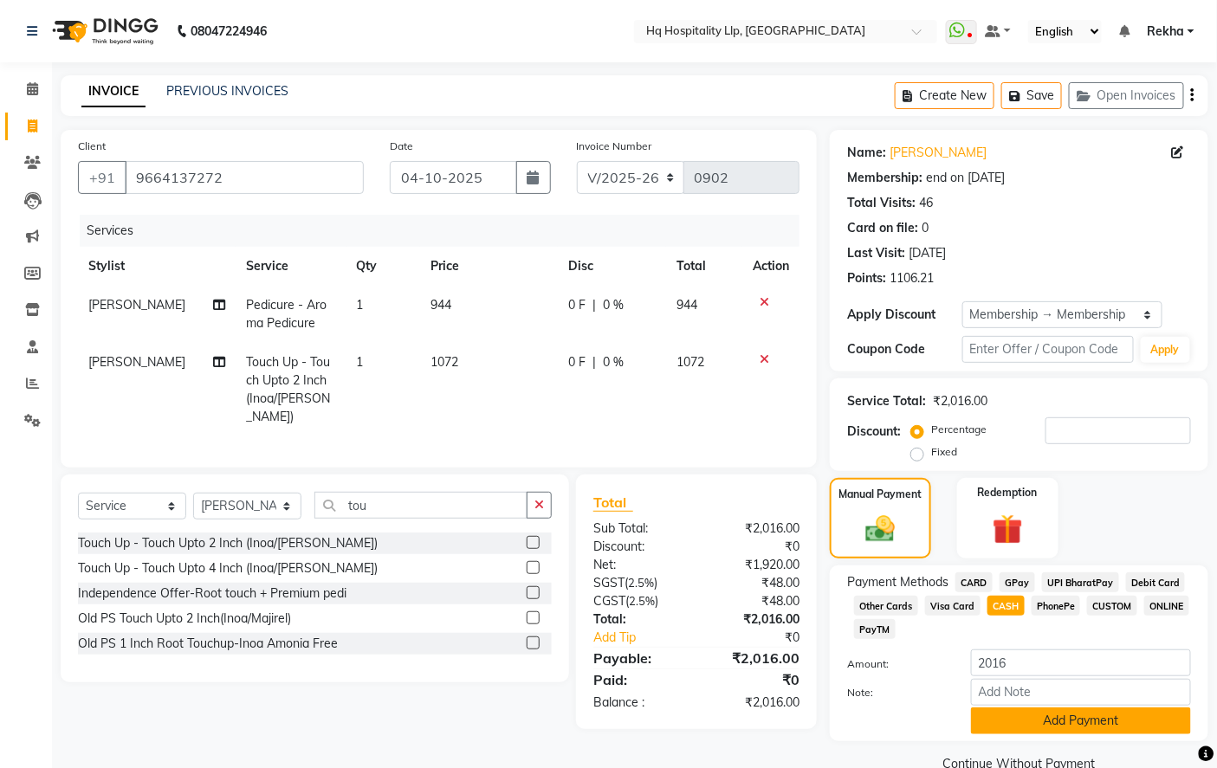
click at [1044, 728] on button "Add Payment" at bounding box center [1081, 721] width 220 height 27
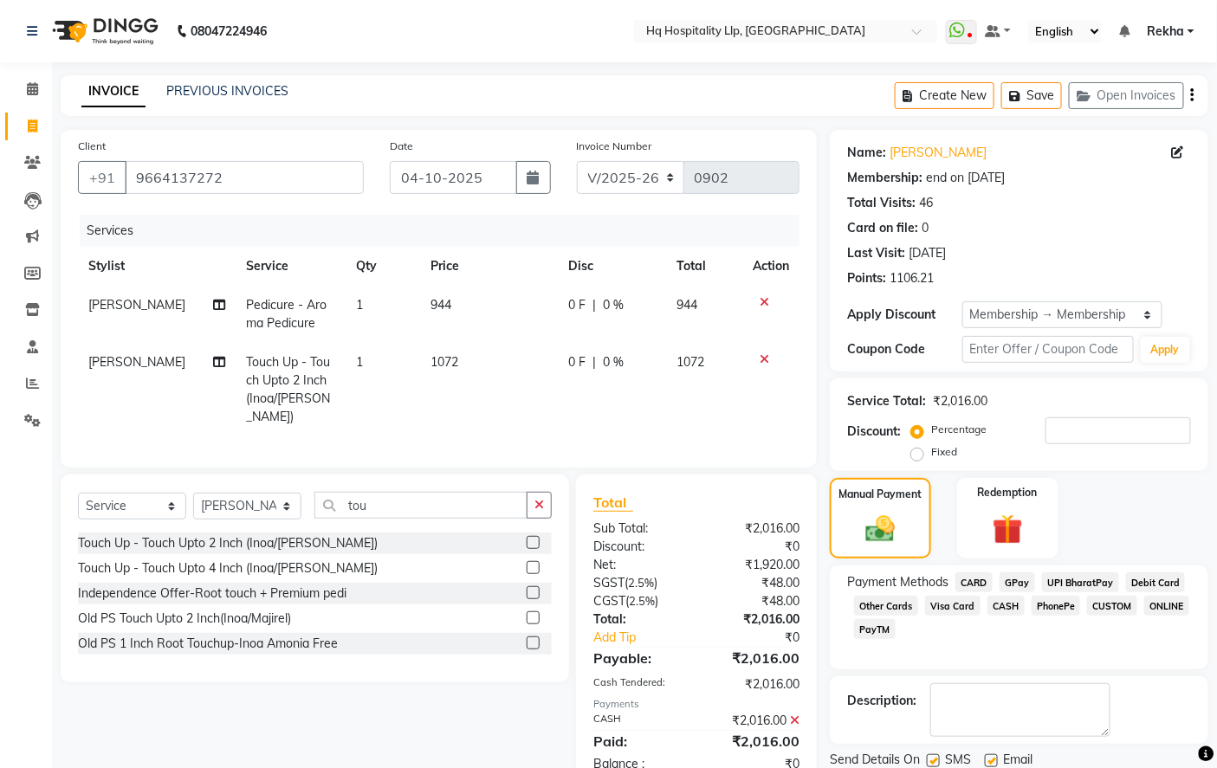
scroll to position [130, 0]
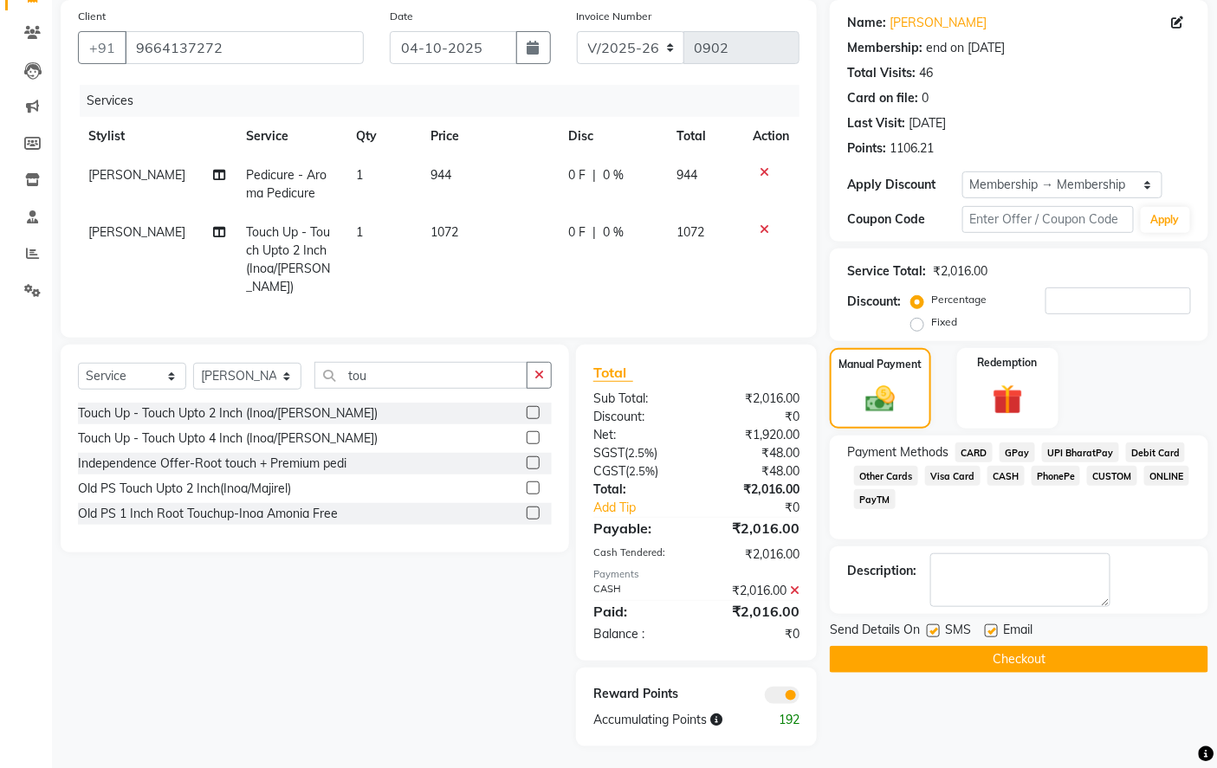
click at [1025, 661] on button "Checkout" at bounding box center [1019, 659] width 379 height 27
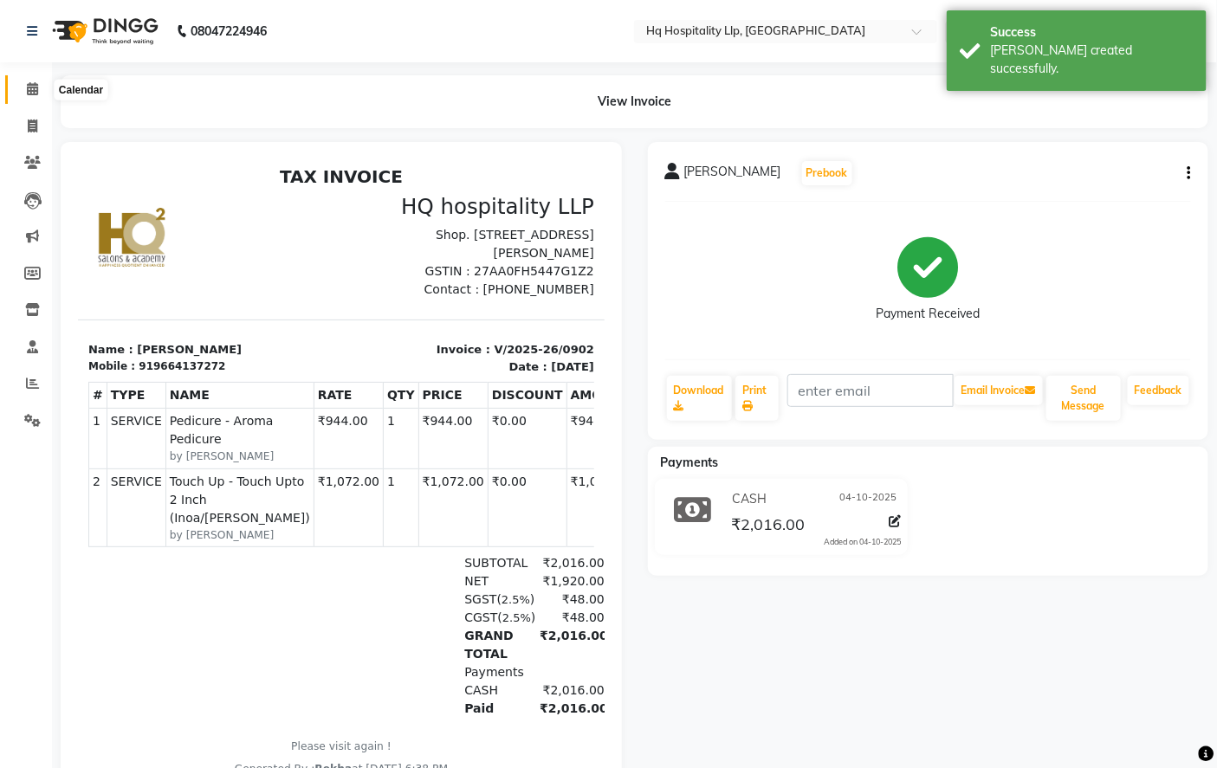
click at [35, 81] on span at bounding box center [32, 90] width 30 height 20
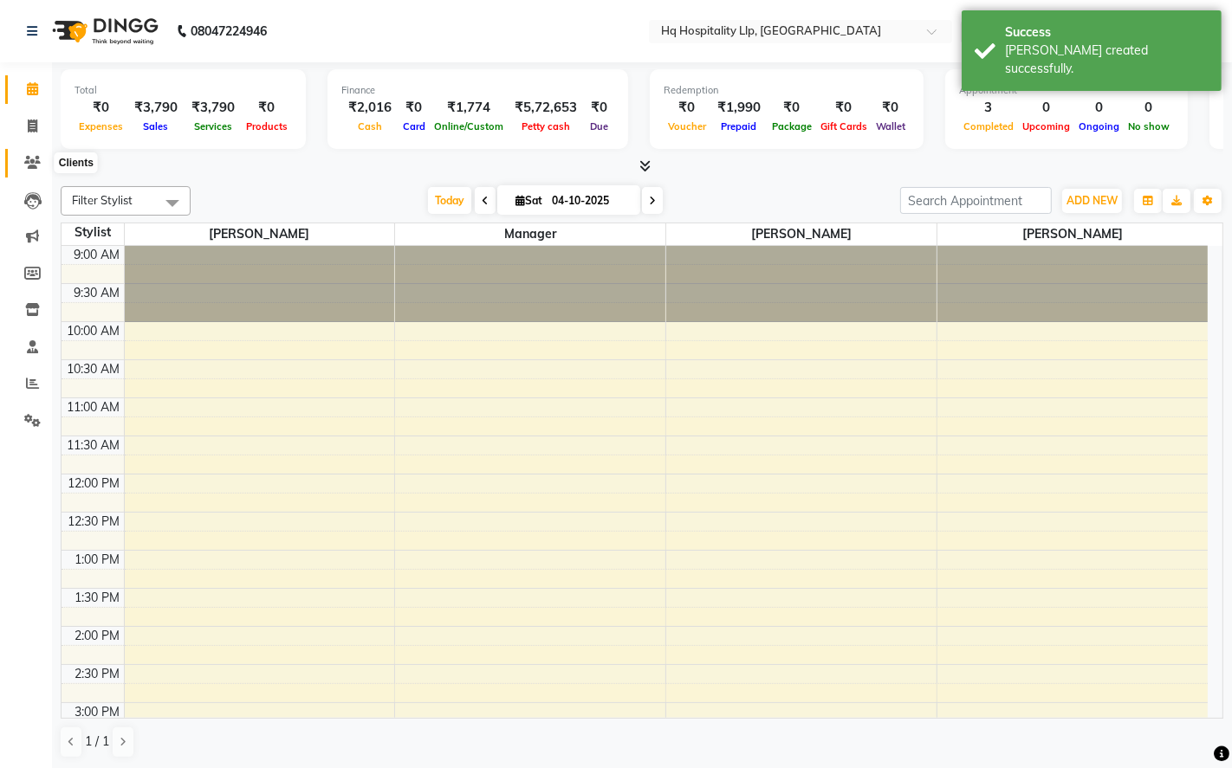
click at [31, 162] on icon at bounding box center [32, 162] width 16 height 13
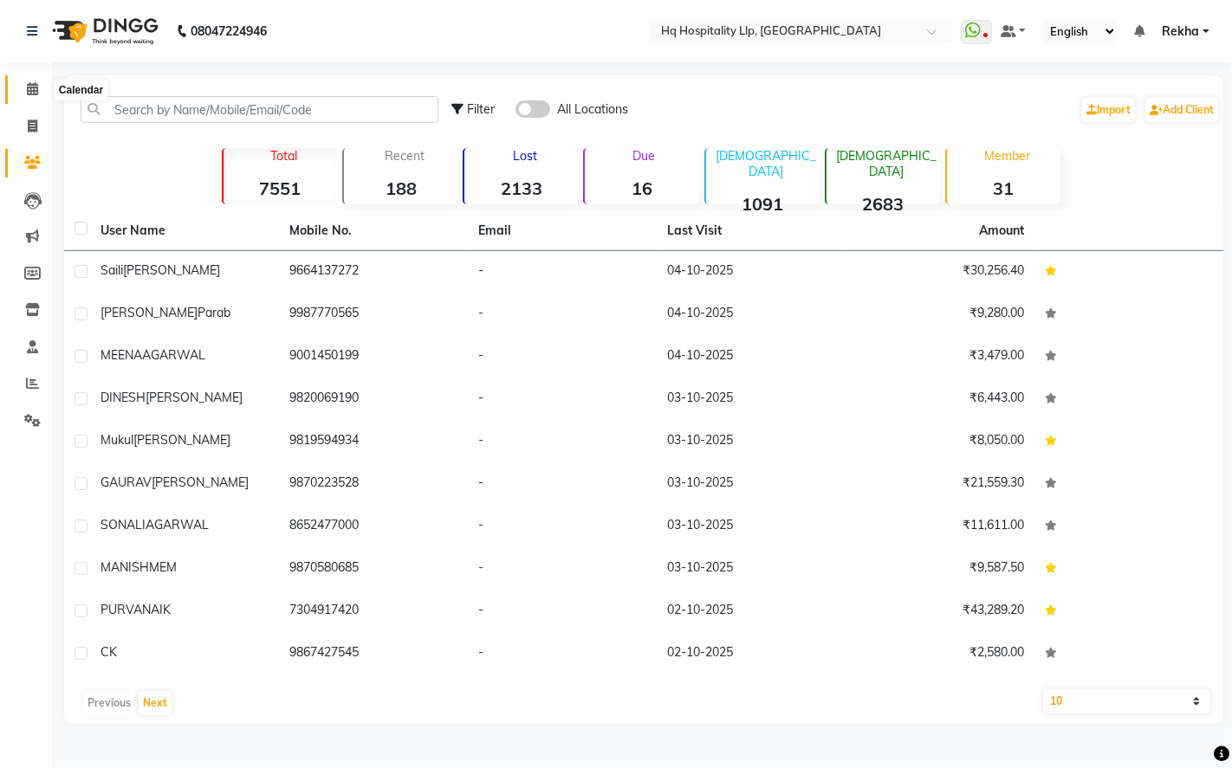
click at [29, 92] on icon at bounding box center [32, 88] width 11 height 13
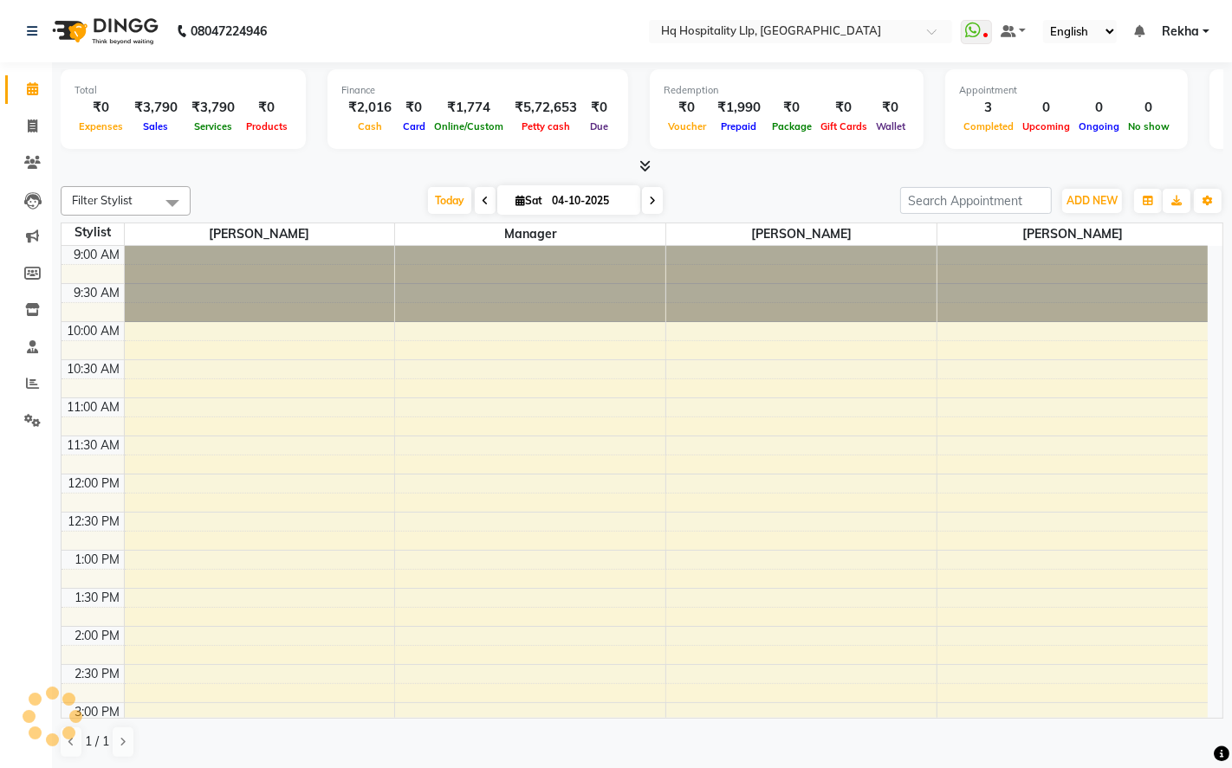
scroll to position [490, 0]
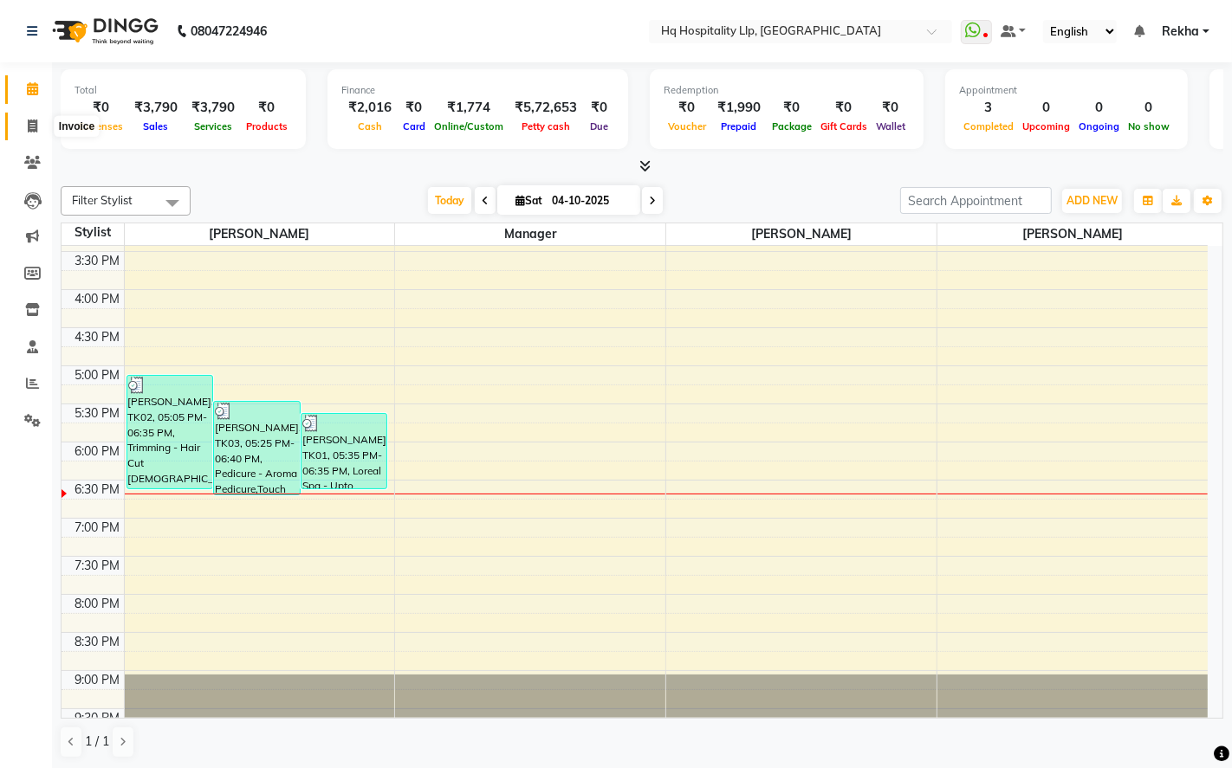
click at [30, 125] on icon at bounding box center [33, 126] width 10 height 13
select select "7197"
select select "service"
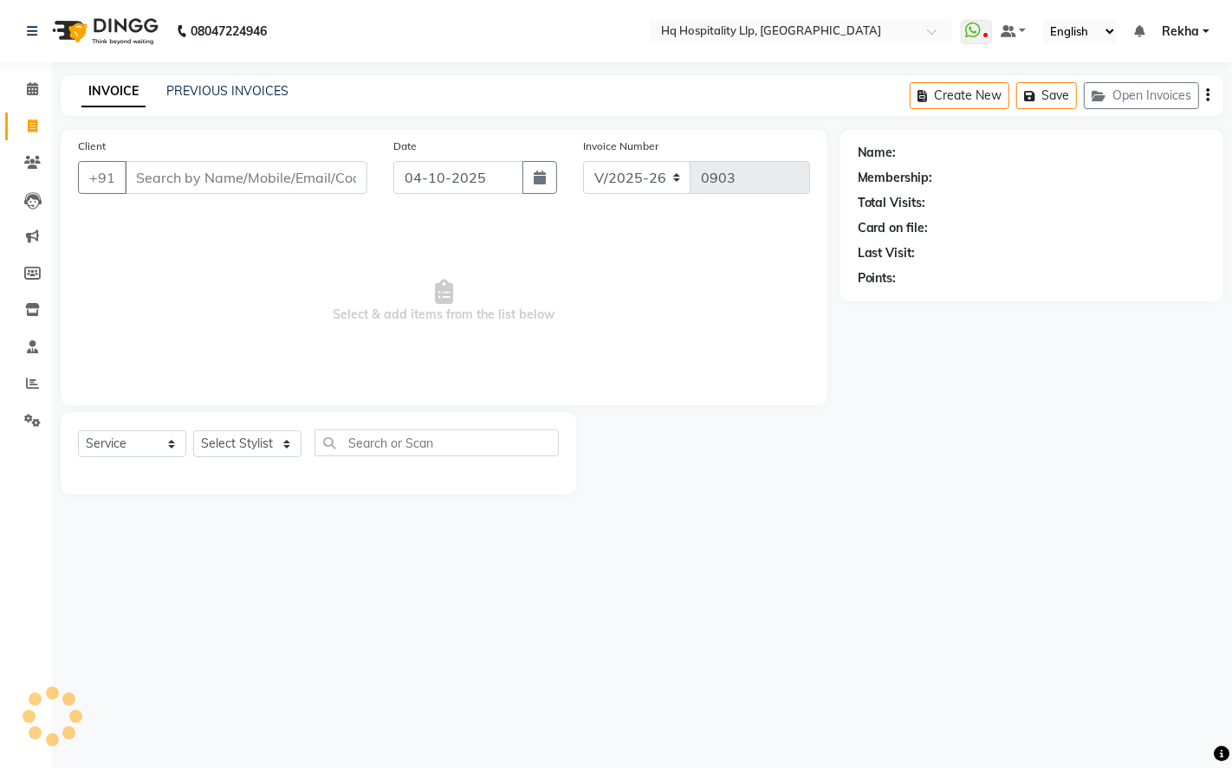
click at [222, 175] on input "Client" at bounding box center [246, 177] width 243 height 33
click at [277, 451] on select "Select Stylist Manager Old Staff [PERSON_NAME] [PERSON_NAME] [PERSON_NAME]" at bounding box center [247, 444] width 108 height 27
click at [154, 170] on input "Client" at bounding box center [246, 177] width 243 height 33
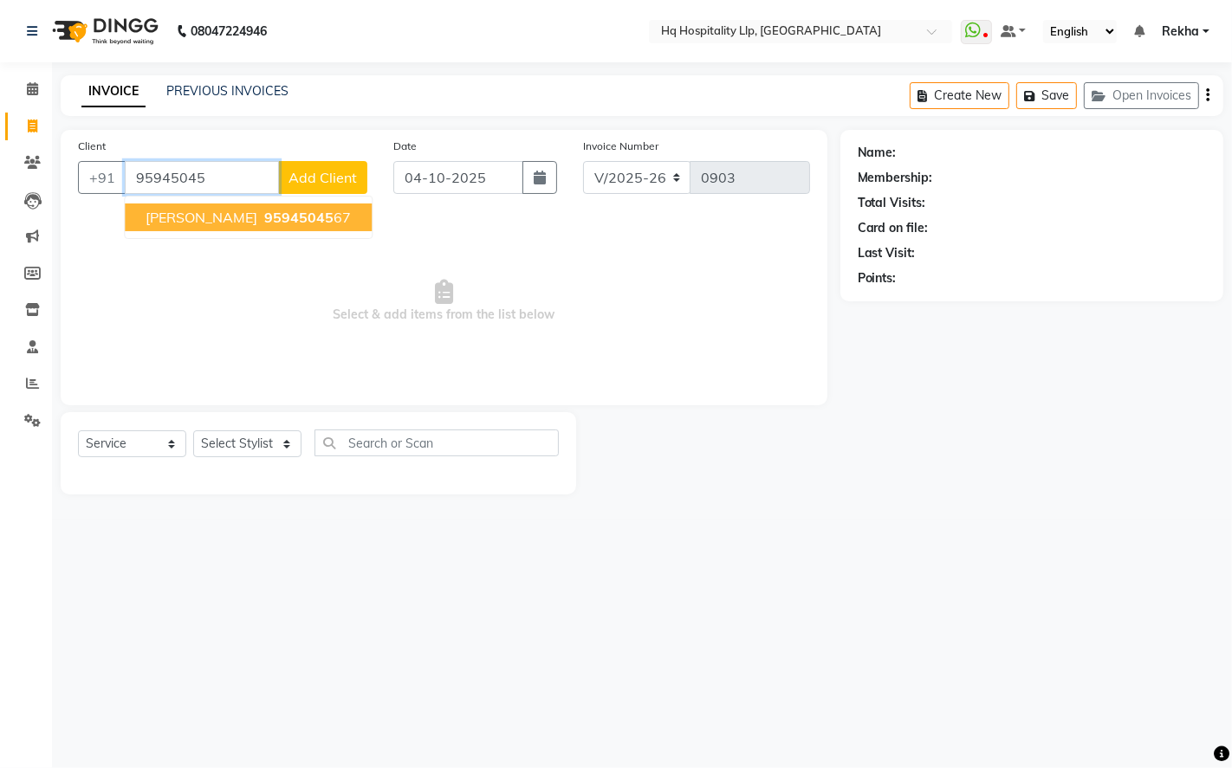
click at [239, 219] on span "[PERSON_NAME]" at bounding box center [202, 217] width 112 height 17
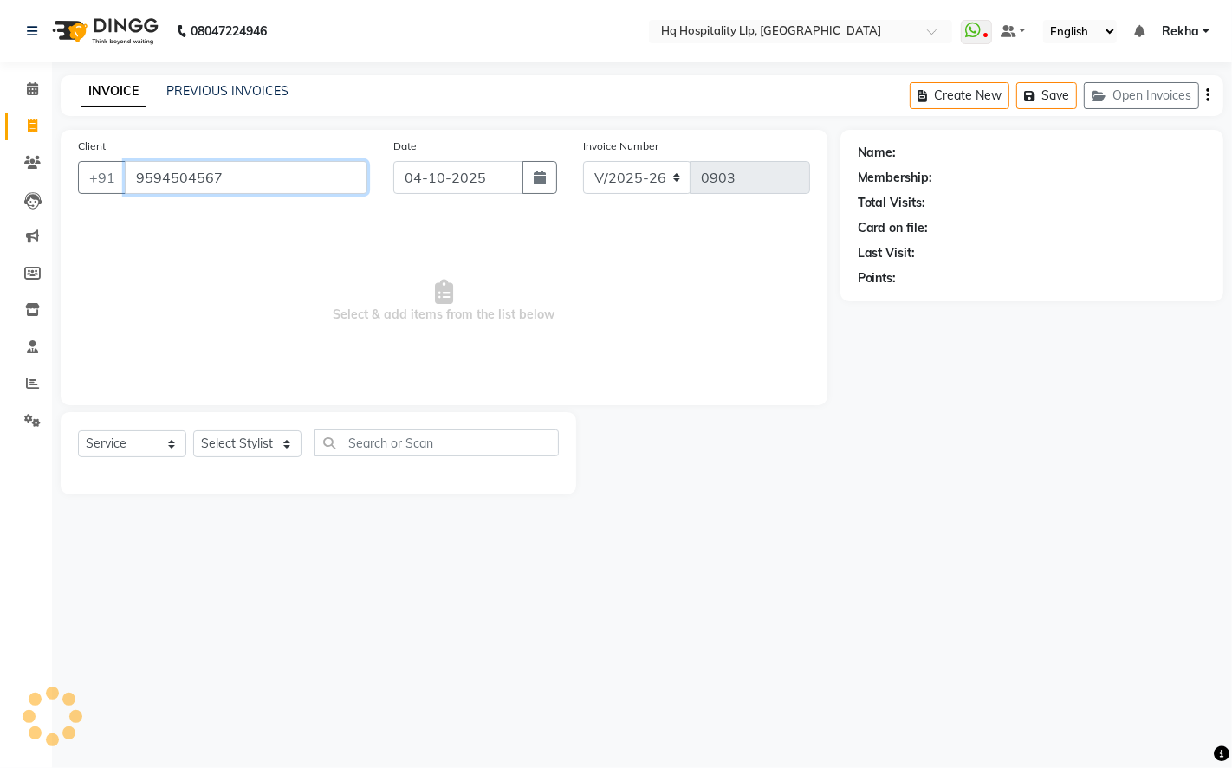
type input "9594504567"
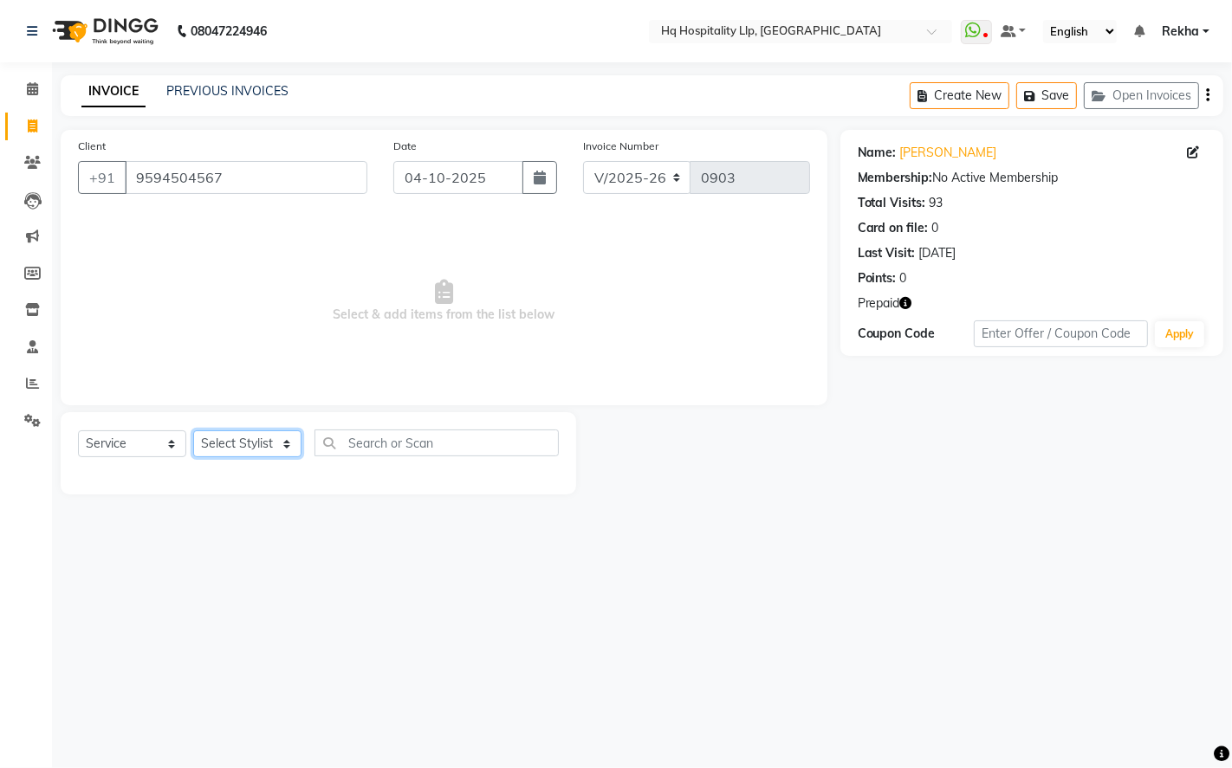
click at [283, 444] on select "Select Stylist Manager Old Staff [PERSON_NAME] [PERSON_NAME] [PERSON_NAME]" at bounding box center [247, 444] width 108 height 27
select select "61253"
click at [193, 431] on select "Select Stylist Manager Old Staff [PERSON_NAME] [PERSON_NAME] [PERSON_NAME]" at bounding box center [247, 444] width 108 height 27
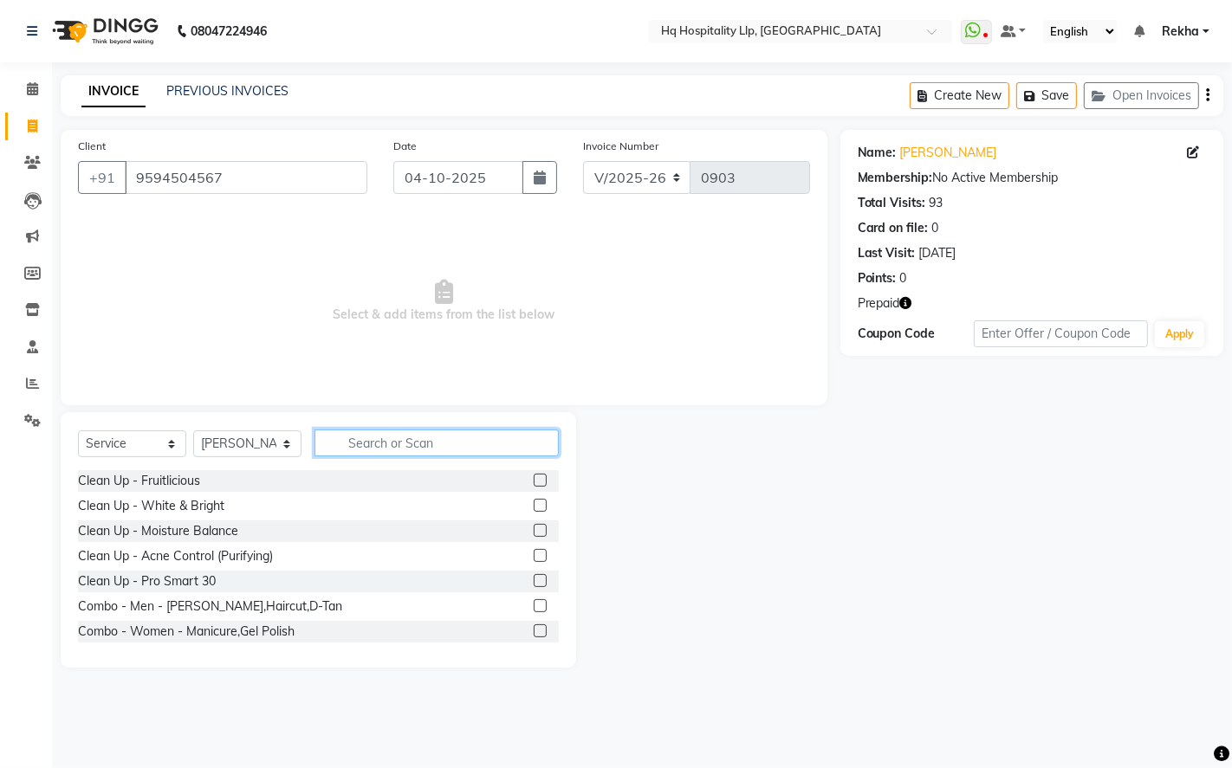
click at [399, 444] on input "text" at bounding box center [436, 443] width 244 height 27
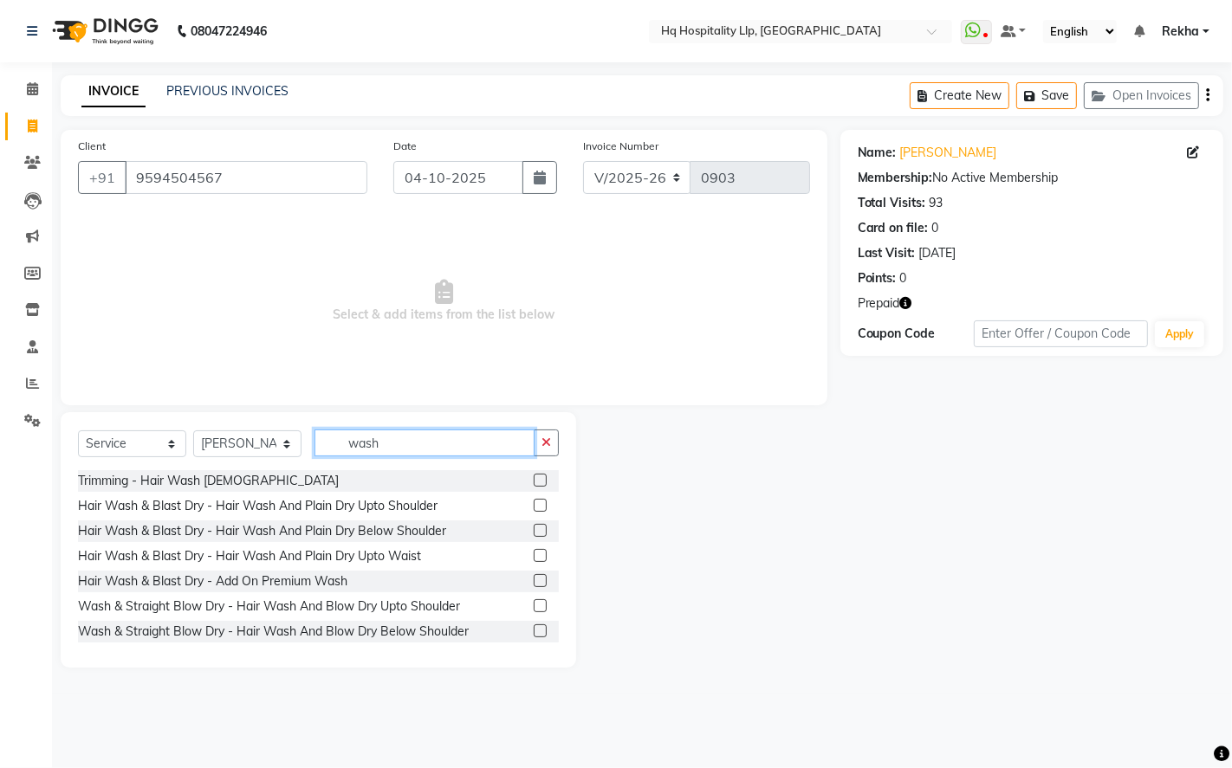
type input "wash"
click at [534, 525] on label at bounding box center [540, 530] width 13 height 13
click at [534, 526] on input "checkbox" at bounding box center [539, 531] width 11 height 11
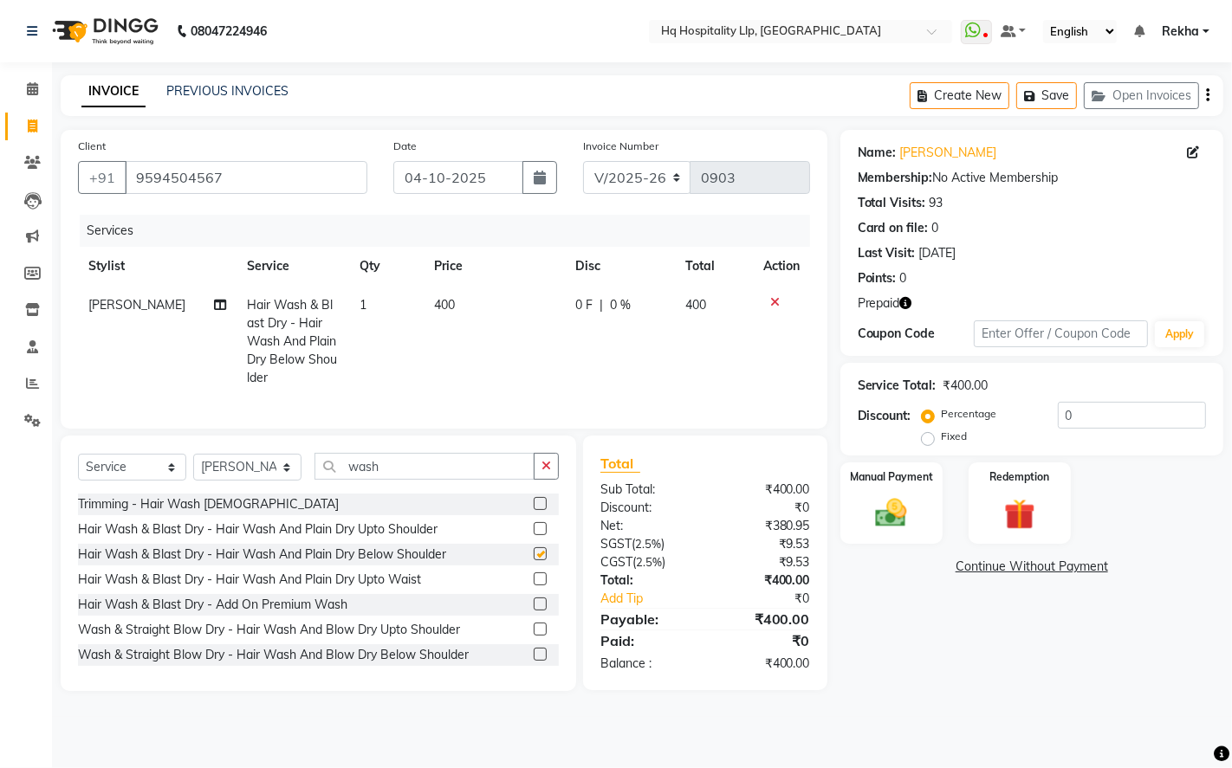
checkbox input "false"
click at [488, 284] on th "Price" at bounding box center [495, 266] width 141 height 39
click at [451, 297] on td "400" at bounding box center [495, 342] width 141 height 112
select select "61253"
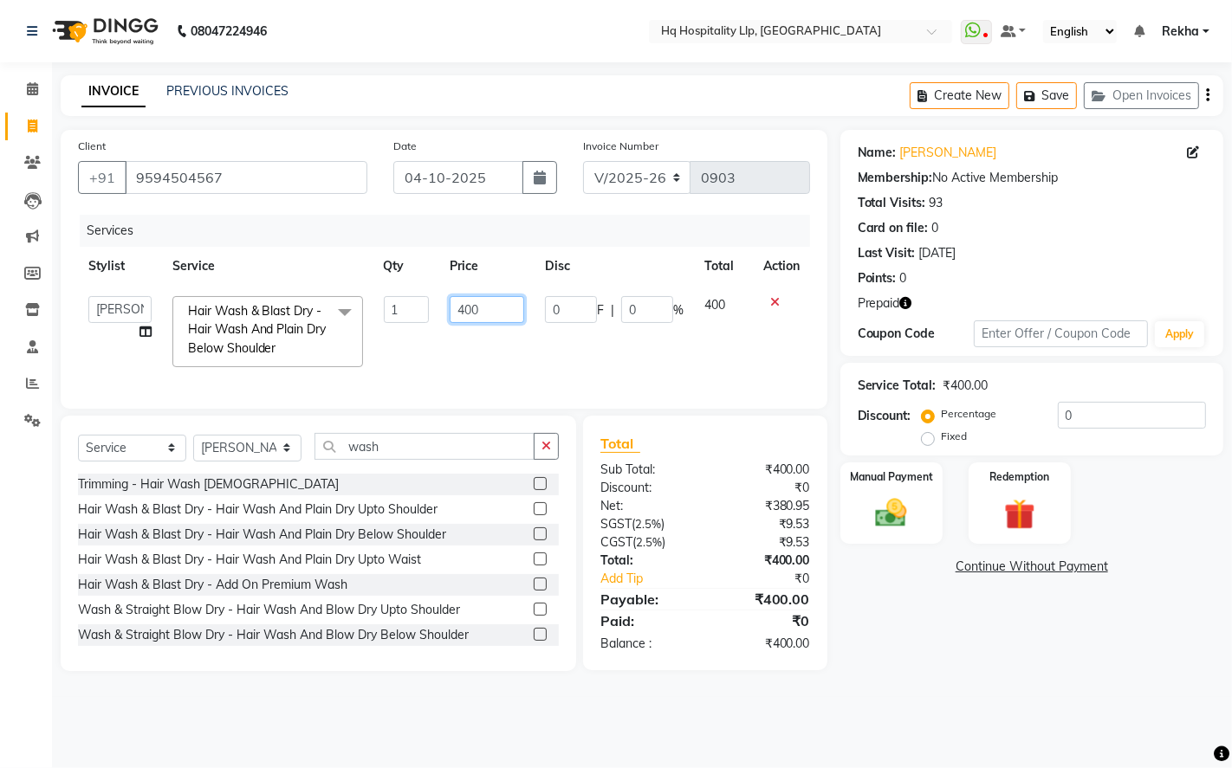
click at [495, 314] on input "400" at bounding box center [487, 309] width 75 height 27
type input "4"
type input "500"
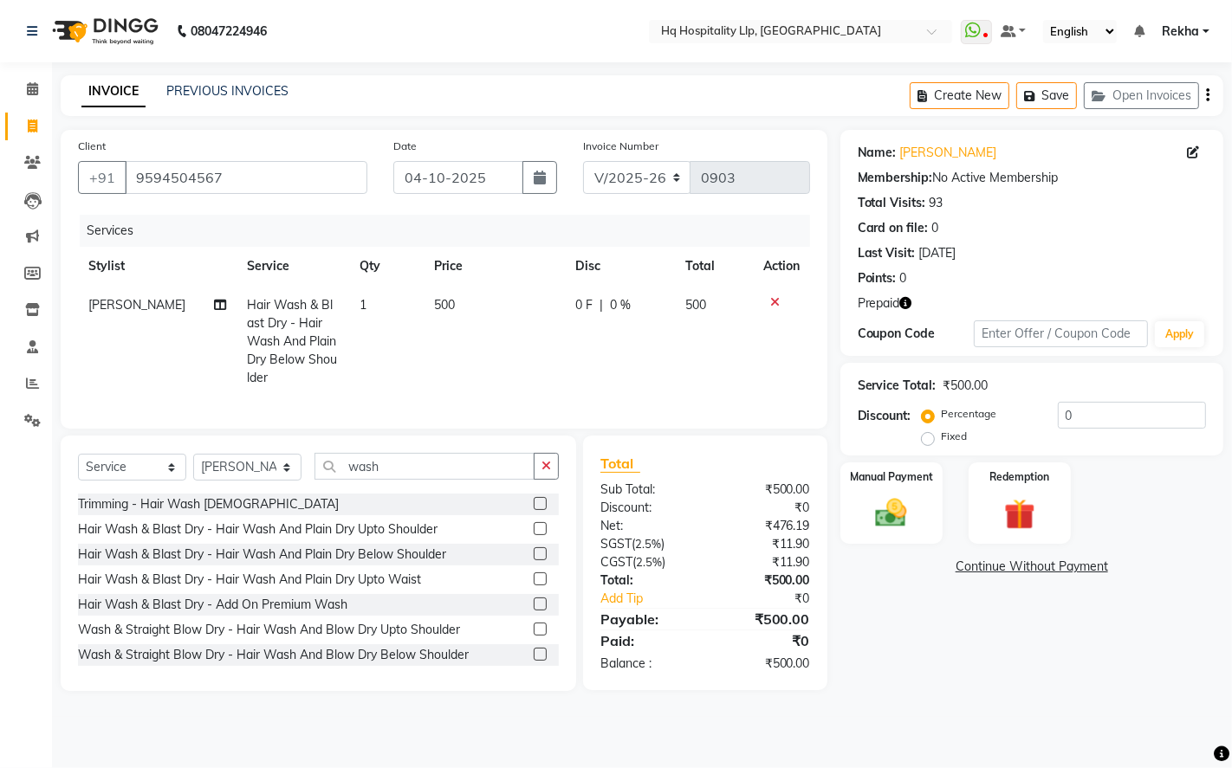
click at [861, 643] on div "Name: [PERSON_NAME] Membership: No Active Membership Total Visits: 93 Card on f…" at bounding box center [1038, 410] width 396 height 561
